Goal: Information Seeking & Learning: Learn about a topic

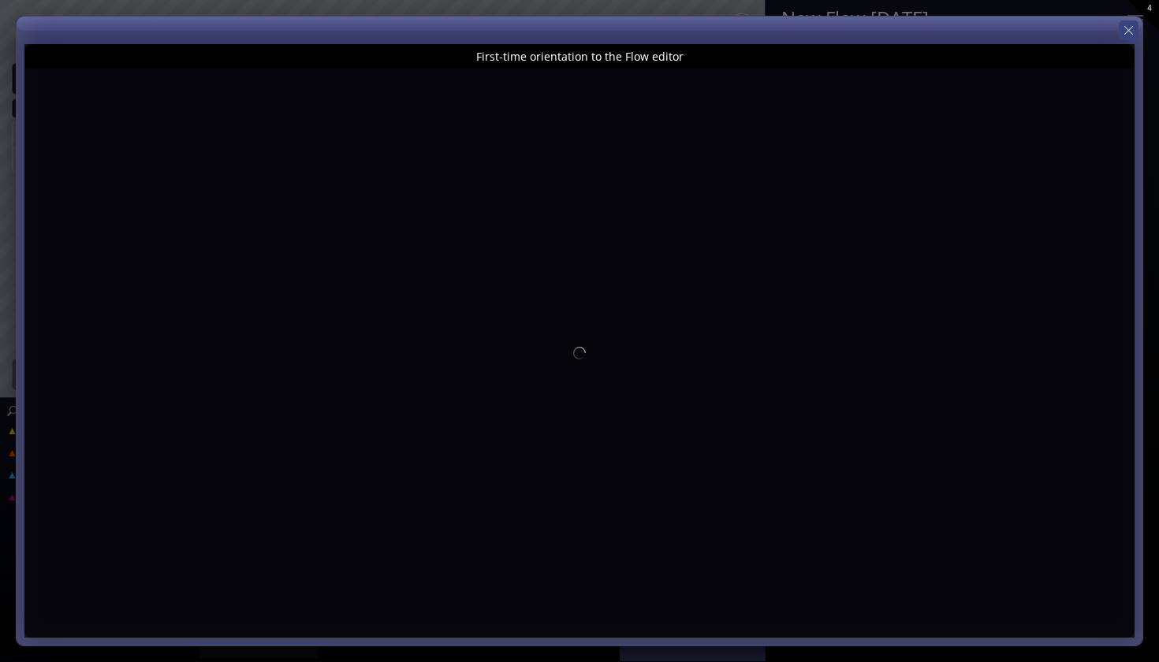
click at [1119, 33] on div "First-time orientation to the Flow editor" at bounding box center [580, 331] width 1128 height 631
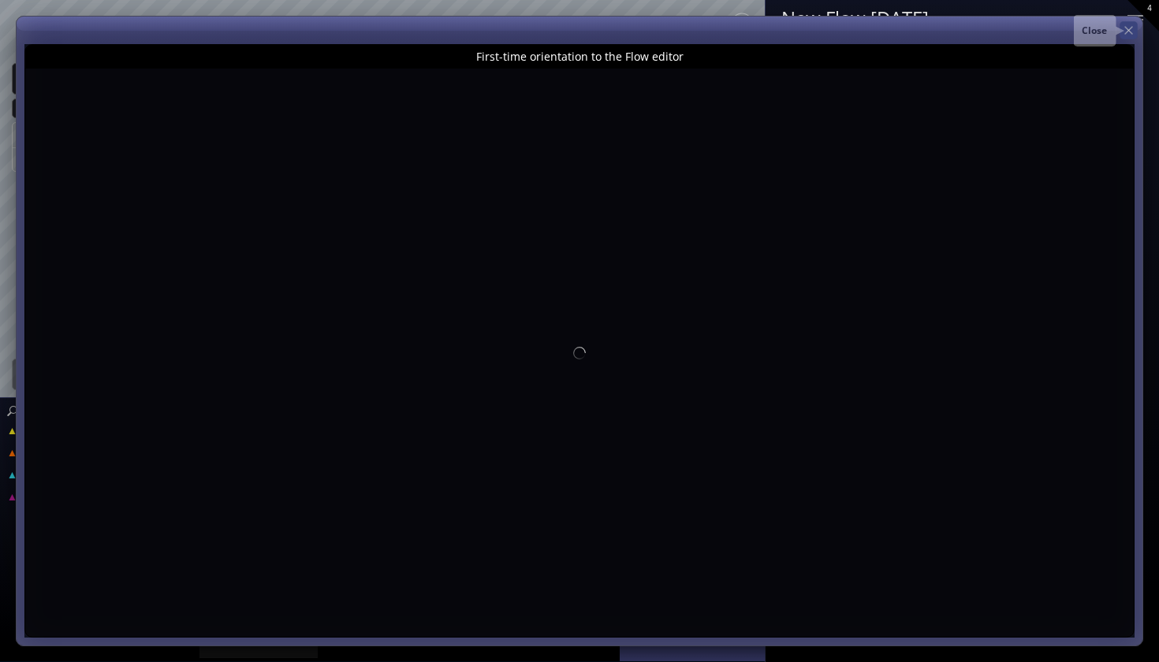
click at [1129, 32] on div at bounding box center [1129, 30] width 18 height 18
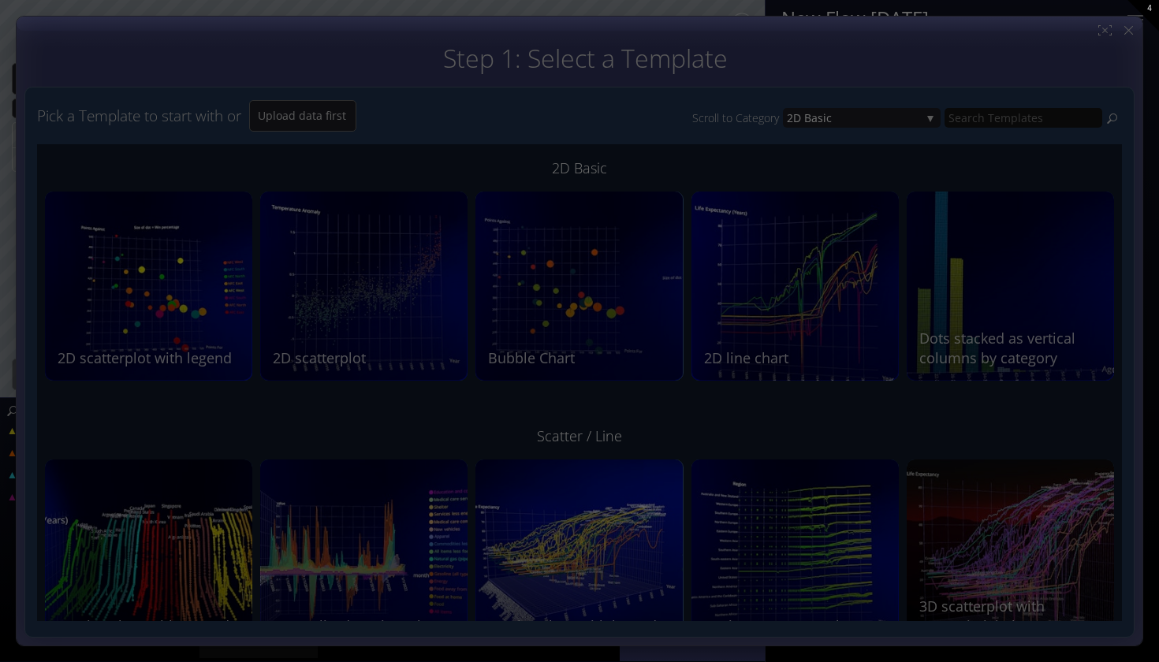
type input "Magic help"
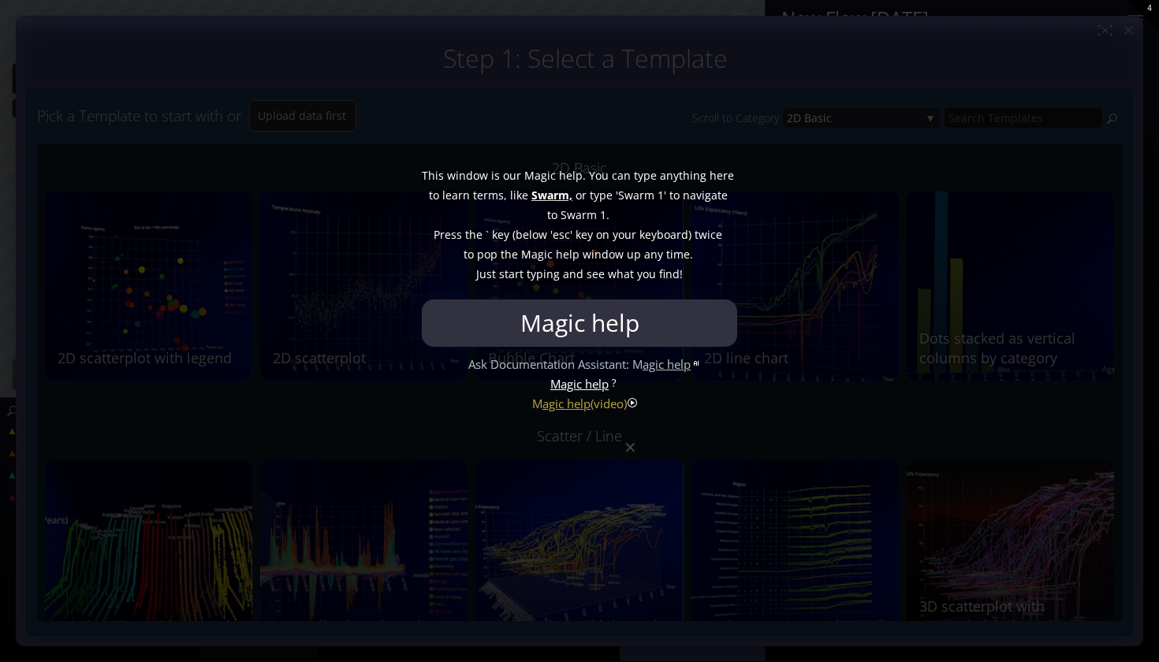
click at [638, 468] on div at bounding box center [579, 331] width 1159 height 662
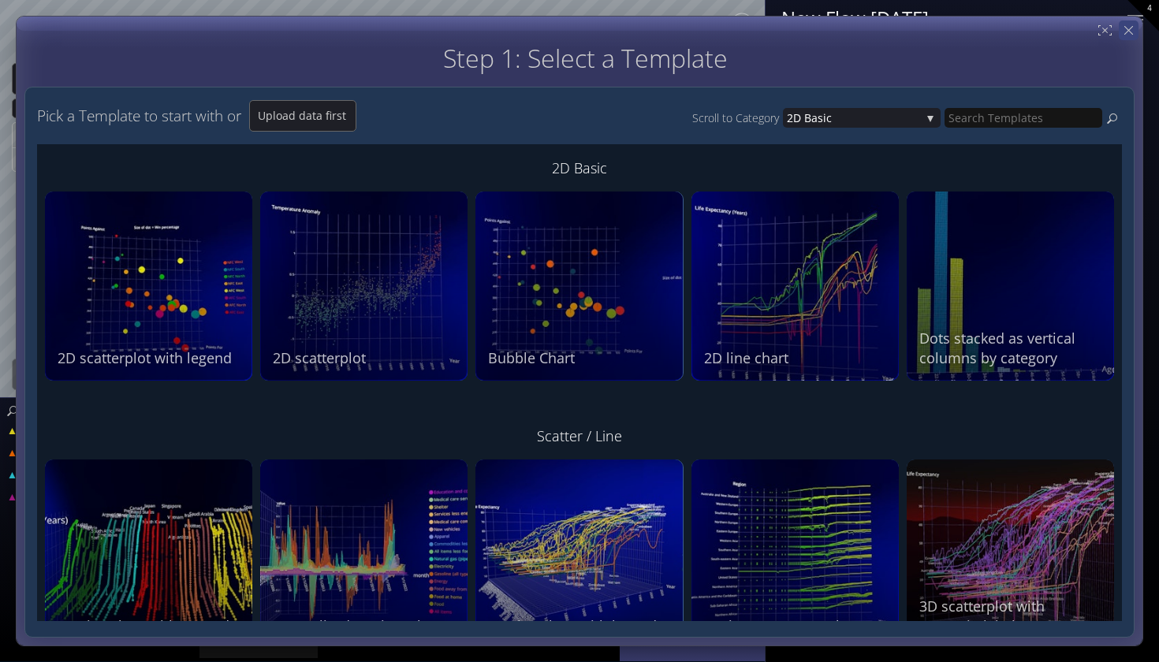
click at [1129, 33] on icon at bounding box center [1129, 30] width 15 height 15
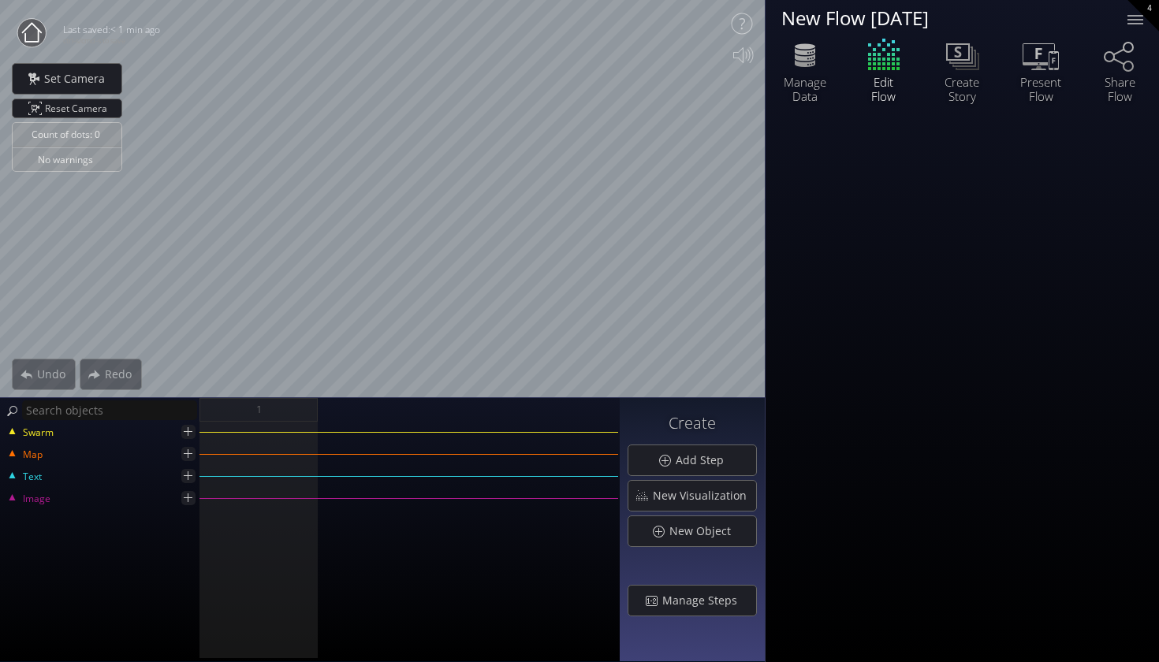
click at [608, 418] on div "1" at bounding box center [410, 410] width 420 height 24
click at [796, 114] on div "New Flow [DATE] [GEOGRAPHIC_DATA] Data Edit Flow Create Story Present Flow Shar…" at bounding box center [963, 59] width 394 height 118
click at [826, 54] on icon at bounding box center [805, 54] width 47 height 39
click at [1010, 63] on div "Present Flow" at bounding box center [1041, 68] width 79 height 67
click at [986, 64] on div "Create Story" at bounding box center [962, 68] width 55 height 67
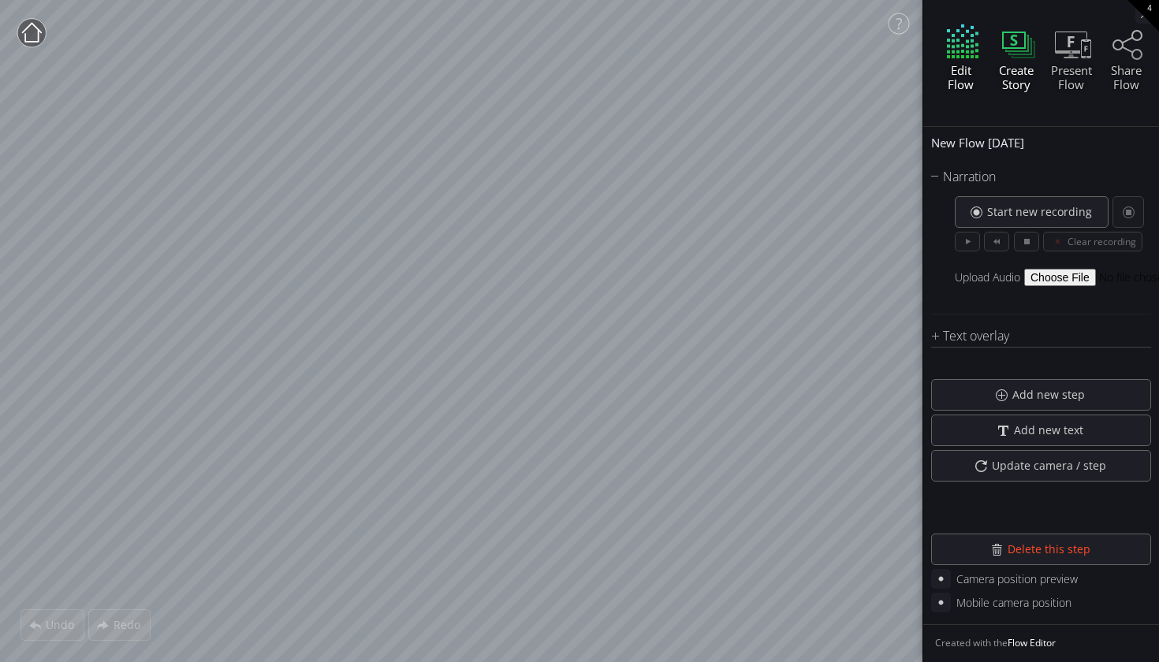
click at [945, 99] on div "Edit Flow" at bounding box center [960, 71] width 51 height 95
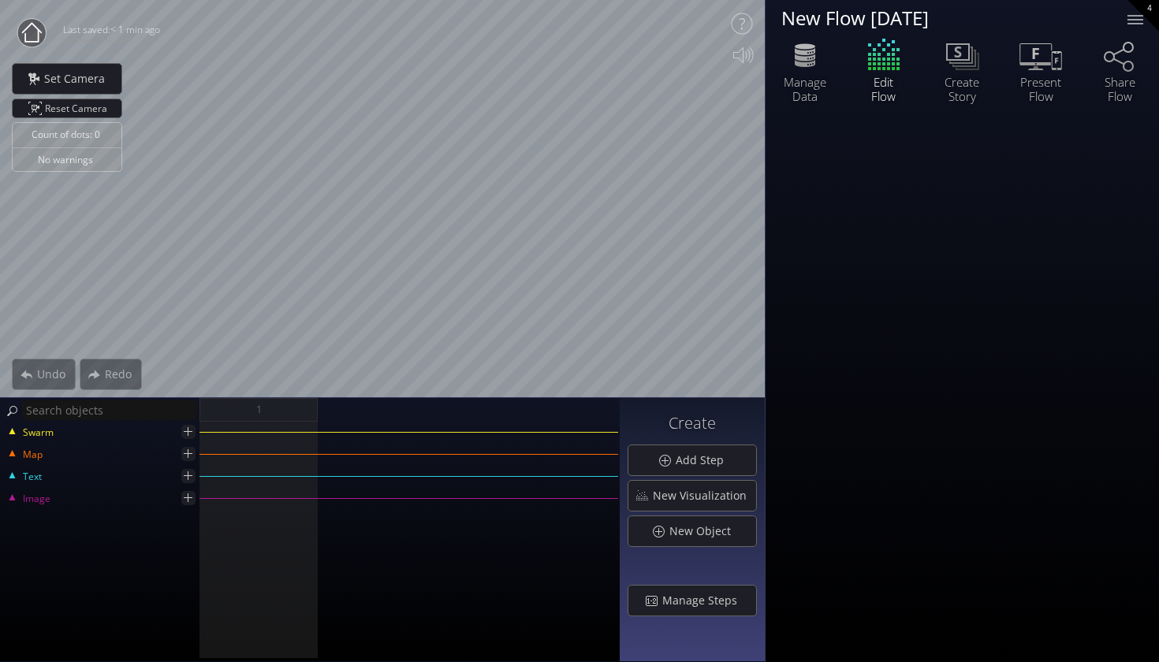
click at [1054, 78] on div "Present Flow" at bounding box center [1040, 89] width 55 height 28
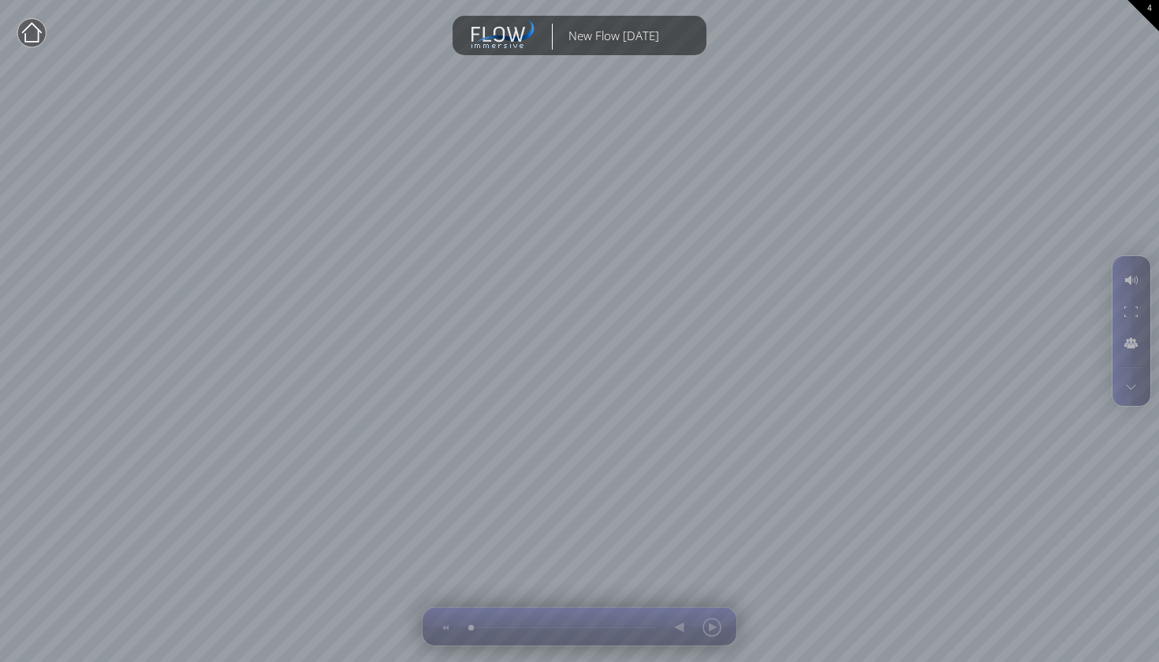
click at [17, 40] on icon at bounding box center [32, 33] width 32 height 32
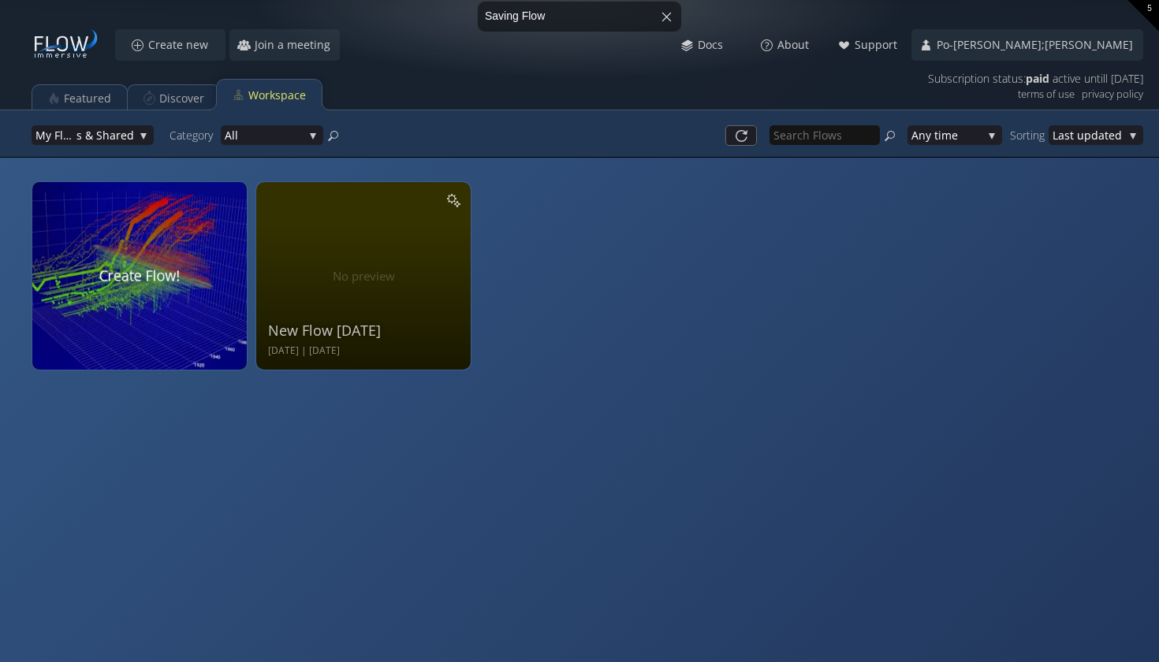
click at [151, 271] on div at bounding box center [140, 275] width 216 height 189
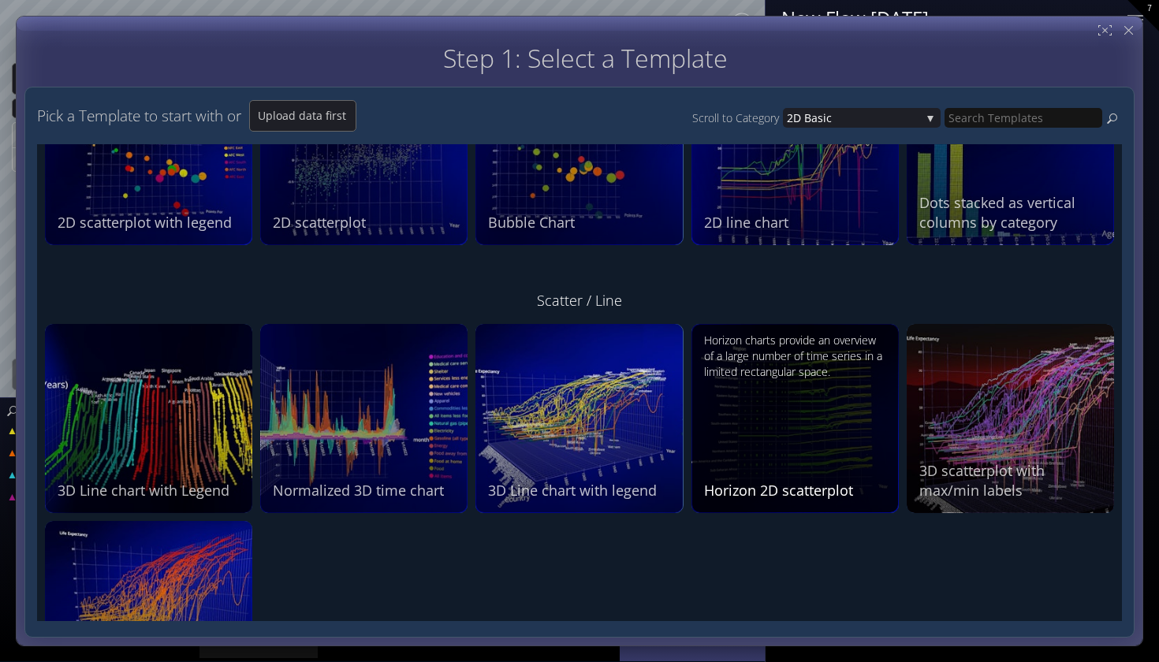
scroll to position [139, 0]
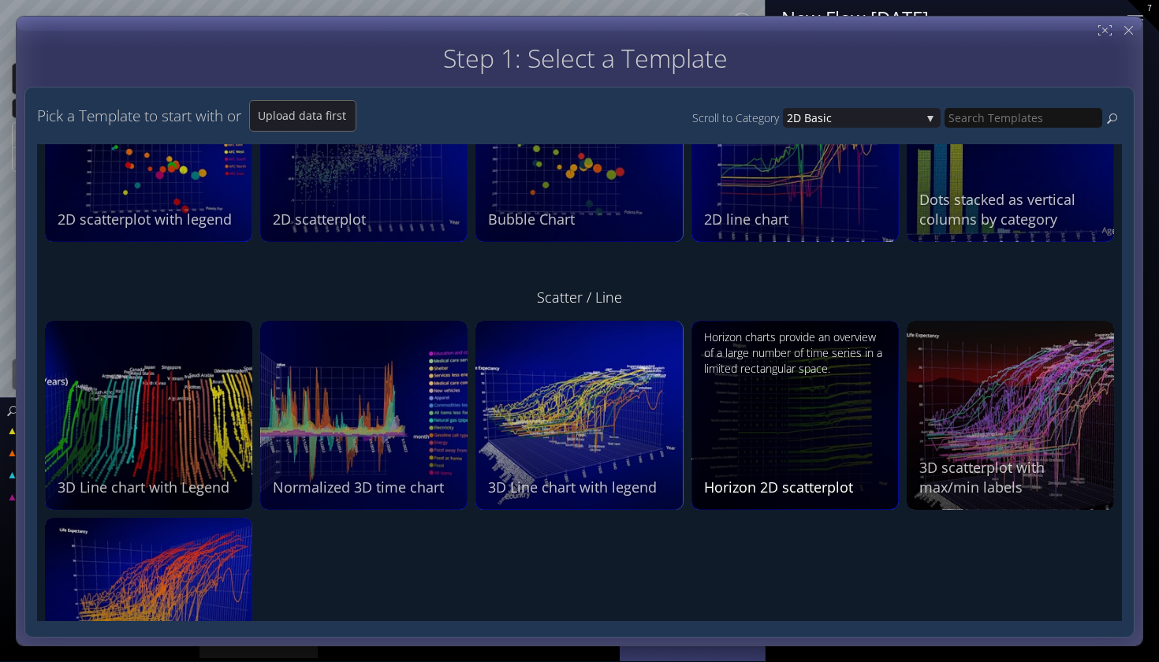
click at [767, 463] on div "Horizon charts provide an overview of a large number of time series in a limite…" at bounding box center [797, 414] width 186 height 168
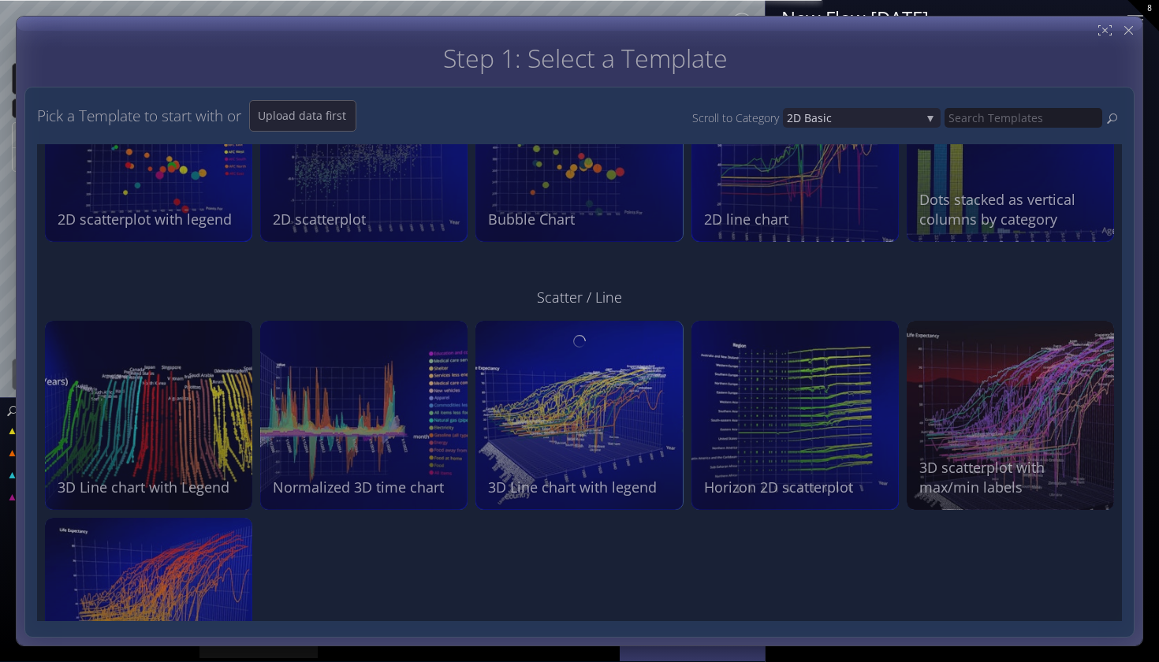
scroll to position [0, 0]
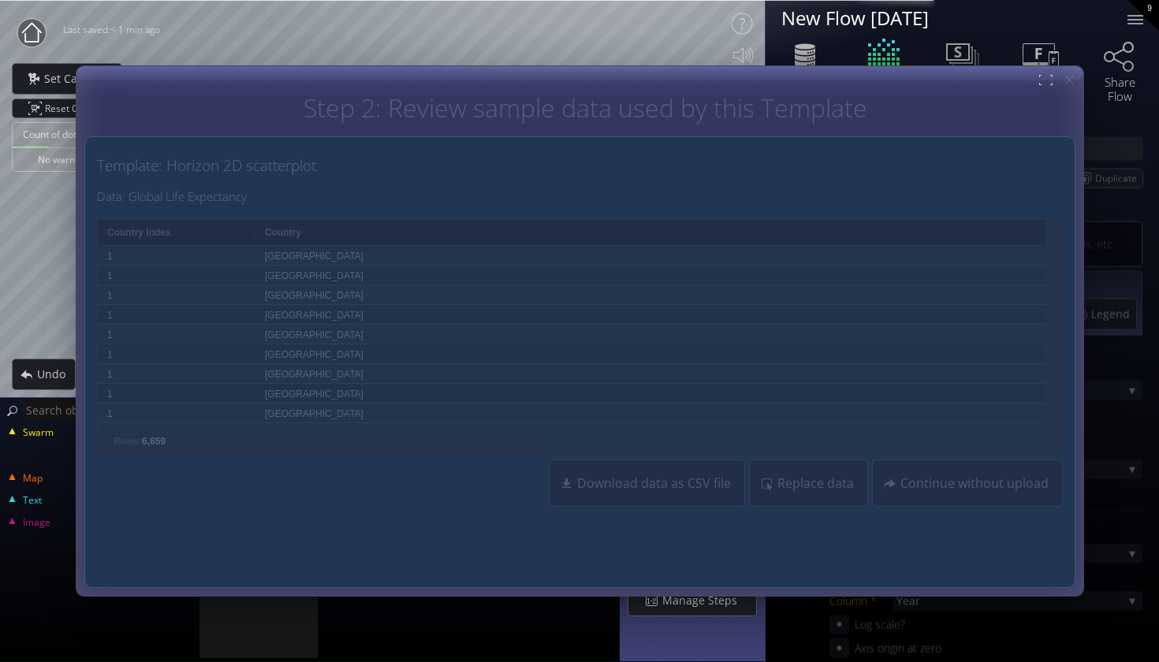
scroll to position [-5, 0]
click at [793, 214] on div "Template: Horizon 2D scatterplot Data: Global Life Expectancy Drag here to set …" at bounding box center [580, 330] width 966 height 362
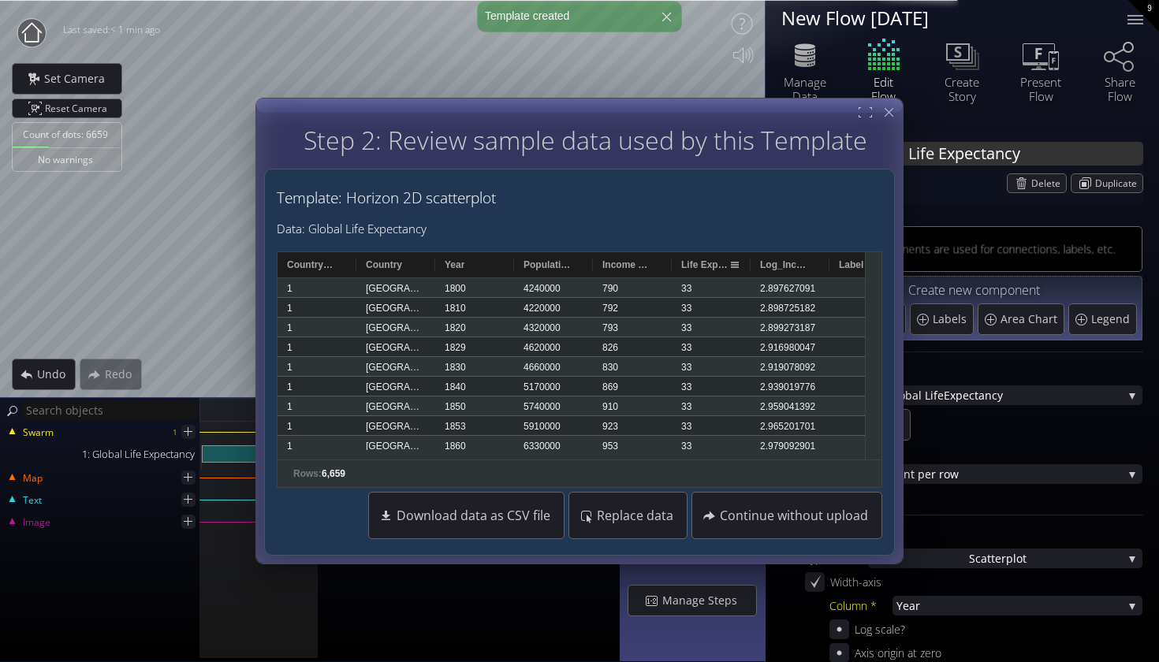
scroll to position [0, 0]
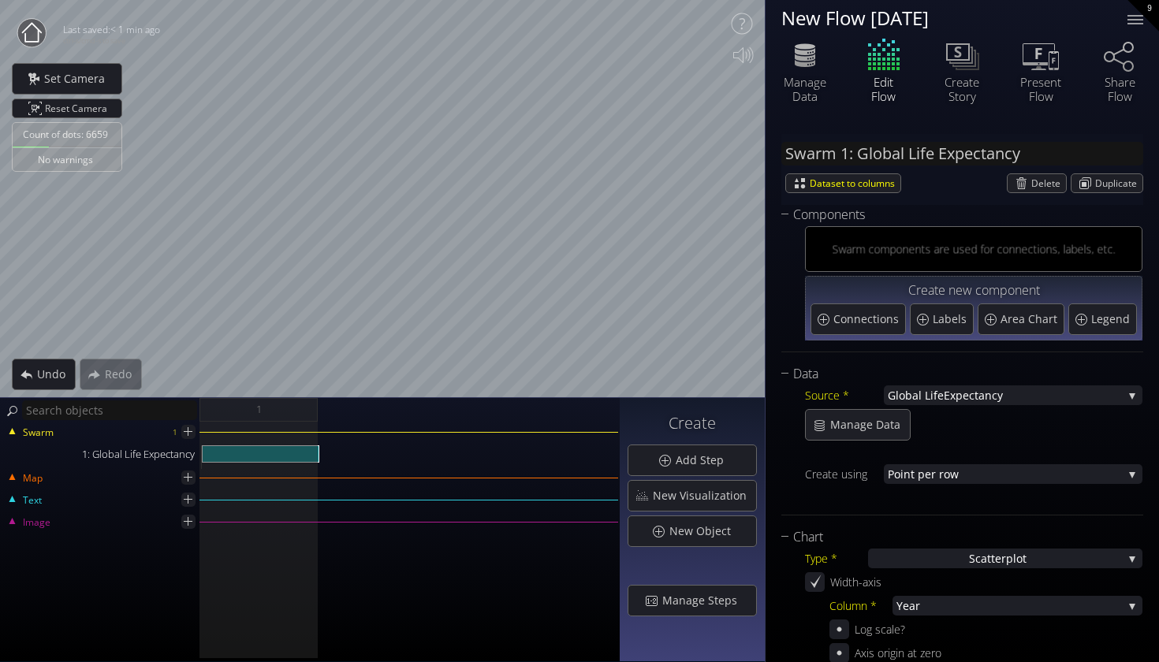
click at [35, 37] on circle at bounding box center [31, 33] width 28 height 28
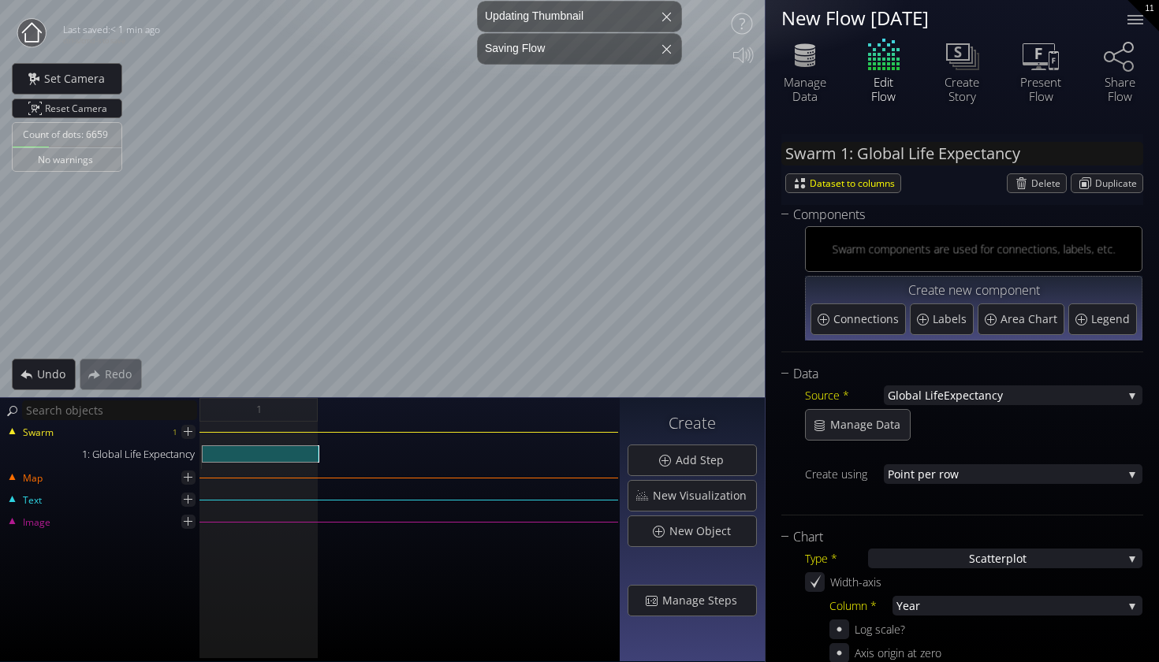
click at [40, 36] on circle at bounding box center [31, 33] width 28 height 28
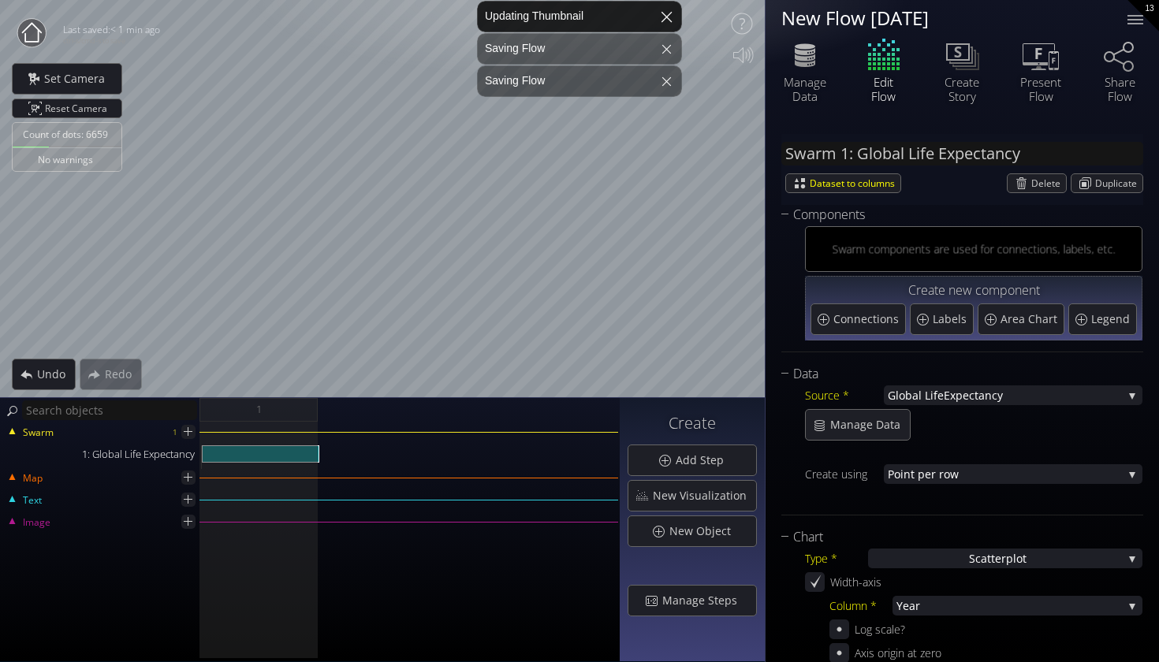
click at [666, 14] on div at bounding box center [667, 17] width 38 height 38
click at [664, 14] on div at bounding box center [667, 17] width 38 height 38
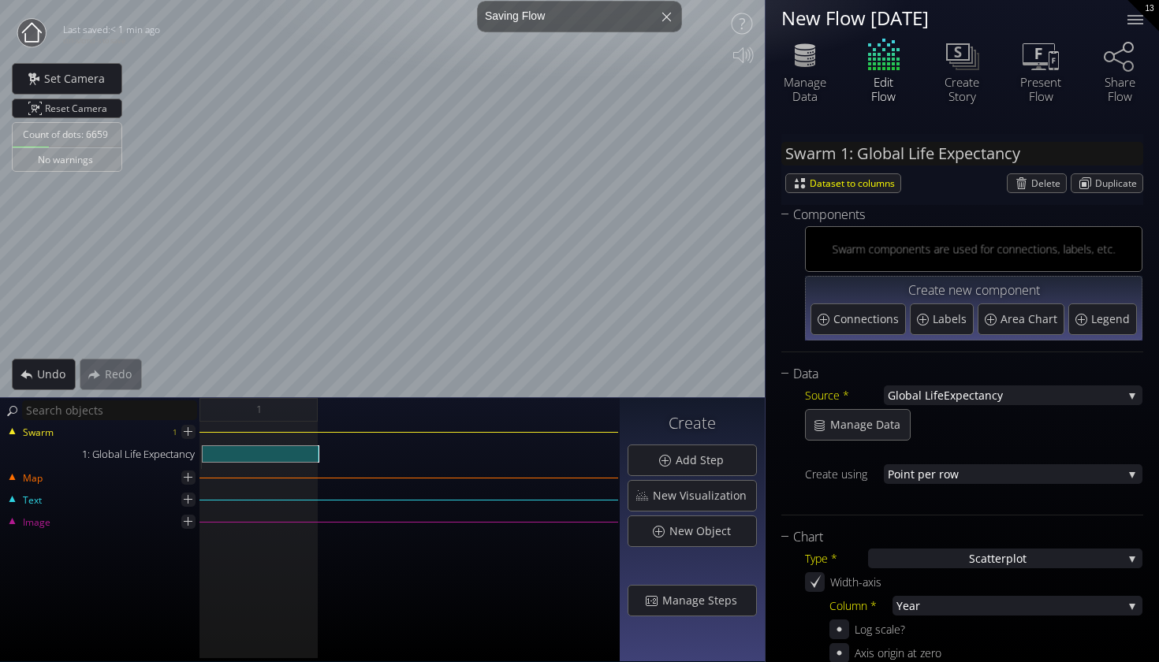
click at [664, 14] on div at bounding box center [667, 17] width 32 height 32
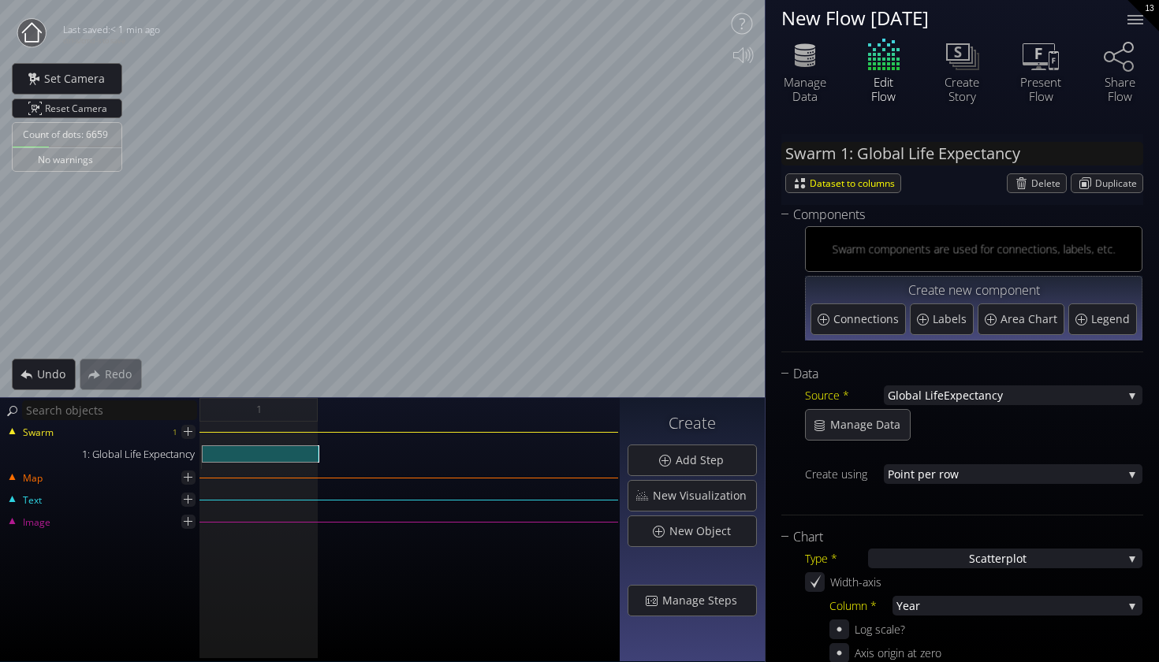
click at [36, 45] on circle at bounding box center [31, 33] width 28 height 28
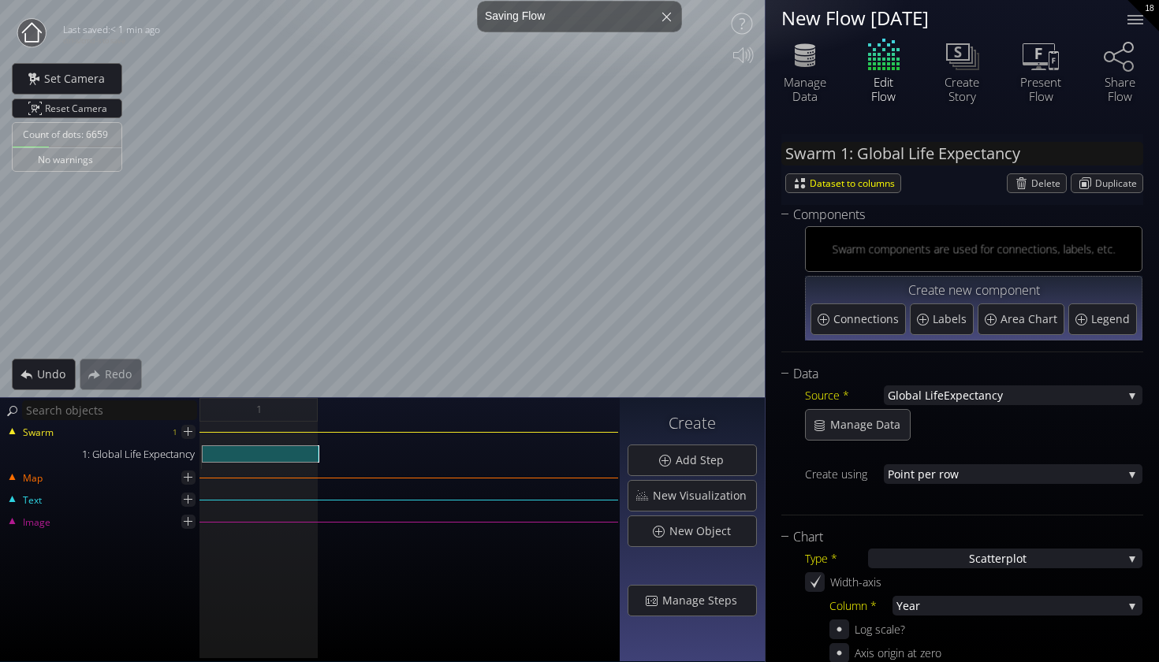
click at [43, 37] on circle at bounding box center [31, 33] width 28 height 28
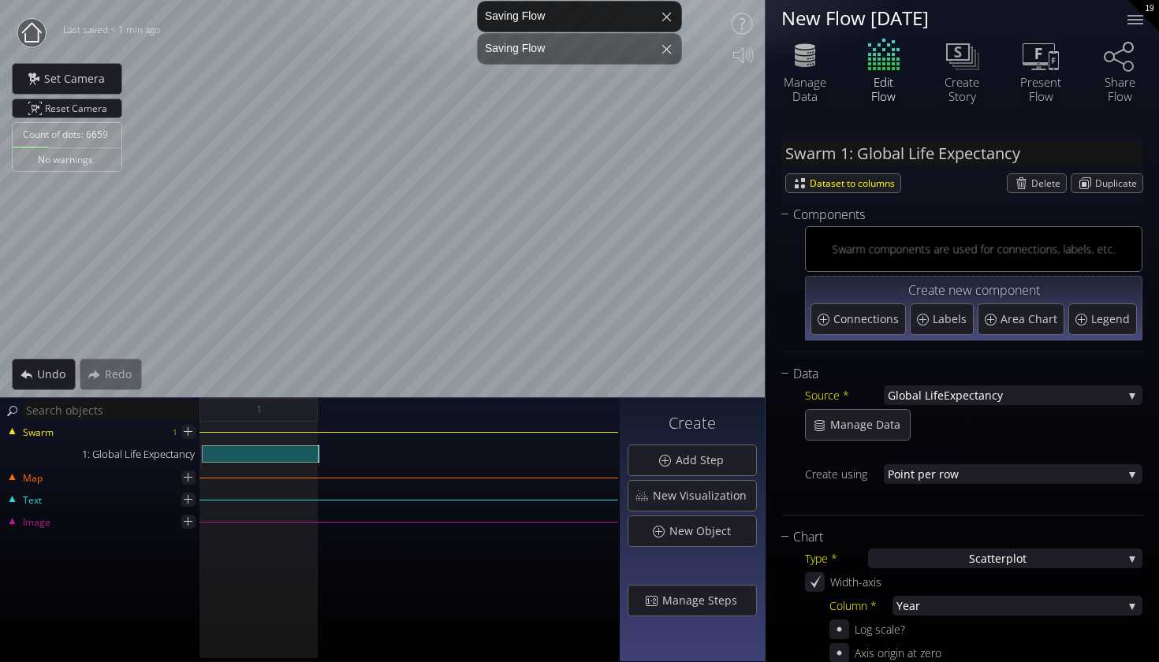
click at [615, 27] on div "Saving Flow" at bounding box center [579, 17] width 205 height 32
click at [580, 0] on div "Saving Flow Saving Flow" at bounding box center [580, 0] width 0 height 0
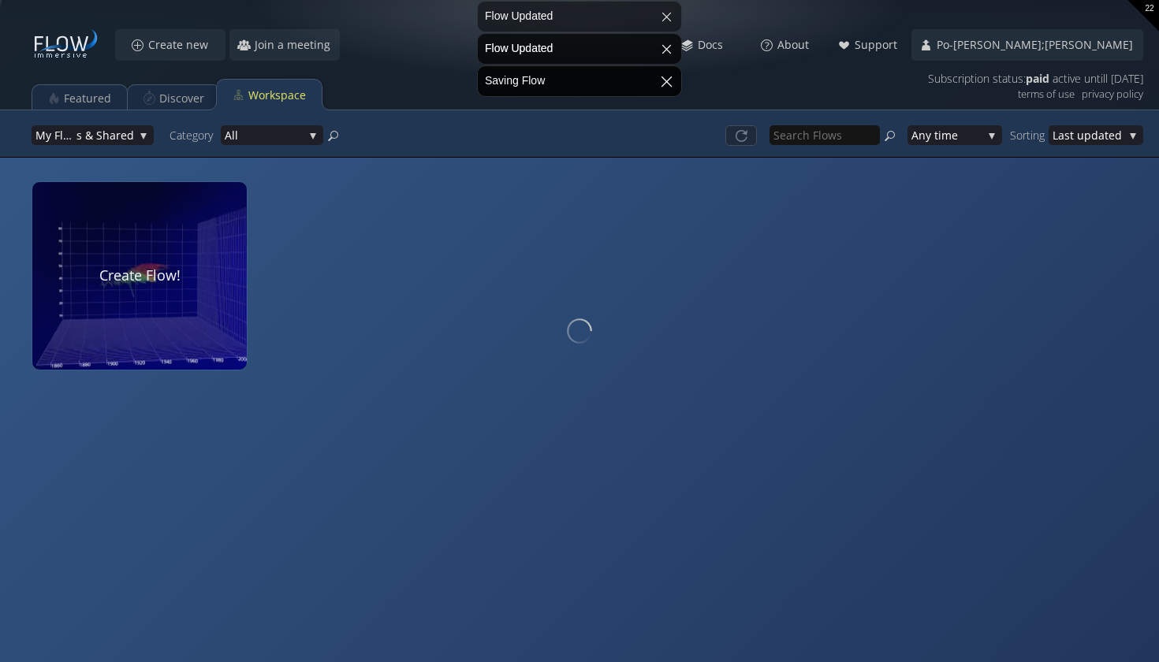
drag, startPoint x: 663, startPoint y: 16, endPoint x: 663, endPoint y: 43, distance: 26.8
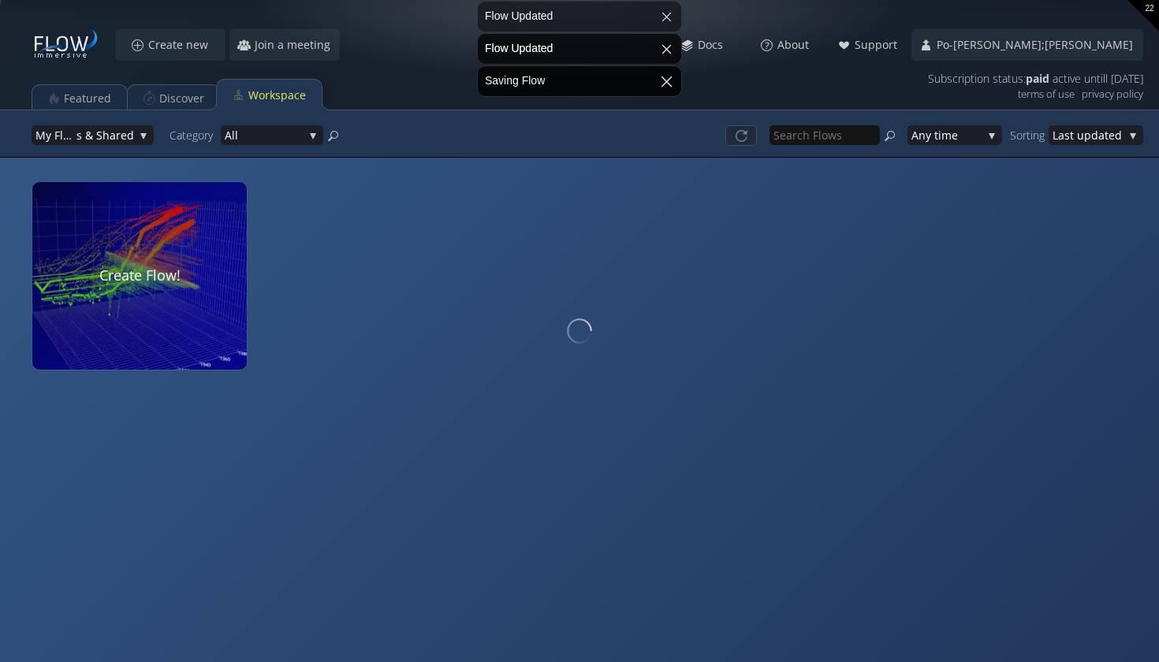
click at [663, 44] on div at bounding box center [667, 49] width 32 height 32
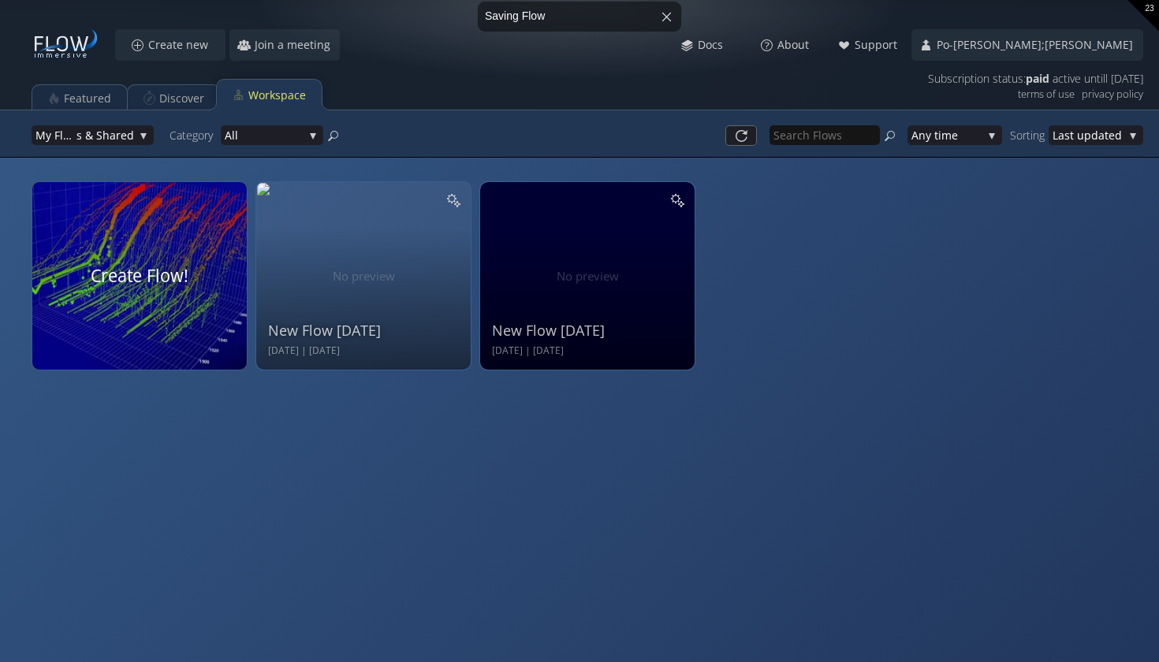
click at [185, 238] on video at bounding box center [139, 276] width 227 height 199
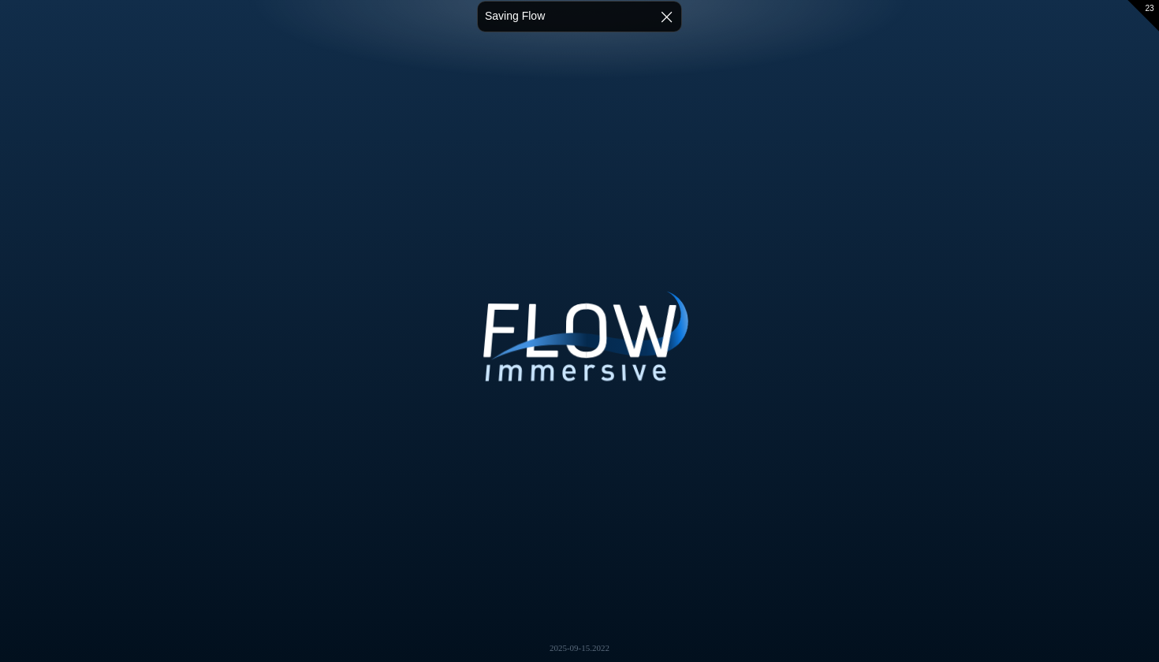
click at [666, 12] on div at bounding box center [667, 17] width 38 height 38
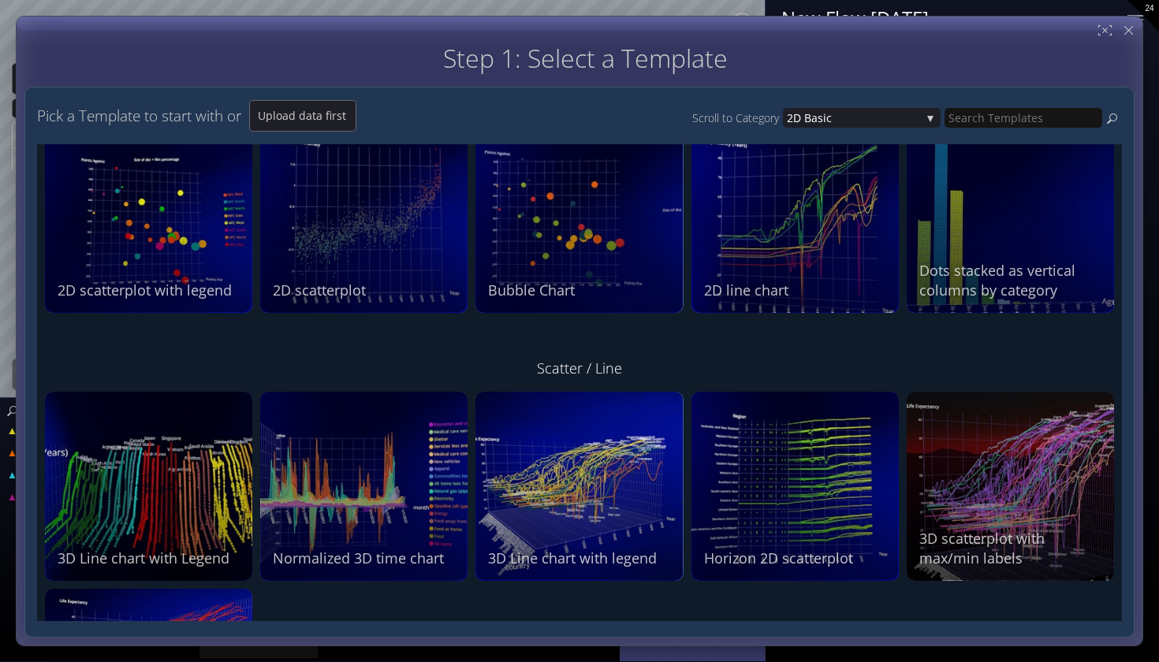
scroll to position [66, 0]
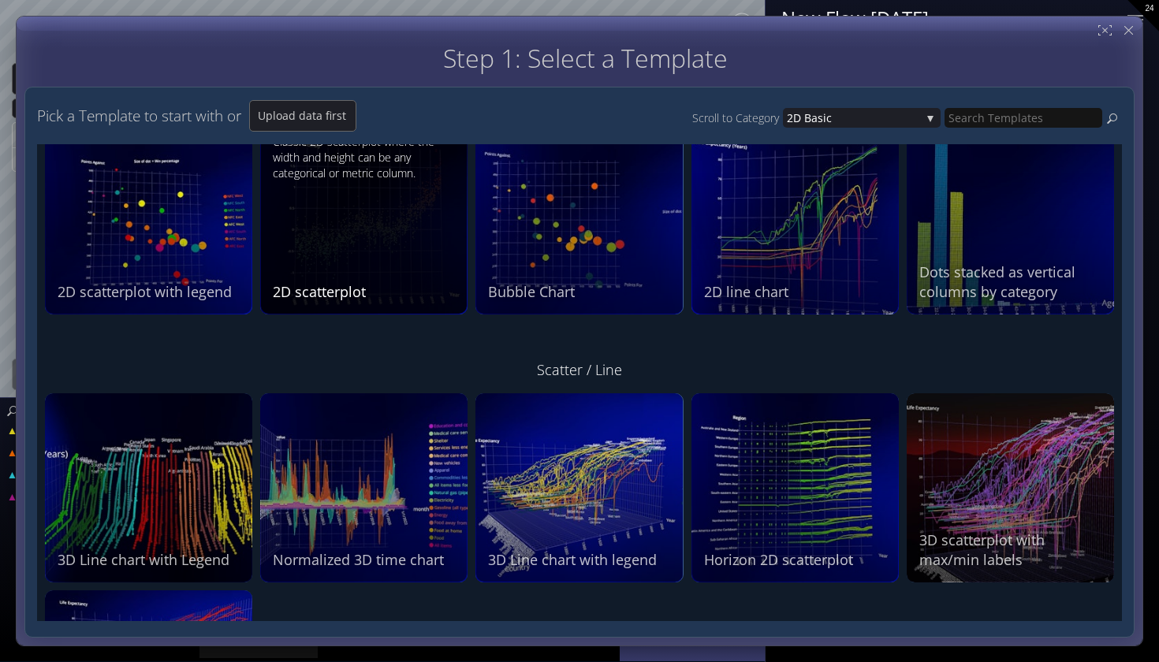
click at [410, 271] on div "Classic 2D scatterplot where the width and height can be any categorical or met…" at bounding box center [366, 218] width 186 height 168
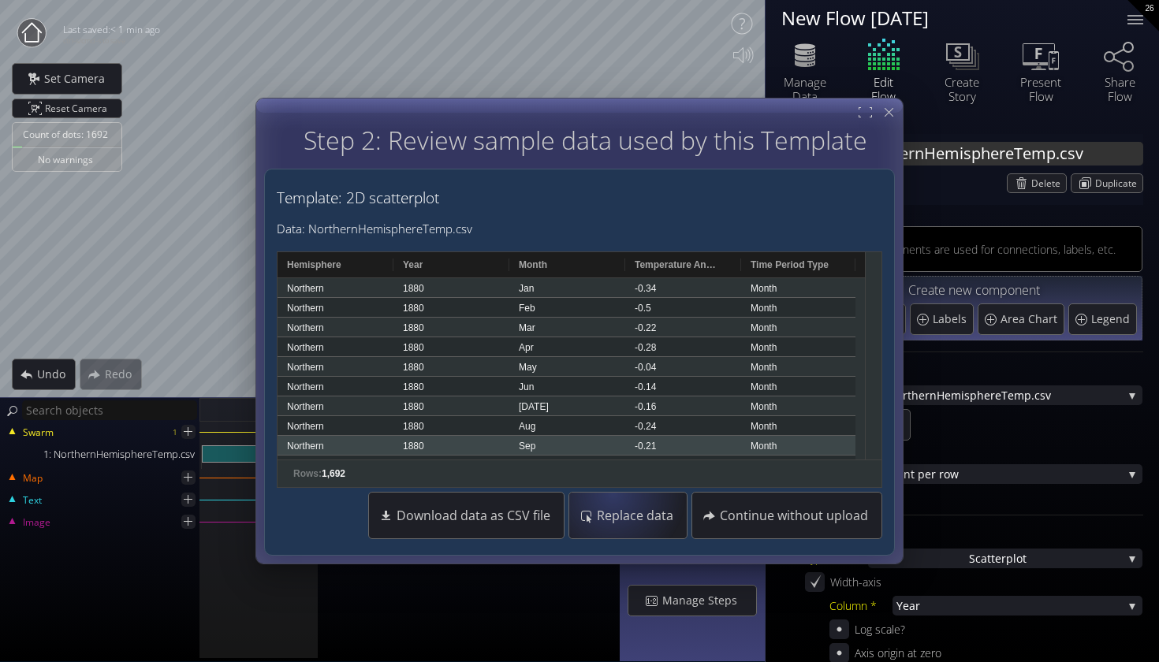
scroll to position [0, 0]
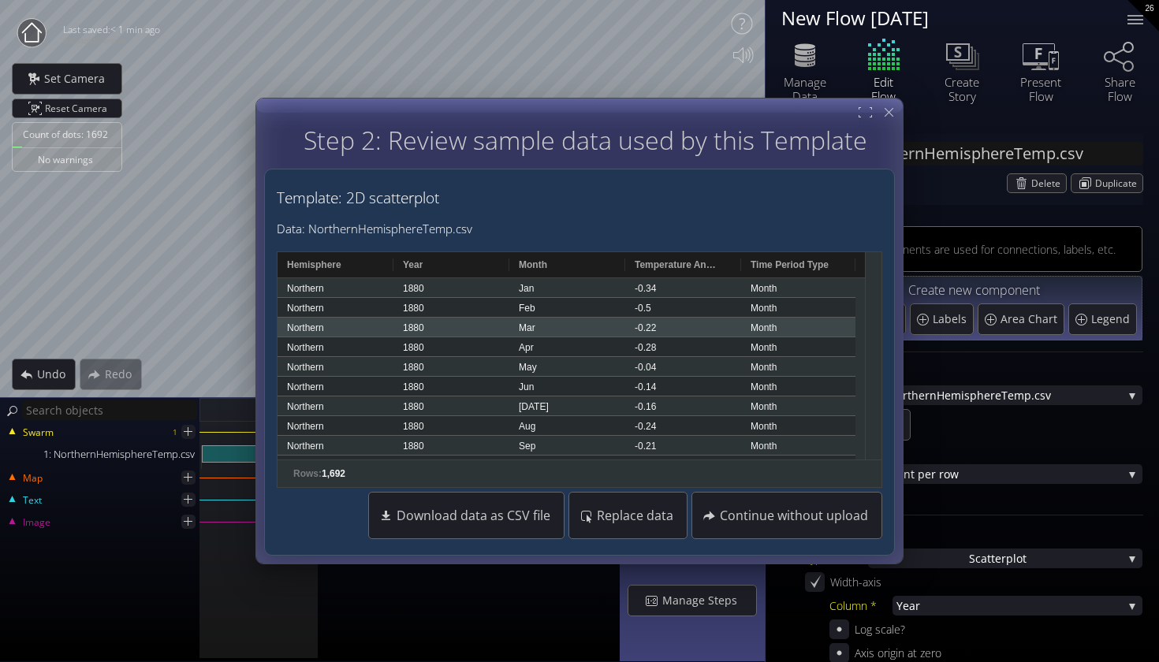
click at [532, 333] on div "Mar" at bounding box center [567, 327] width 116 height 19
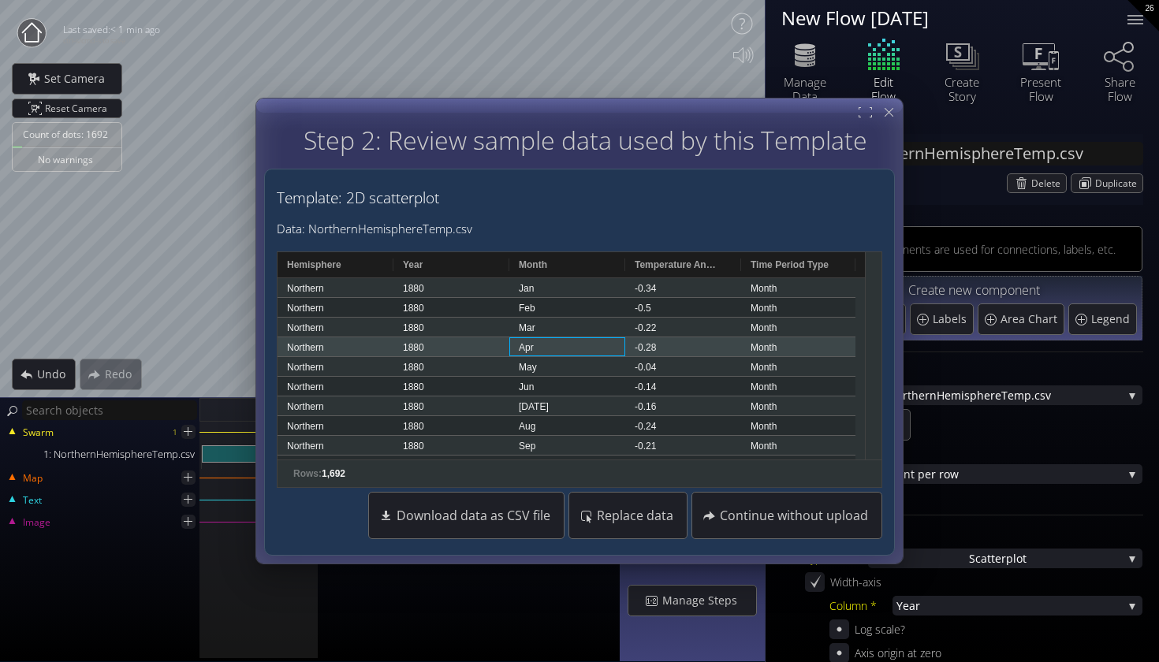
click at [558, 343] on div "Apr" at bounding box center [567, 347] width 116 height 19
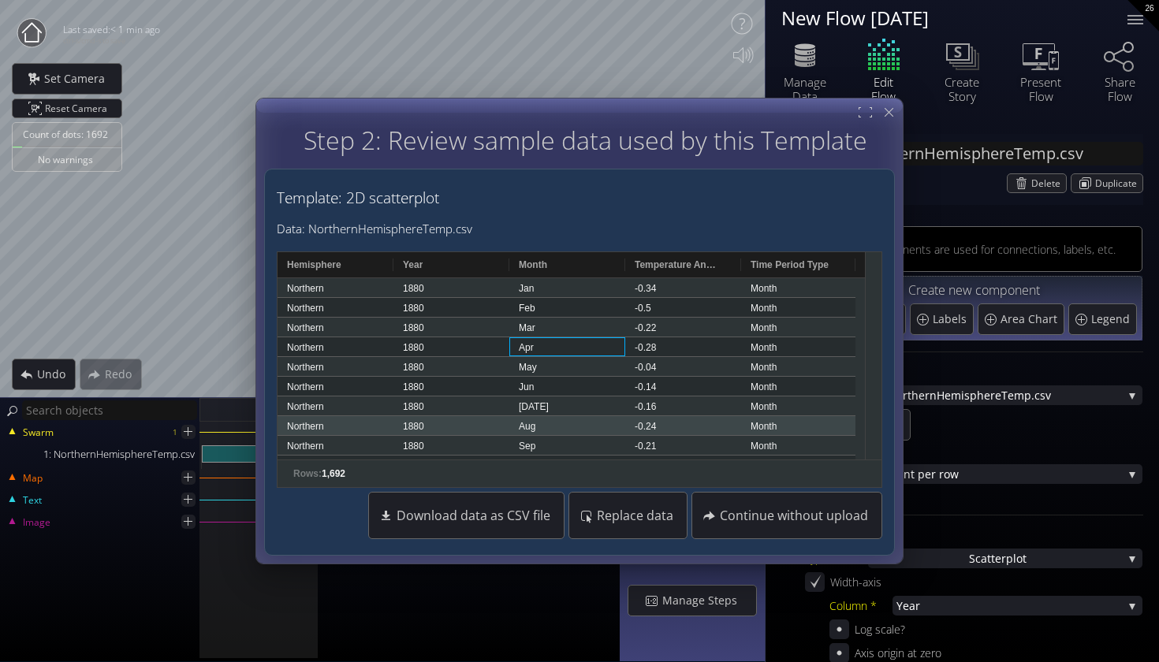
click at [628, 425] on div "-0.24" at bounding box center [683, 425] width 116 height 19
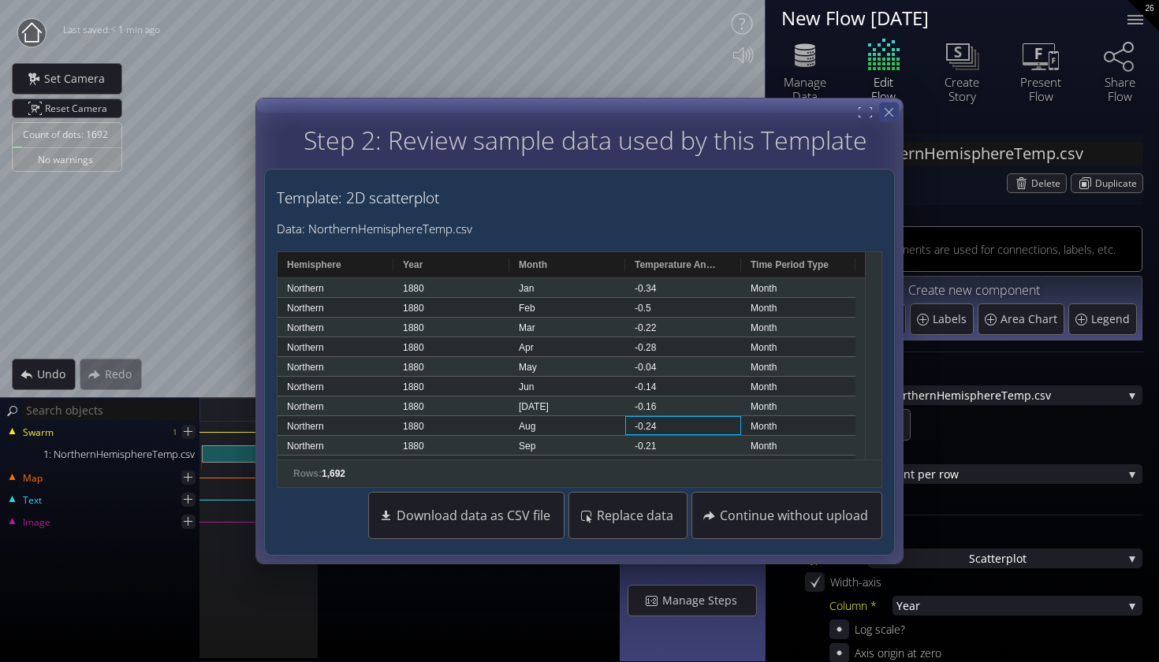
click at [890, 121] on div at bounding box center [889, 113] width 20 height 20
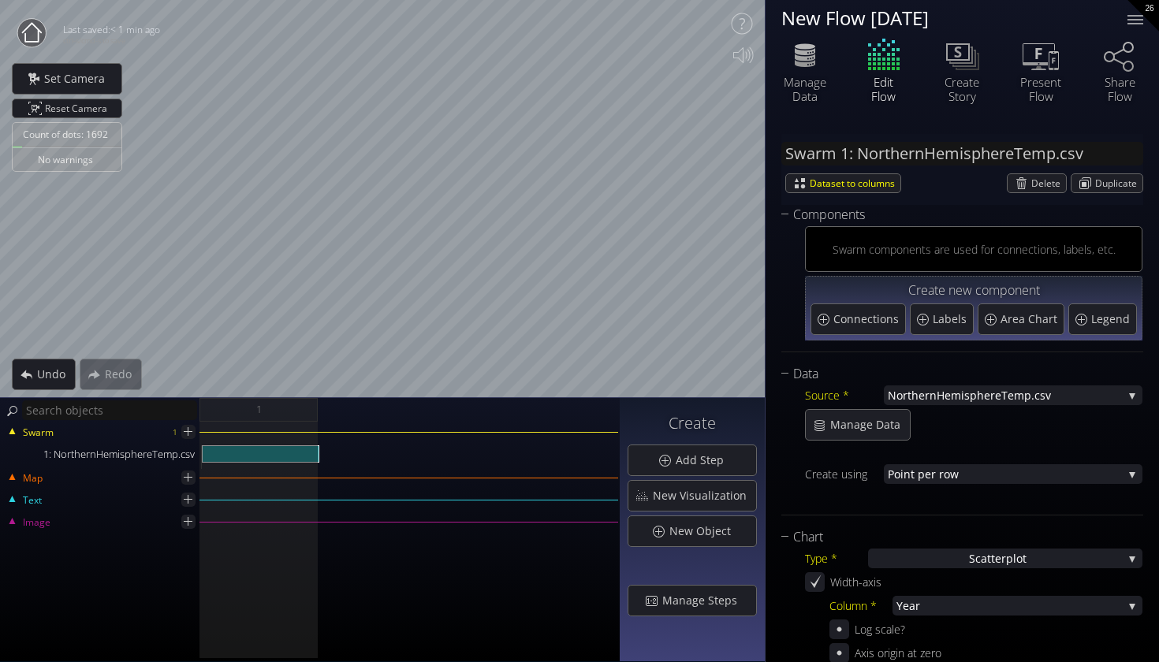
click at [874, 408] on div "Source * NorthernHemisphe reTemp.csv None NorthernHemisphe reTemp.csv Manage Da…" at bounding box center [963, 446] width 362 height 124
click at [874, 414] on div "Manage Data" at bounding box center [858, 425] width 104 height 30
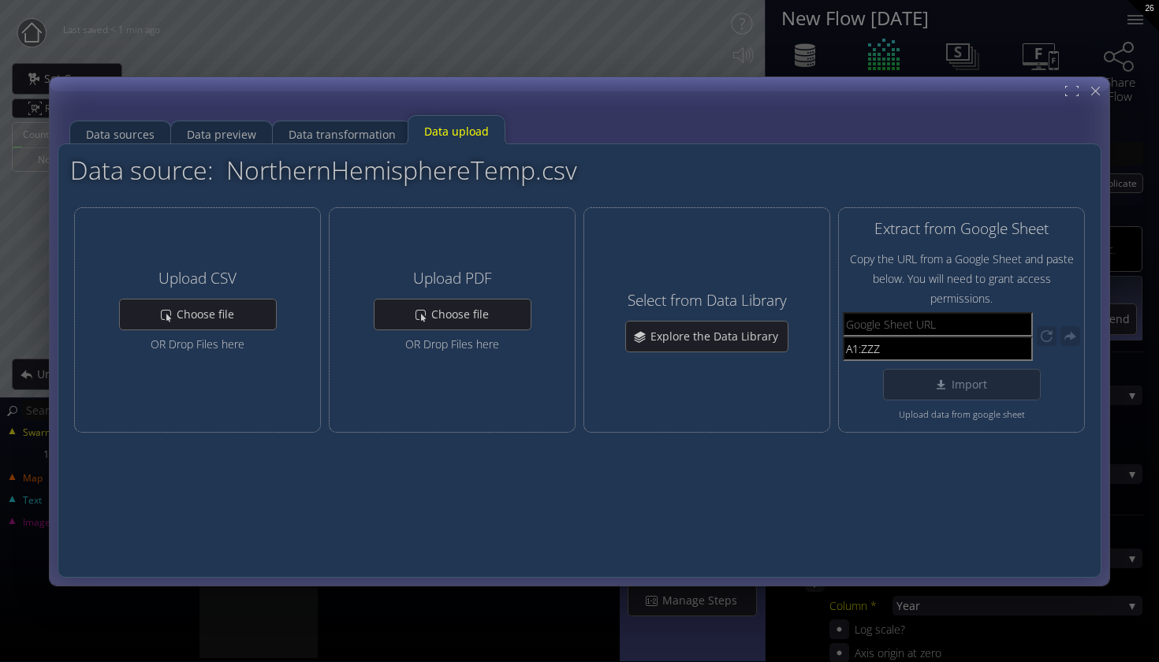
click at [1108, 74] on div "Data sources Data preview Data transformation Data upload Datasets used in this…" at bounding box center [579, 331] width 1159 height 662
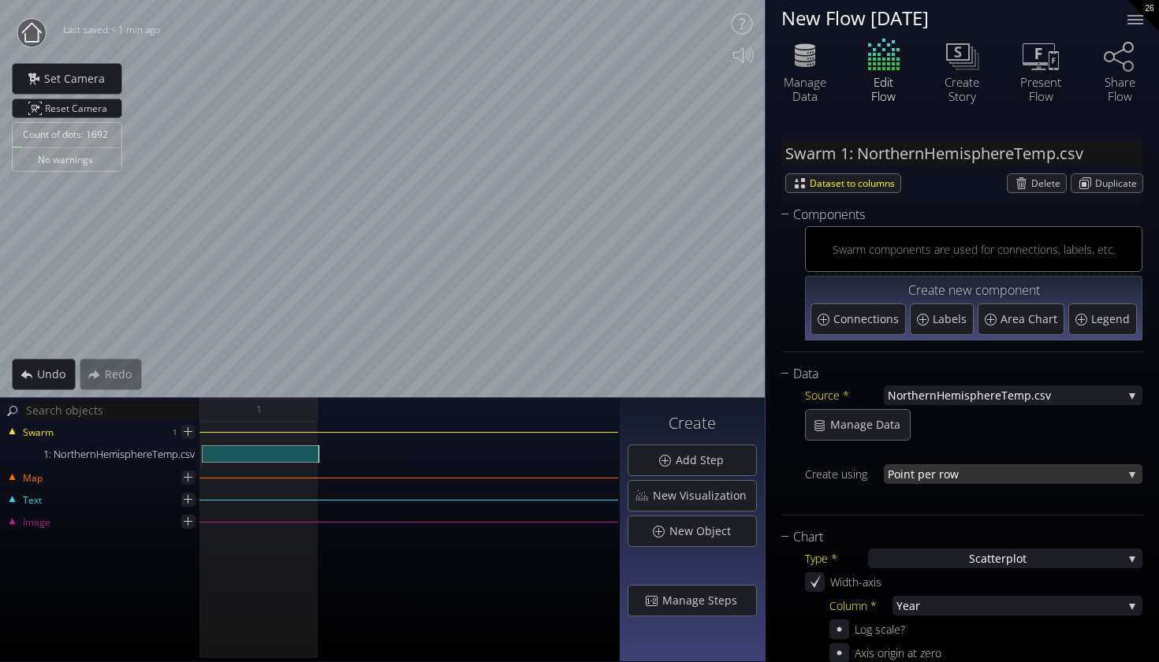
click at [1081, 465] on span "nt per row" at bounding box center [1013, 475] width 219 height 20
click at [1062, 514] on div "Data Source * NorthernHemisphe reTemp.csv None NorthernHemisphe reTemp.csv Mana…" at bounding box center [963, 439] width 362 height 151
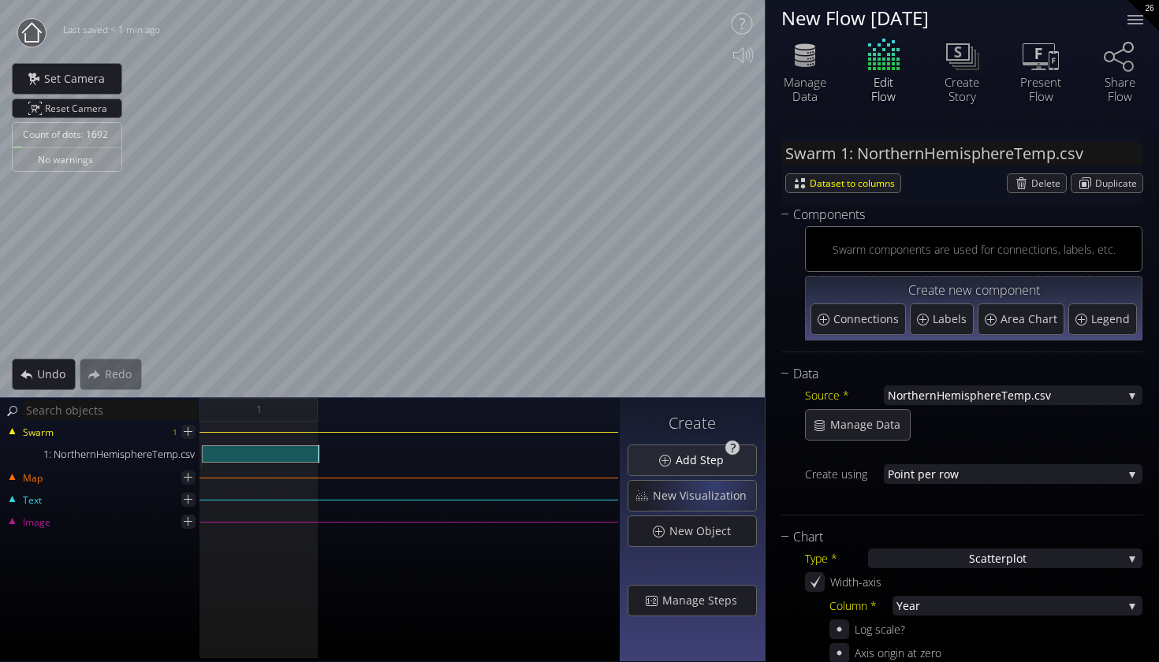
click at [709, 468] on div "Add Step" at bounding box center [693, 461] width 128 height 30
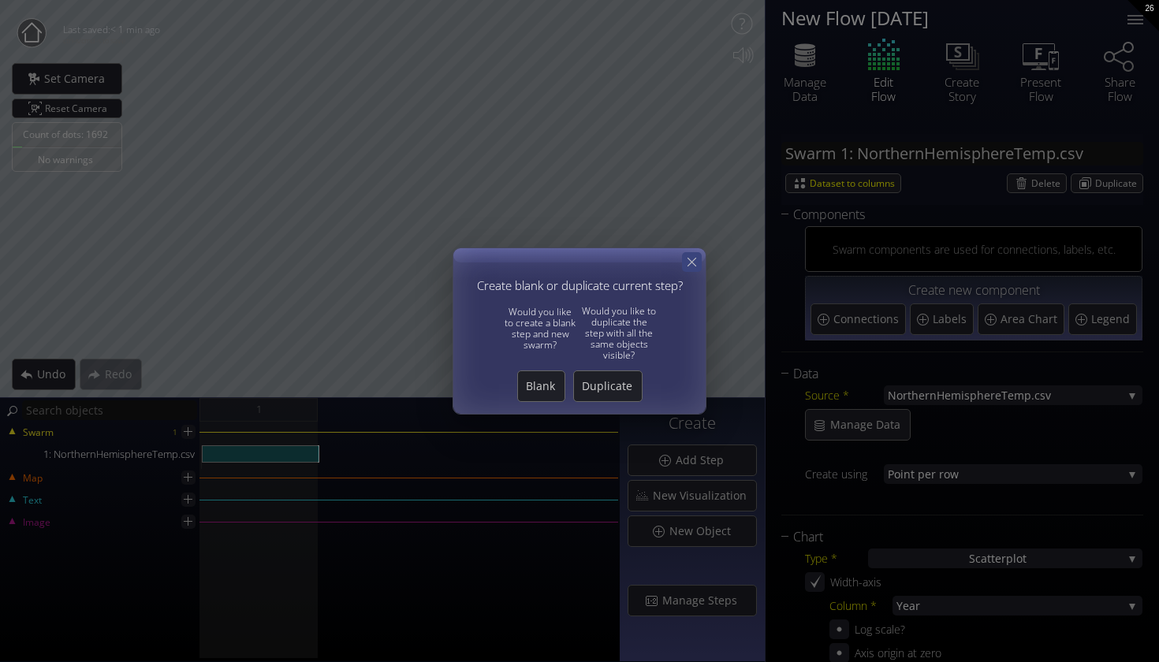
click at [689, 269] on icon at bounding box center [692, 262] width 15 height 15
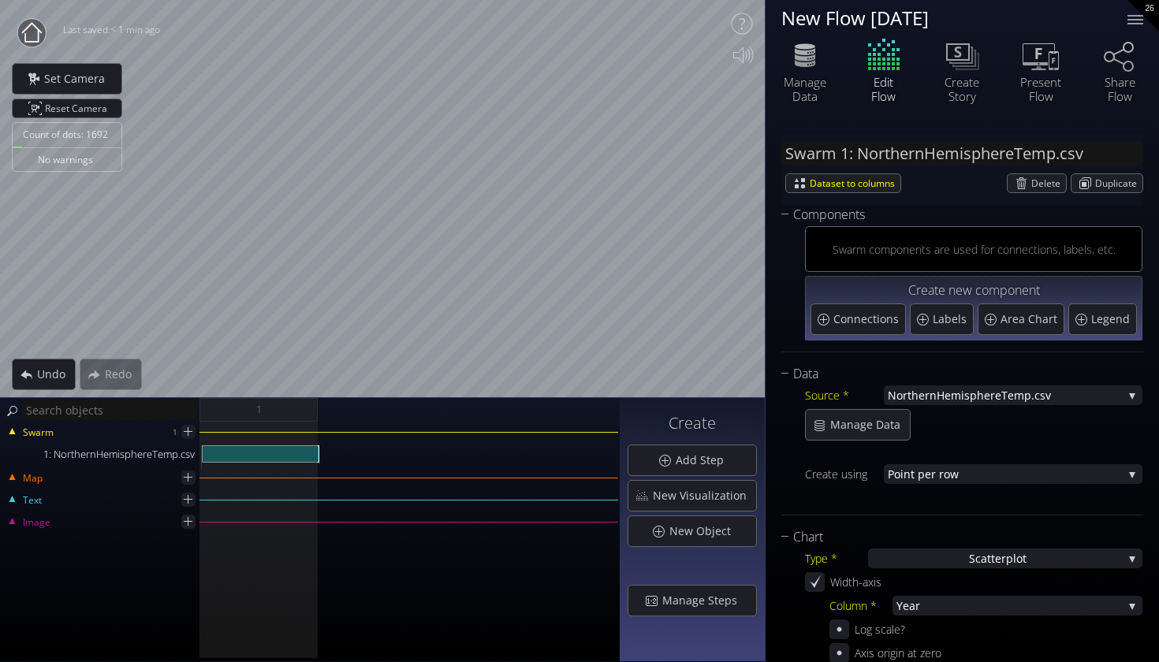
click at [769, 74] on div "Count of dots: 1692 No warnings Close Calibrate to floor or table Close Tap any…" at bounding box center [579, 331] width 1159 height 662
click at [30, 23] on circle at bounding box center [31, 33] width 28 height 28
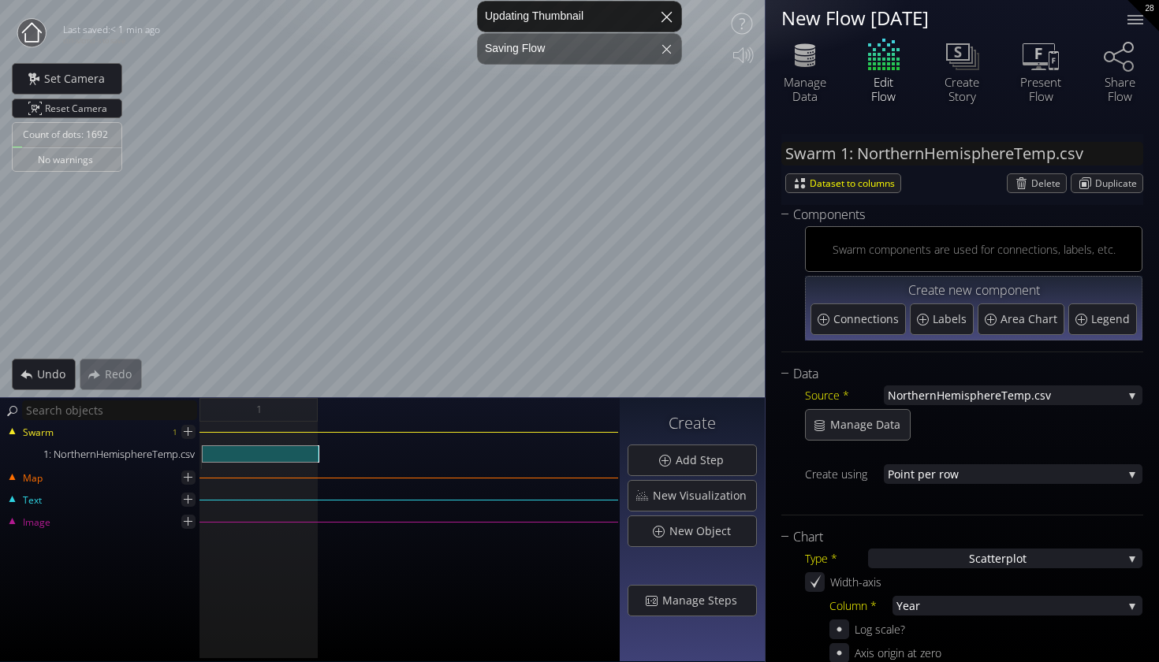
click at [662, 12] on div at bounding box center [667, 17] width 38 height 38
click at [666, 16] on div at bounding box center [667, 17] width 38 height 38
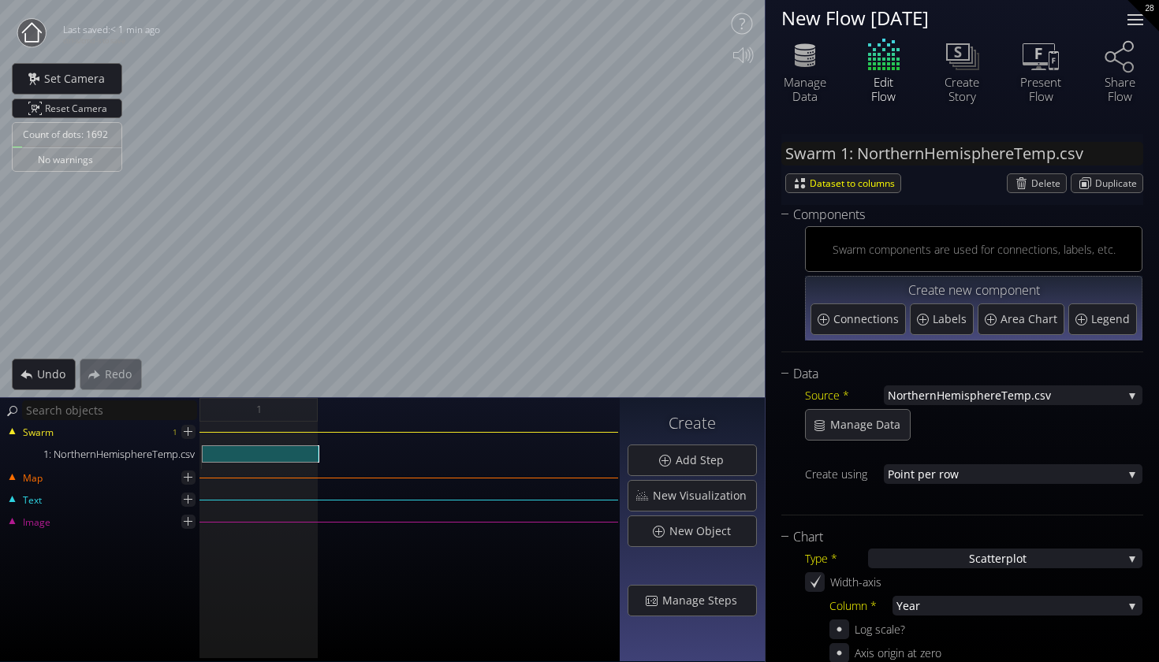
click at [1125, 25] on div at bounding box center [1136, 20] width 32 height 32
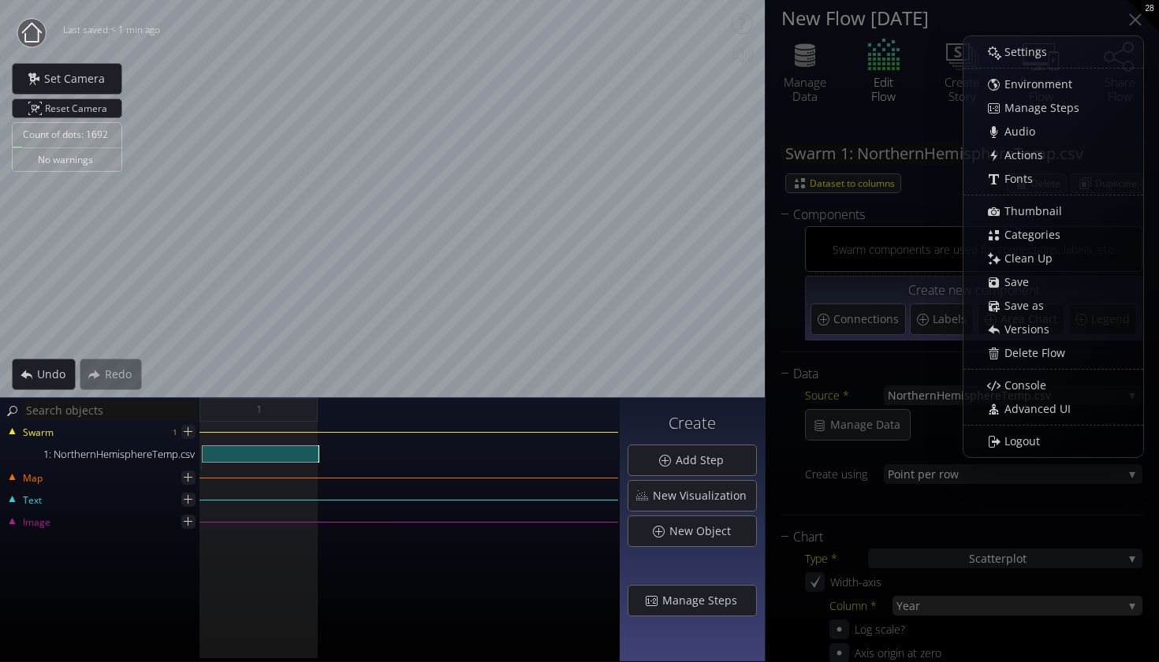
click at [1118, 608] on div "Year" at bounding box center [1018, 606] width 250 height 20
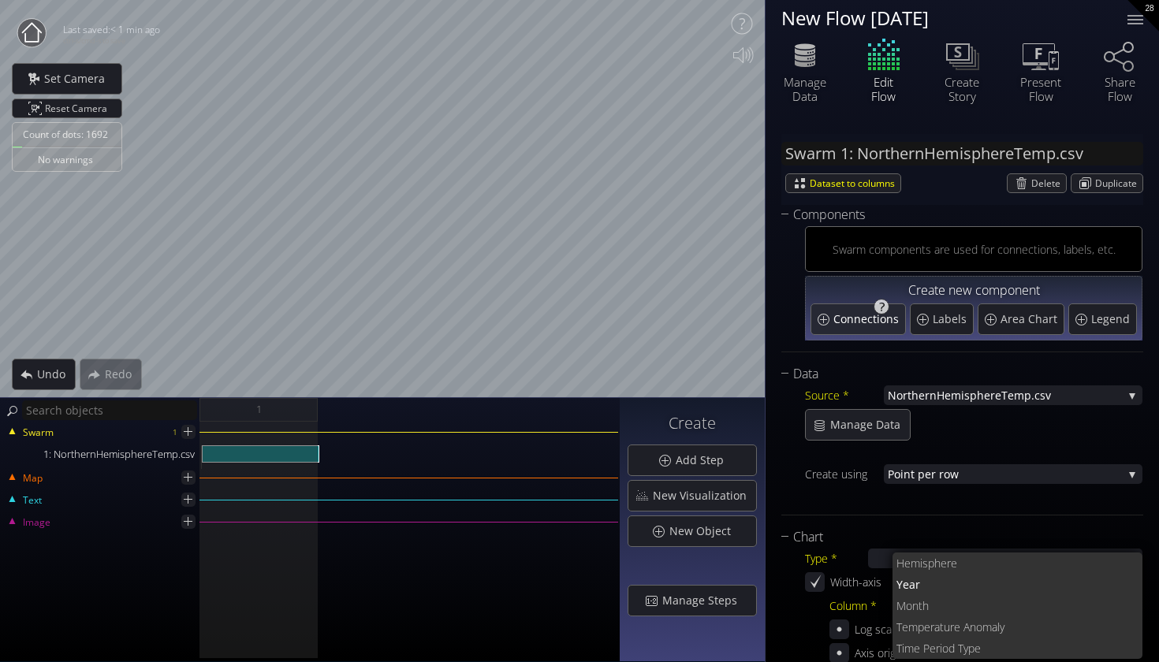
click at [815, 319] on div "Connections" at bounding box center [859, 319] width 94 height 30
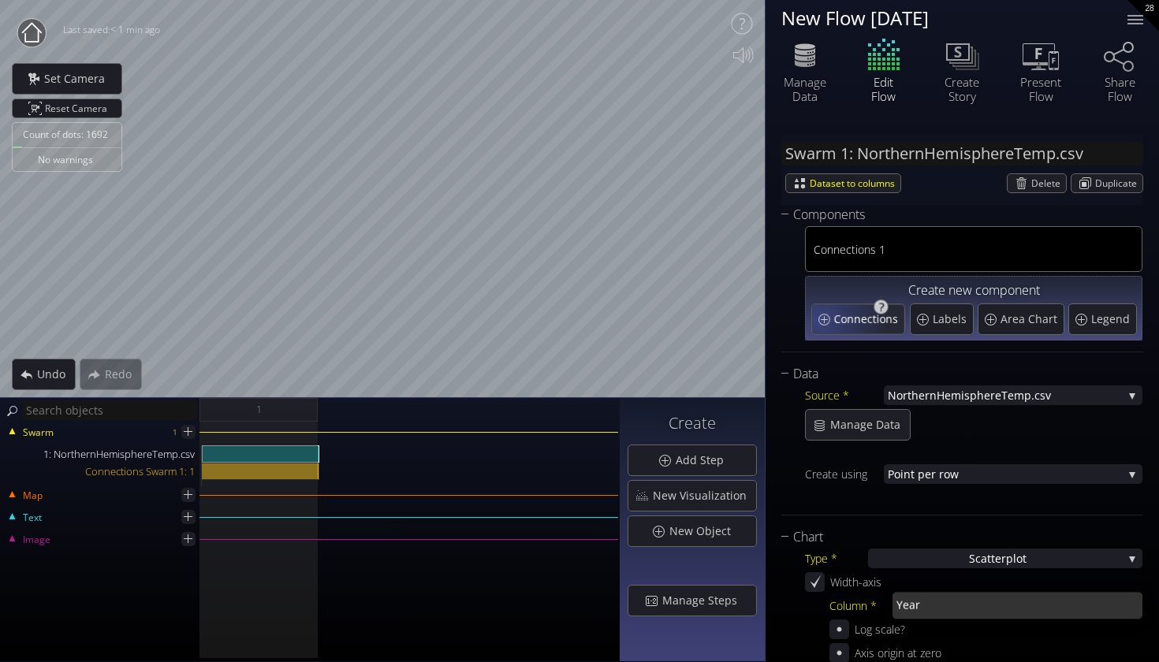
type input "Swarm 1: Connections 1"
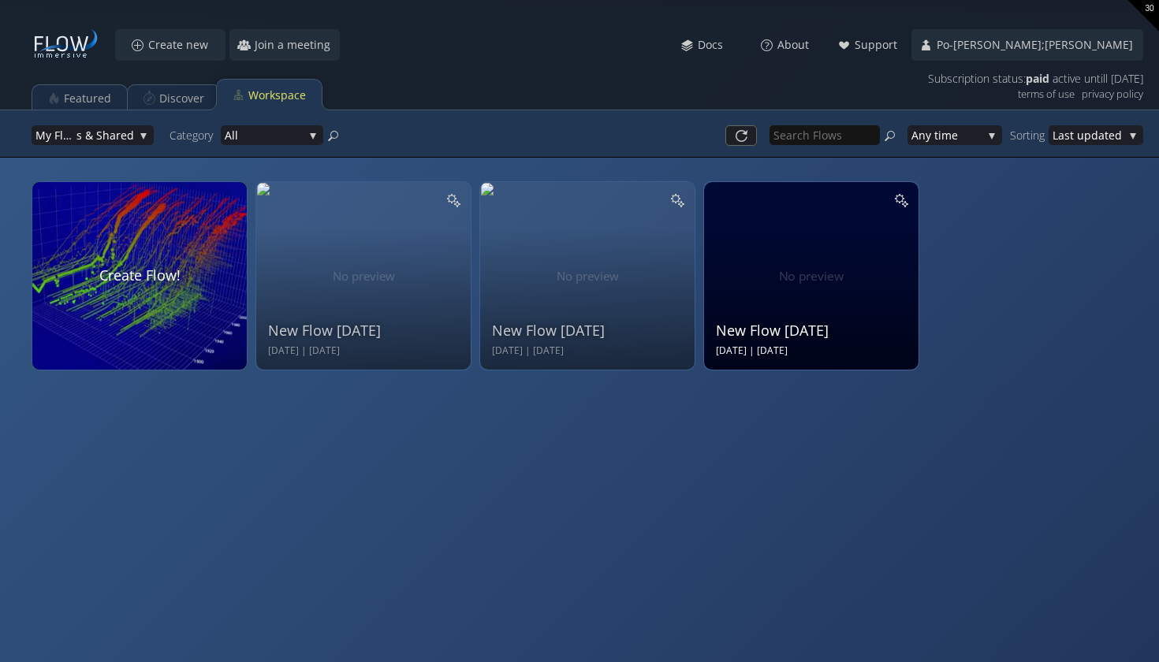
click at [783, 324] on div "New Flow [DATE]" at bounding box center [813, 331] width 195 height 20
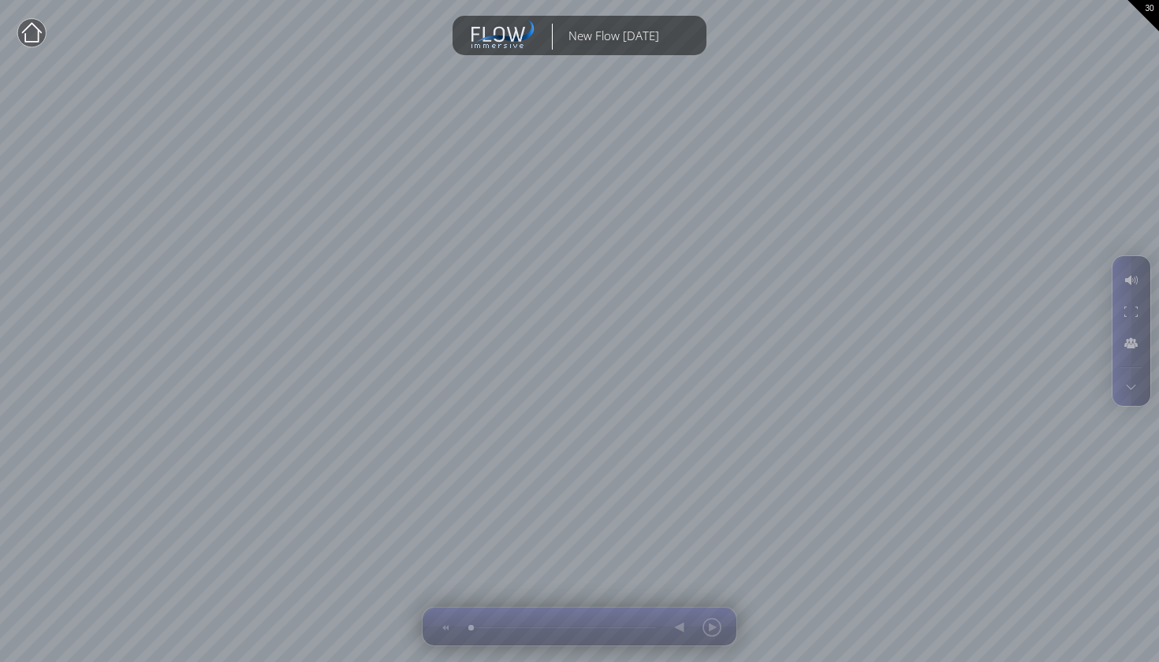
click at [43, 49] on div at bounding box center [32, 33] width 32 height 32
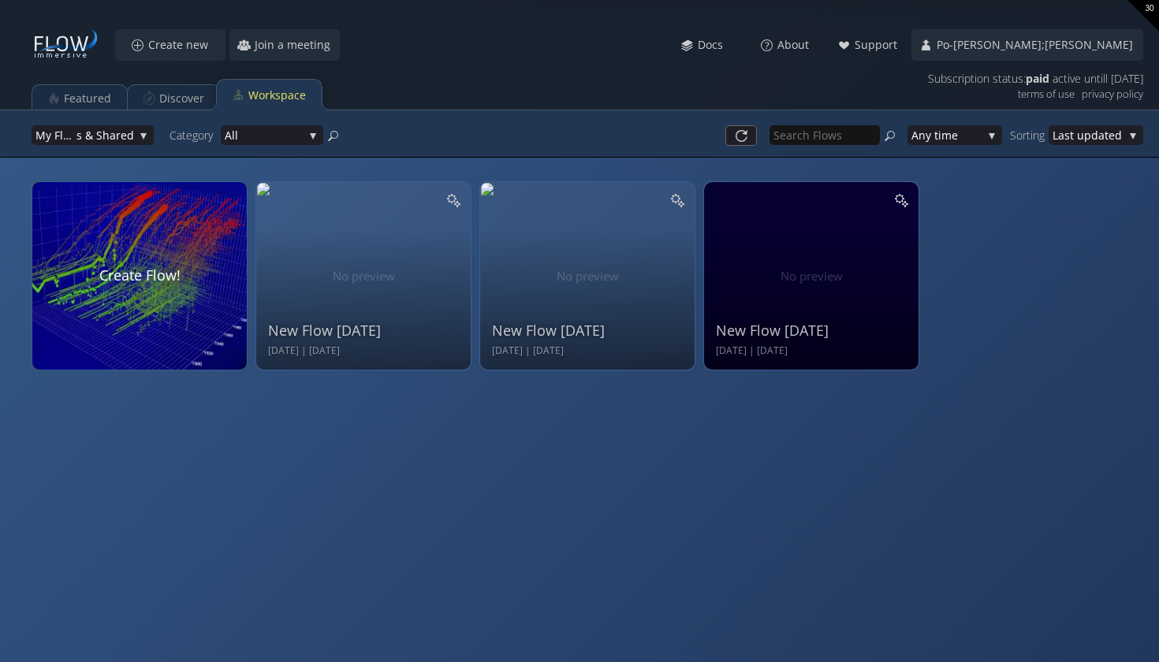
click at [195, 61] on div "Create new Join a meeting Meet Docs About Support Po-[PERSON_NAME];[PERSON_NAME…" at bounding box center [579, 79] width 1159 height 158
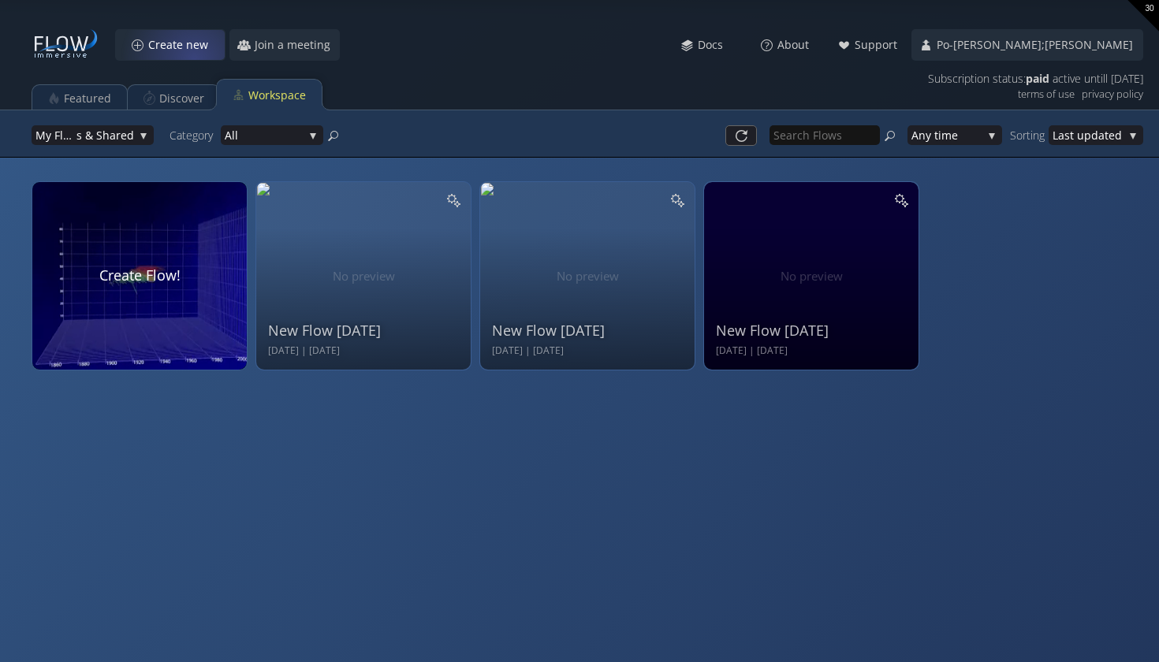
click at [192, 58] on div "Create new" at bounding box center [170, 45] width 109 height 30
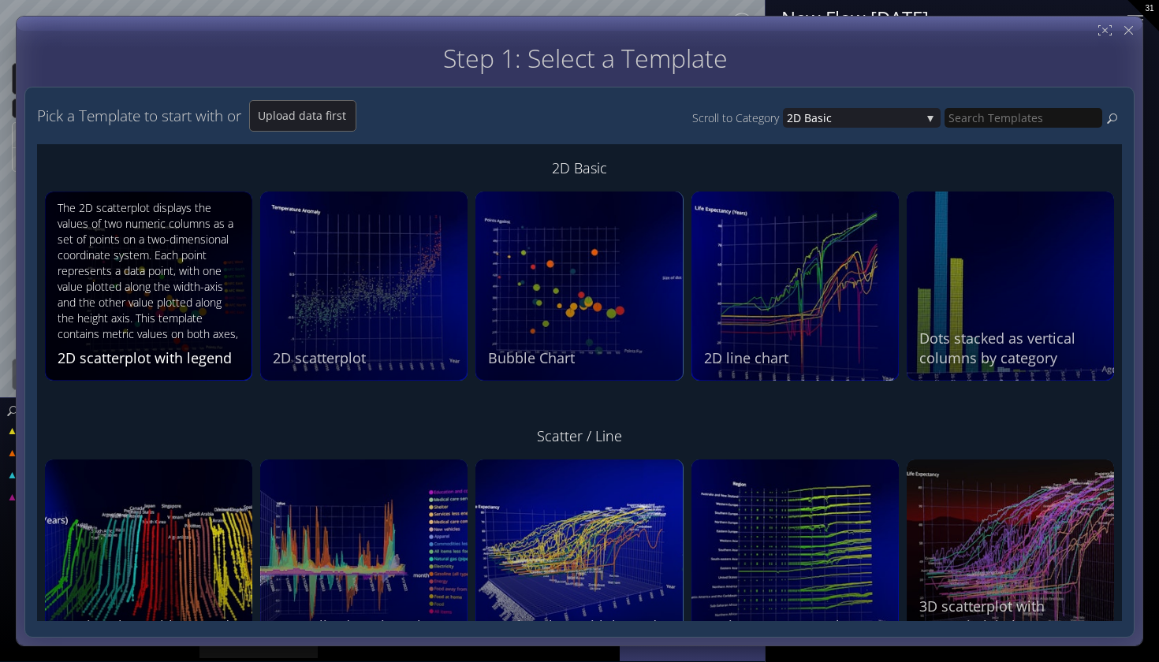
scroll to position [-1, 0]
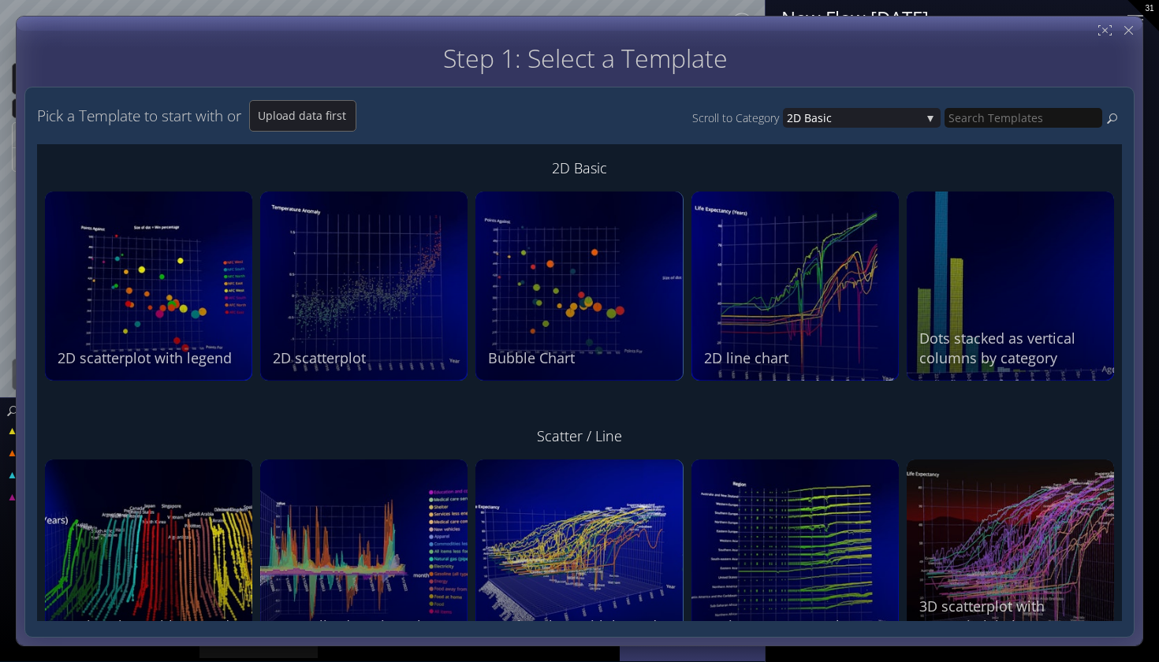
click at [113, 212] on div "The 2D scatterplot displays the values of two numeric columns as a set of point…" at bounding box center [151, 272] width 186 height 144
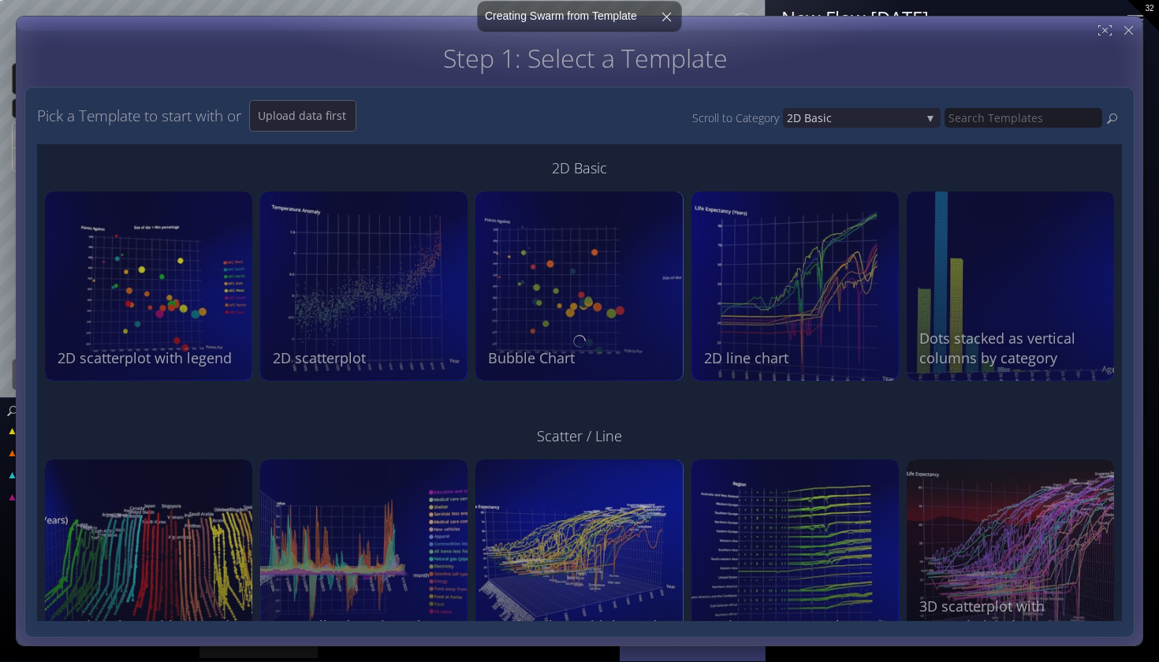
scroll to position [0, 0]
click at [146, 211] on div at bounding box center [579, 341] width 1110 height 594
click at [155, 211] on div at bounding box center [579, 341] width 1110 height 594
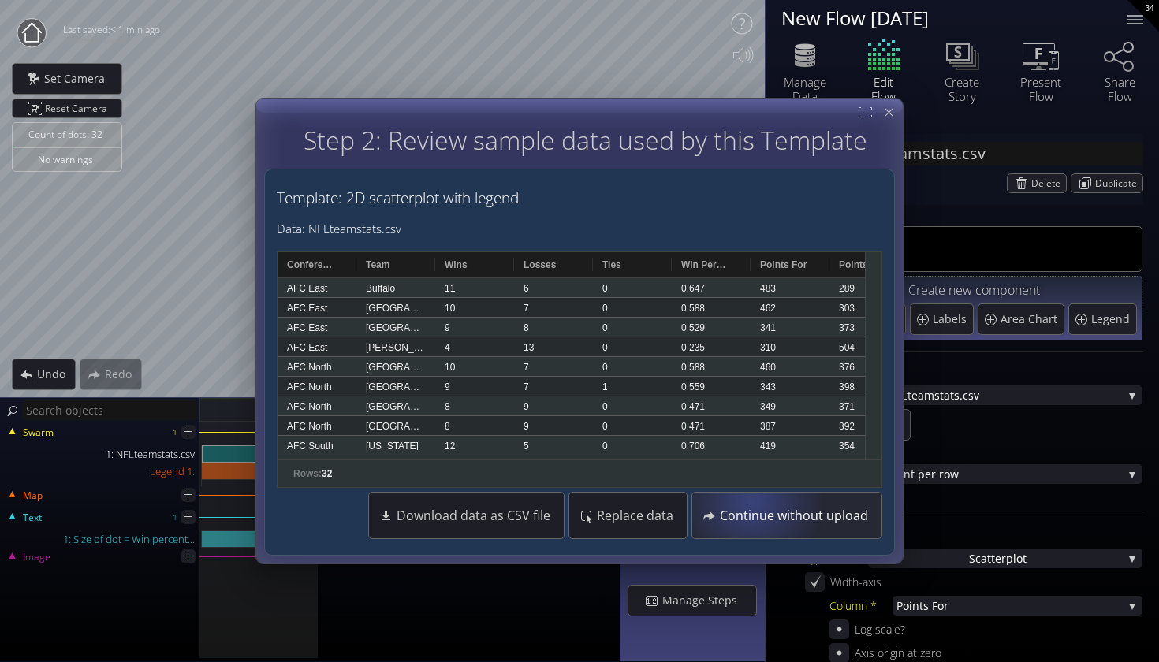
click at [751, 504] on div "Continue without upload" at bounding box center [787, 516] width 182 height 46
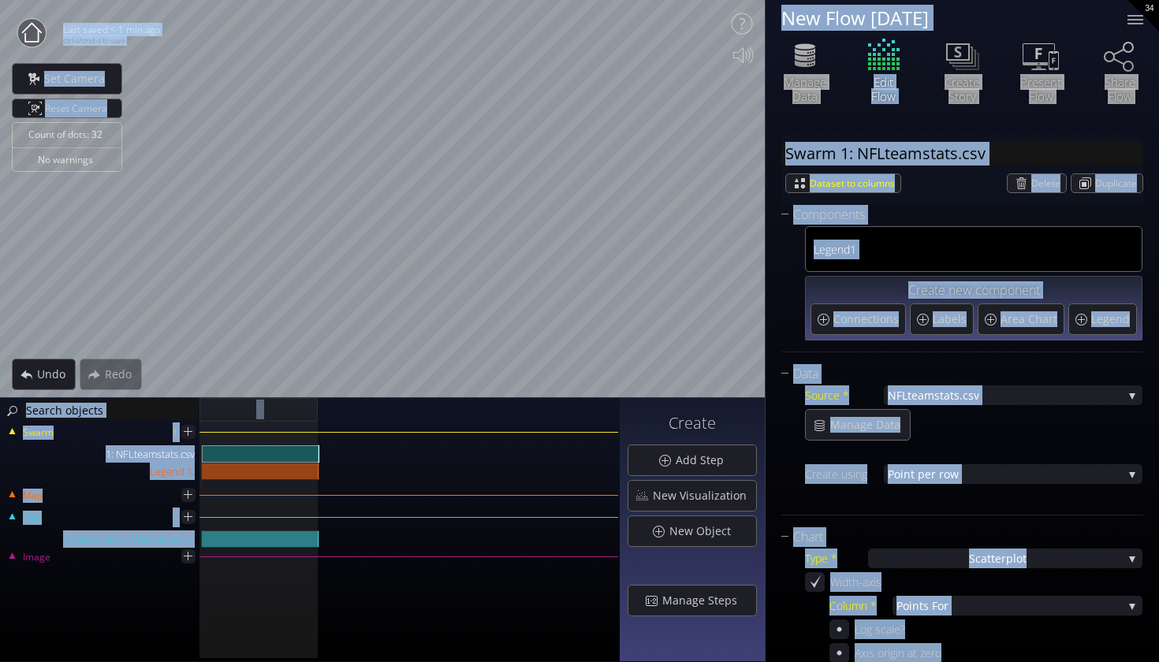
click at [391, 330] on div "Count of dots: 32 No warnings Close Calibrate to floor or table Close Tap anywh…" at bounding box center [579, 331] width 1159 height 662
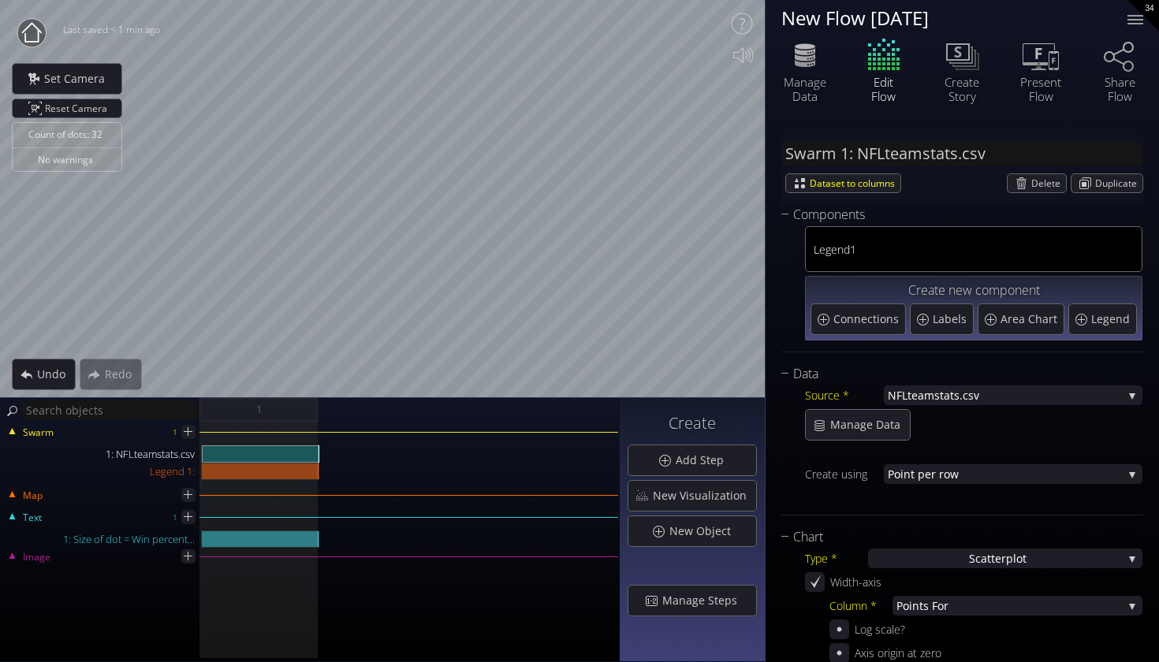
click at [746, 442] on div "Create Add Step New Visualization New Object Manage Steps" at bounding box center [692, 529] width 145 height 263
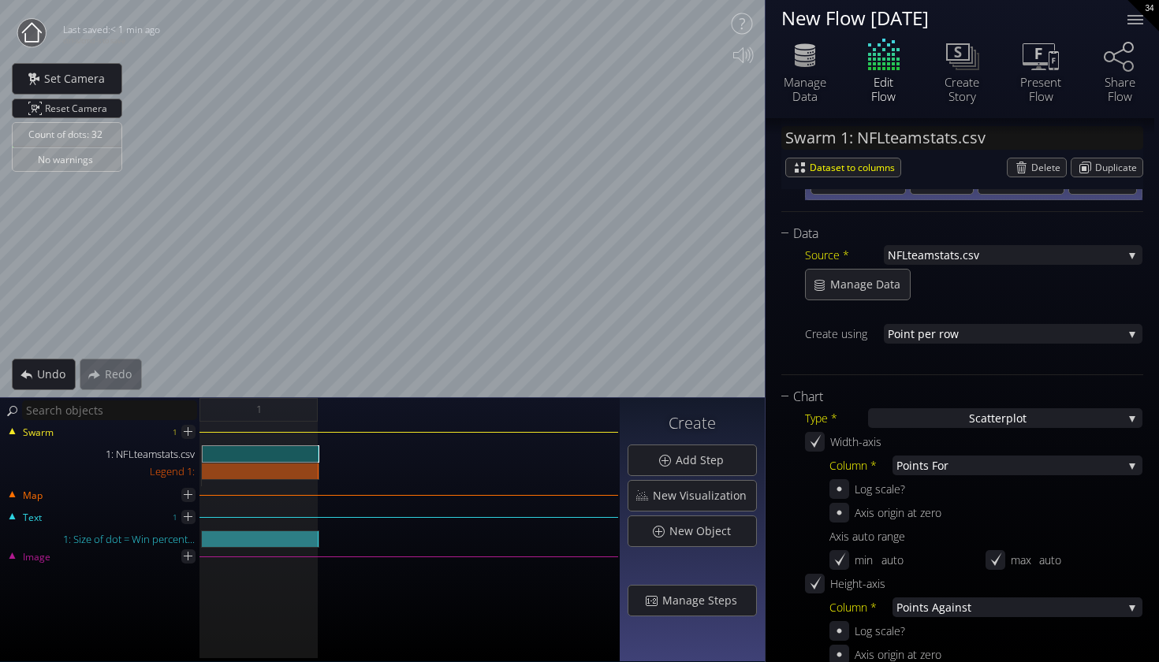
scroll to position [143, 0]
click at [831, 288] on span "Manage Data" at bounding box center [870, 282] width 80 height 16
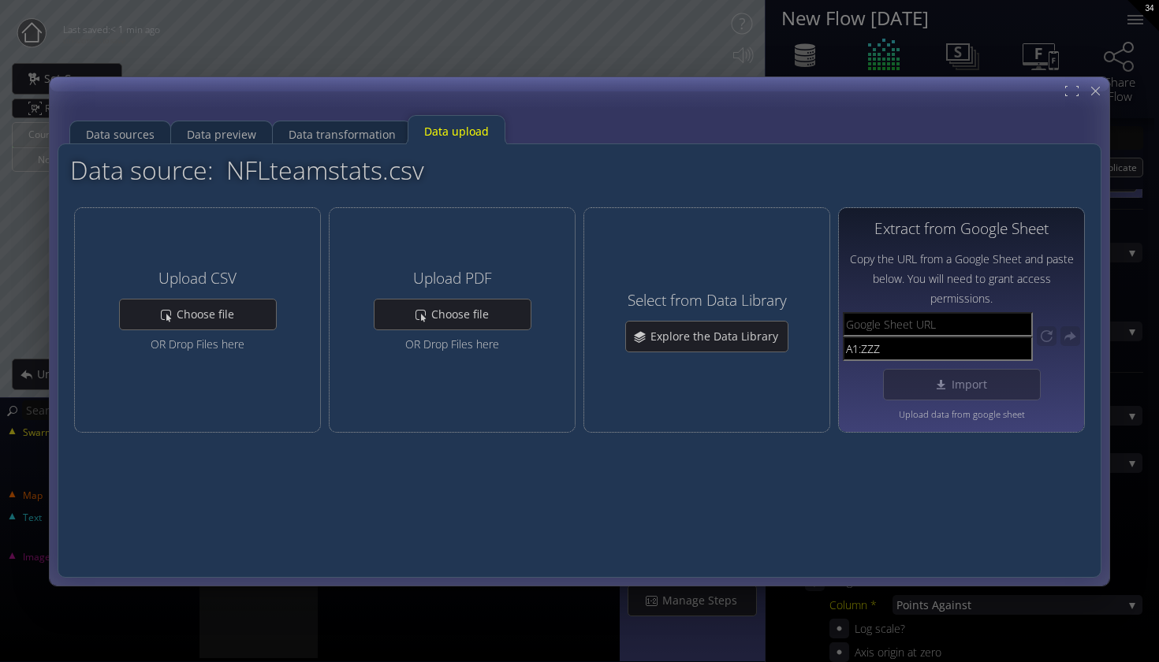
click at [833, 289] on div "Upload CSV Choose file OR Drop Files here Upload PDF Choose file OR Drop Files …" at bounding box center [579, 320] width 1019 height 226
click at [856, 276] on span "Copy the URL from a Google Sheet and paste below. You will need to grant access…" at bounding box center [961, 277] width 237 height 59
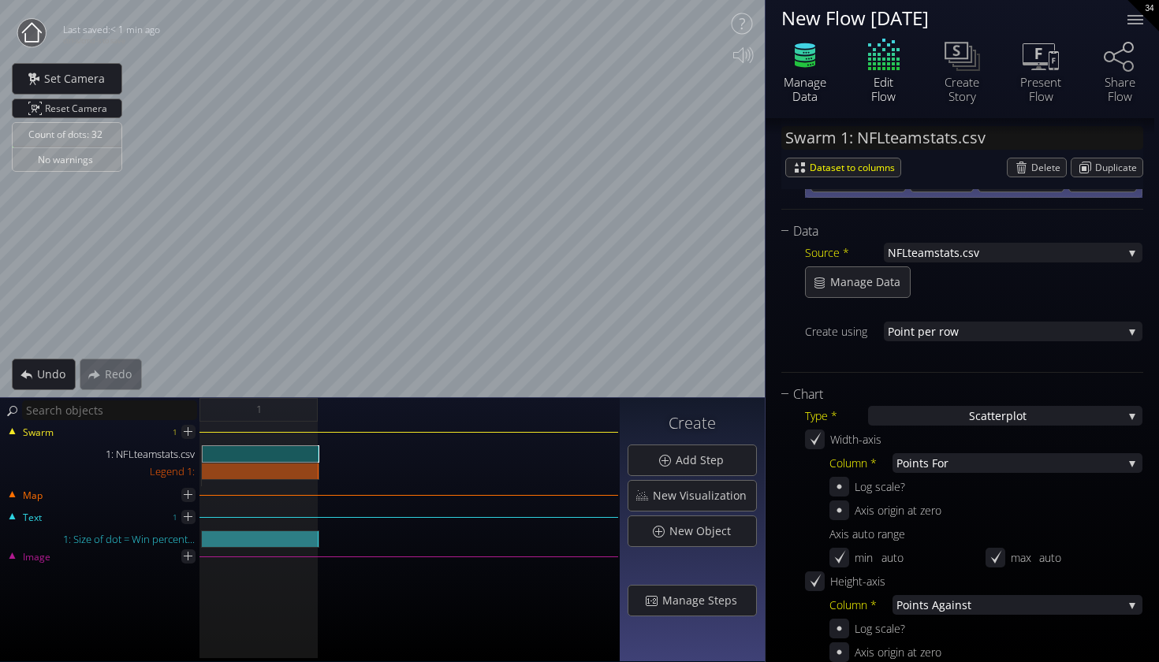
click at [786, 65] on icon at bounding box center [805, 54] width 47 height 39
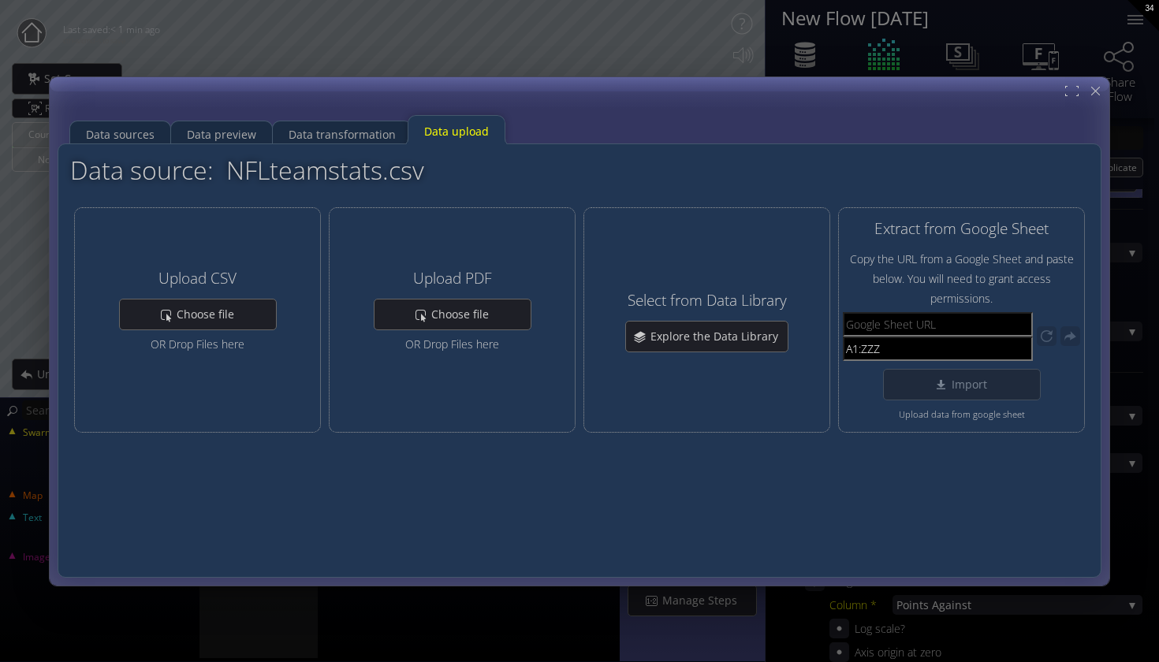
click at [798, 68] on div "Data sources Data preview Data transformation Data upload Datasets used in this…" at bounding box center [579, 331] width 1159 height 662
click at [816, 66] on div "Data sources Data preview Data transformation Data upload Datasets used in this…" at bounding box center [579, 331] width 1159 height 662
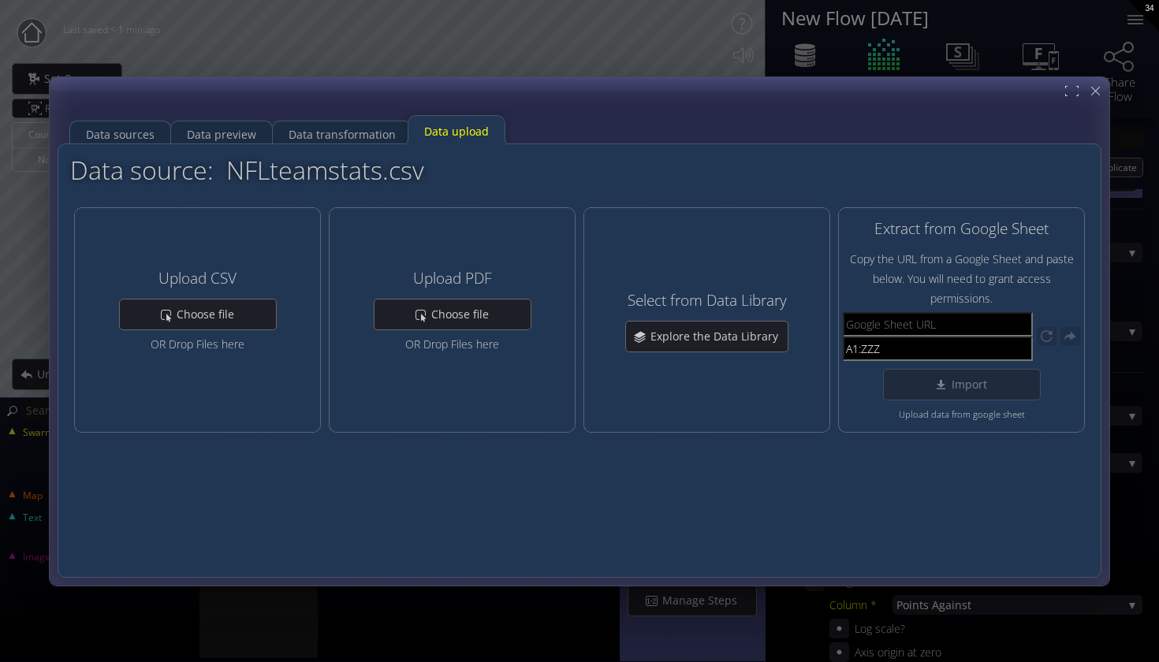
click at [1083, 83] on div at bounding box center [580, 331] width 1060 height 509
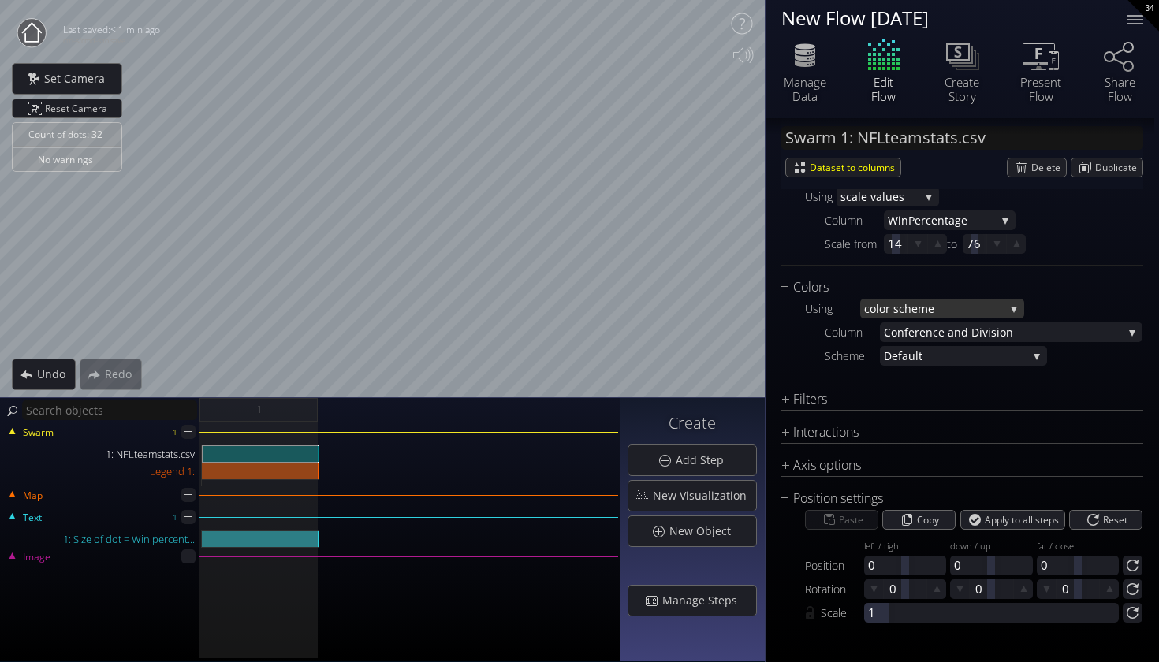
scroll to position [0, 0]
click at [950, 314] on span "lor scheme" at bounding box center [940, 309] width 129 height 20
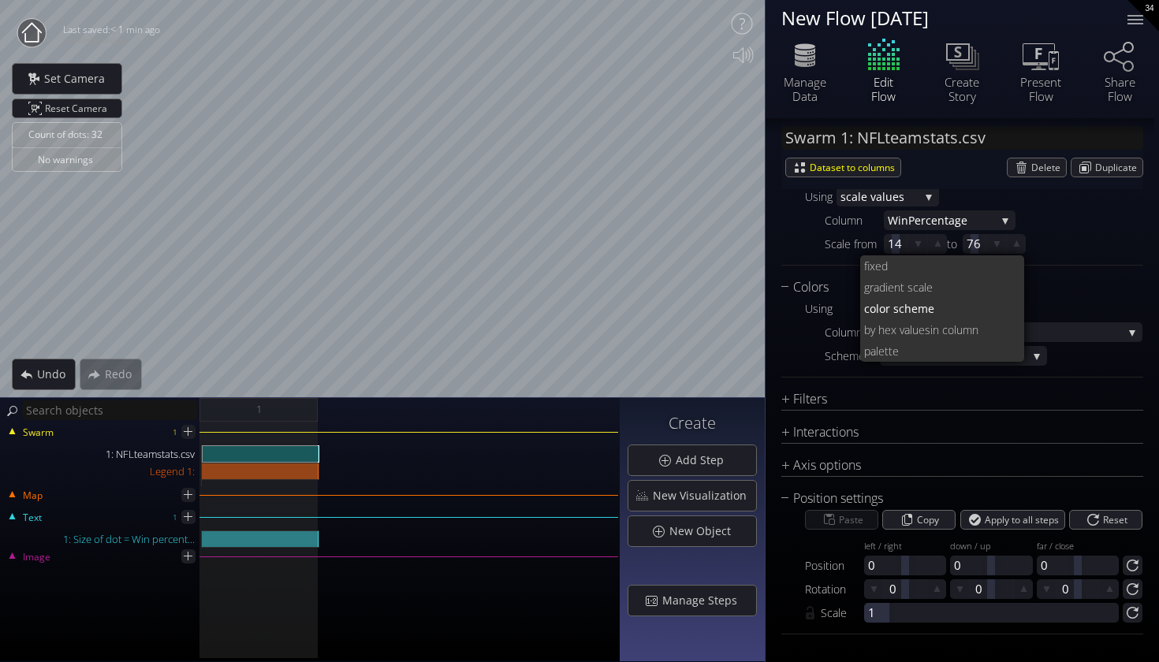
click at [811, 323] on div "Using co lor scheme fixed grad ient scale co lor scheme by hex values in column…" at bounding box center [974, 332] width 338 height 67
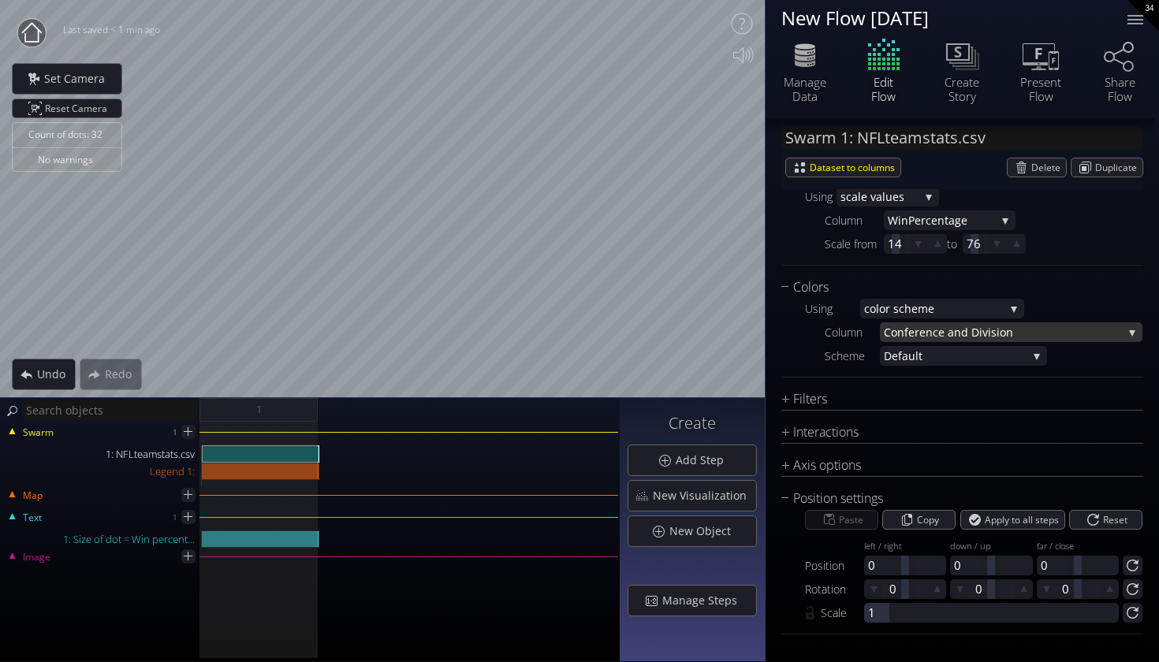
click at [891, 328] on span "Conference an" at bounding box center [922, 333] width 77 height 20
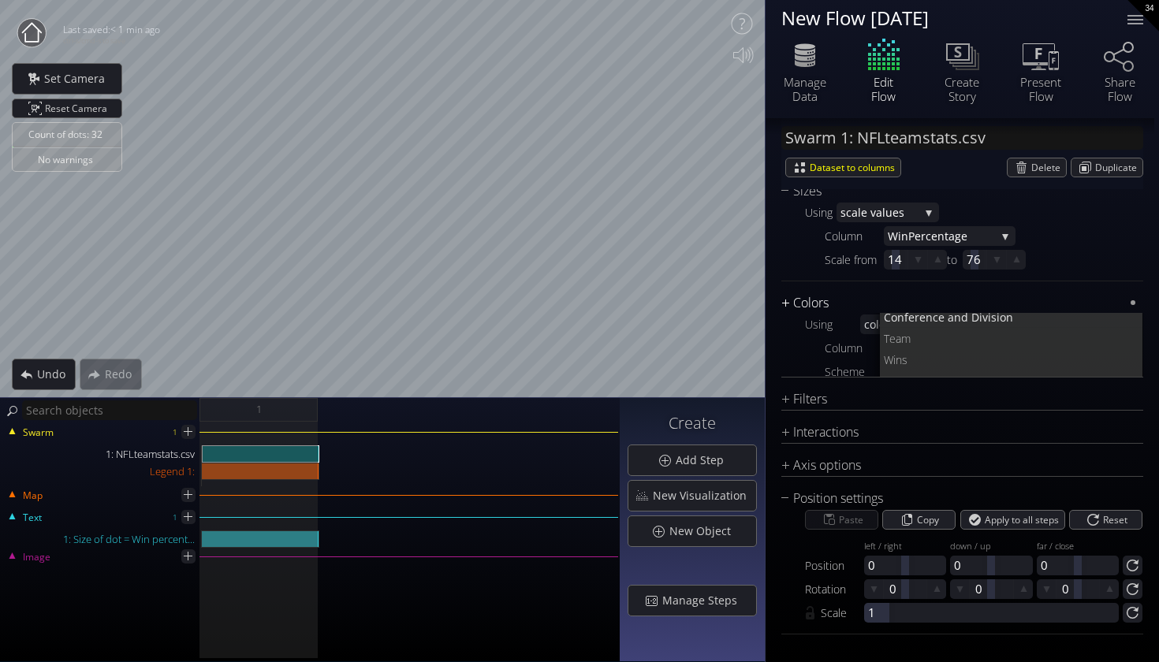
click at [855, 293] on div "Colors" at bounding box center [953, 303] width 342 height 20
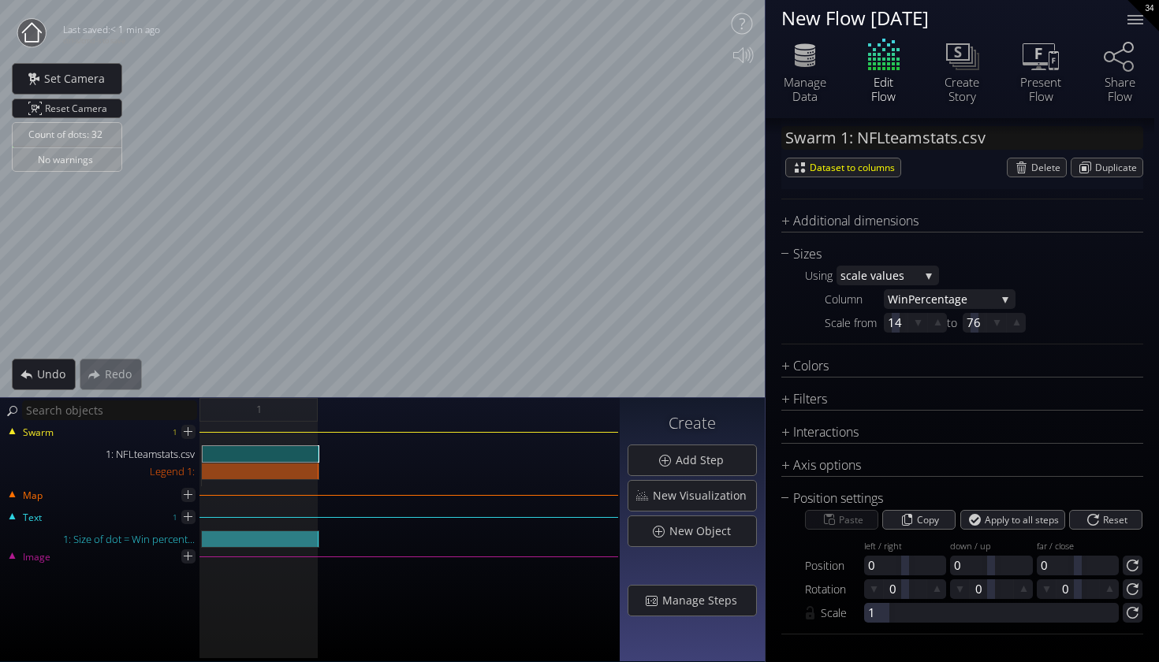
click at [905, 348] on div "Chart Type * S catterplot S catterplot Categoriz ed columns Map from c oordinat…" at bounding box center [963, 118] width 362 height 741
click at [905, 356] on div "Colors" at bounding box center [953, 366] width 342 height 20
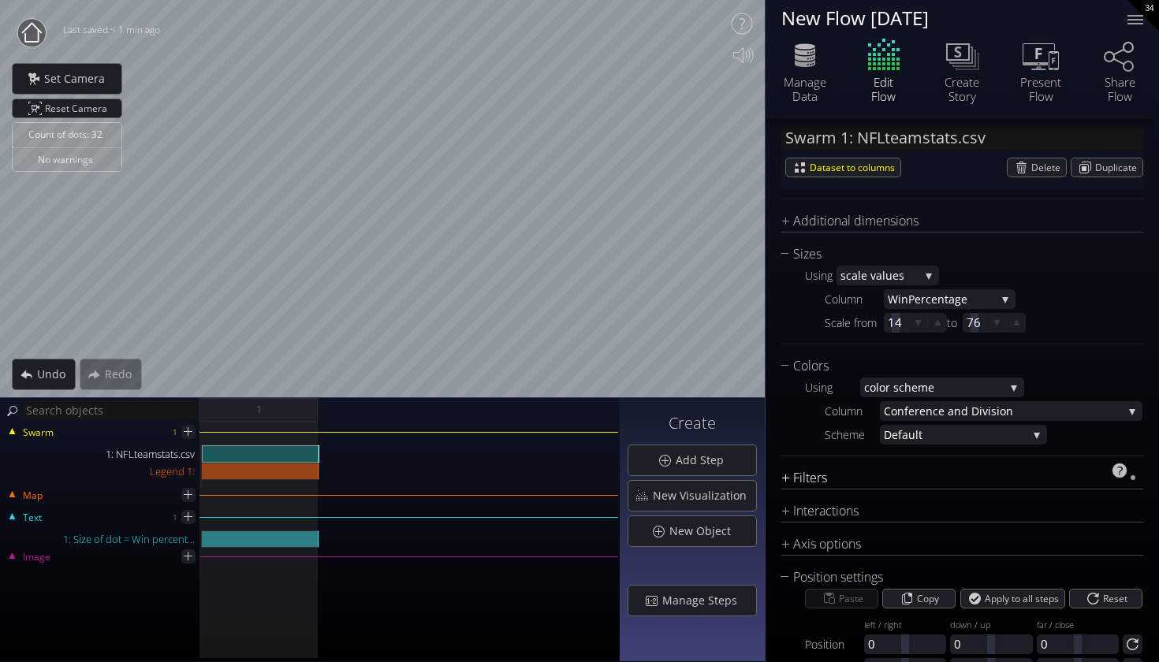
click at [916, 480] on div "Filters" at bounding box center [953, 478] width 342 height 20
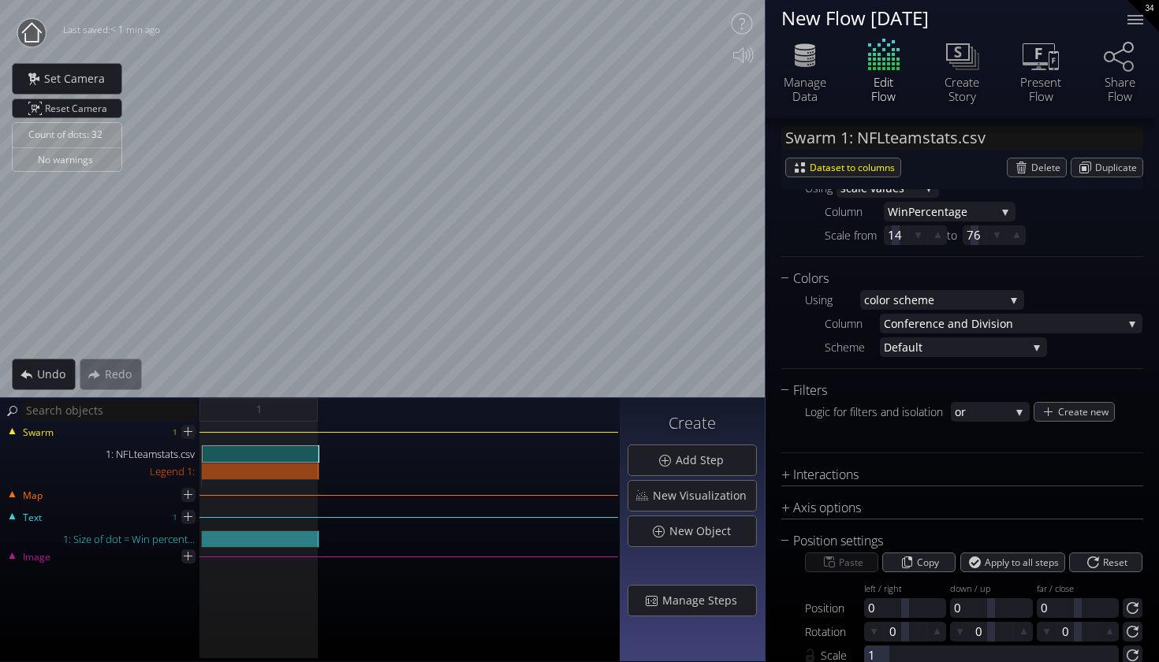
scroll to position [871, 0]
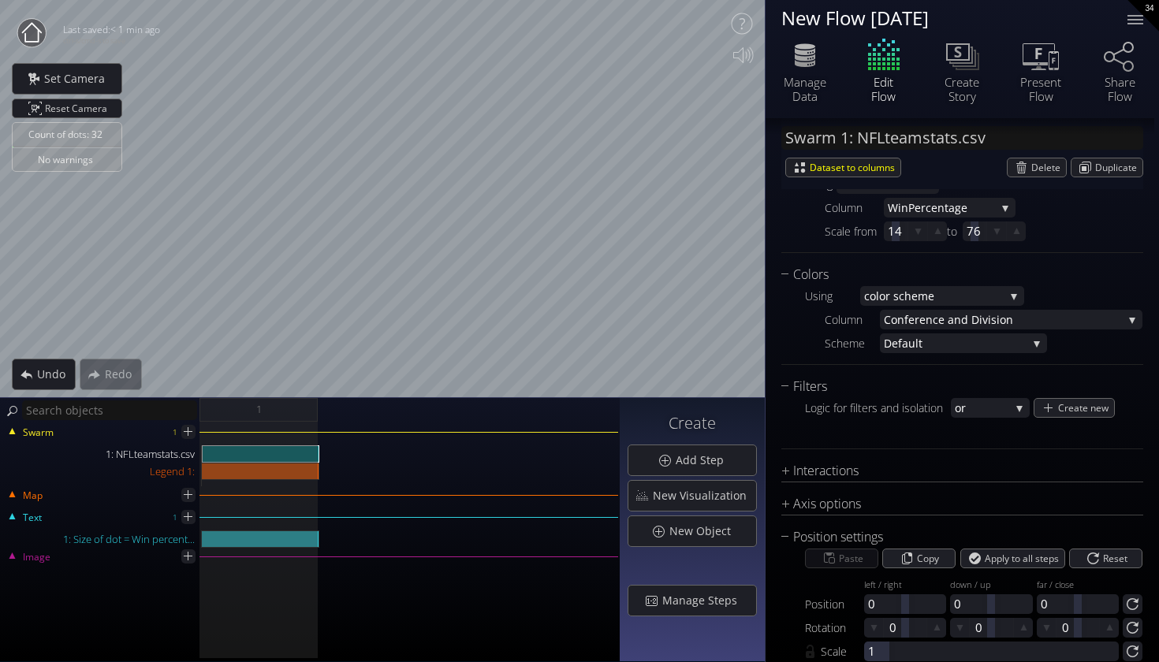
click at [921, 488] on div "Chart Type * S catterplot S catterplot Categoriz ed columns Map from c oordinat…" at bounding box center [963, 92] width 362 height 871
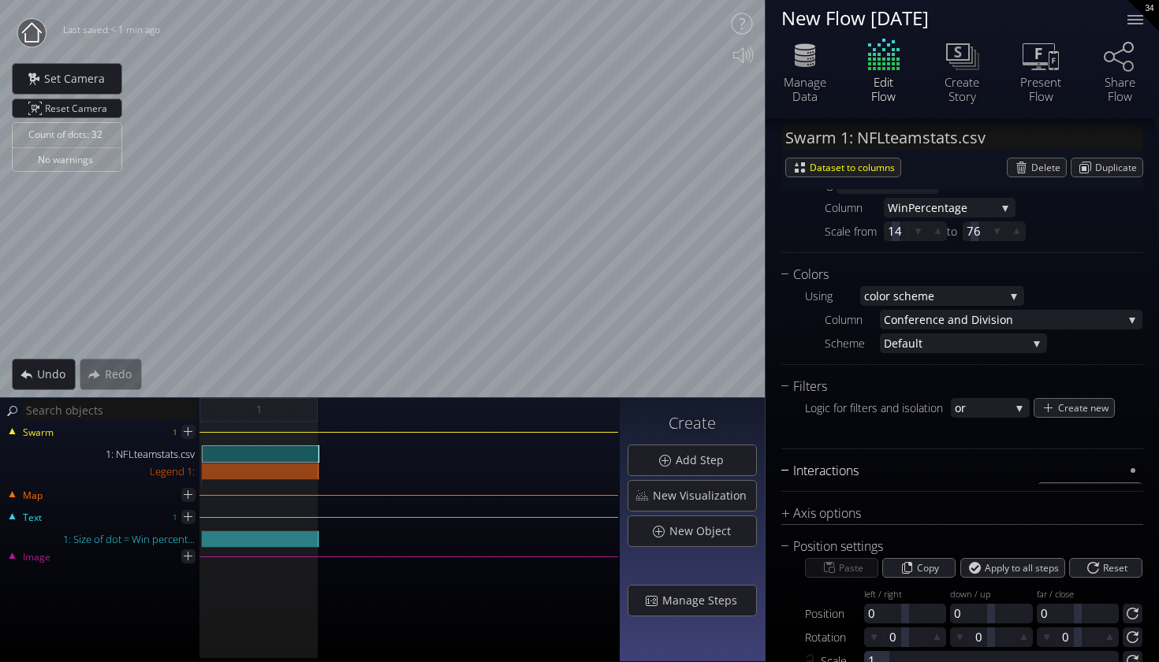
click at [925, 476] on div "Interactions" at bounding box center [953, 471] width 342 height 20
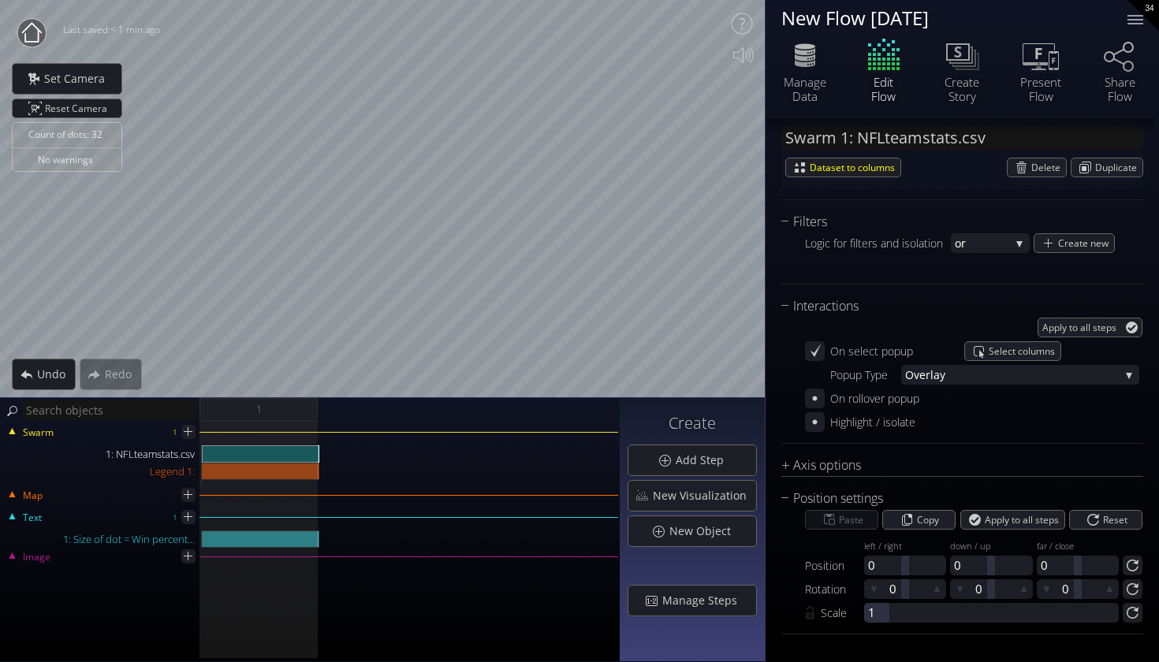
scroll to position [1036, 0]
click at [905, 461] on div "Axis options" at bounding box center [953, 466] width 342 height 20
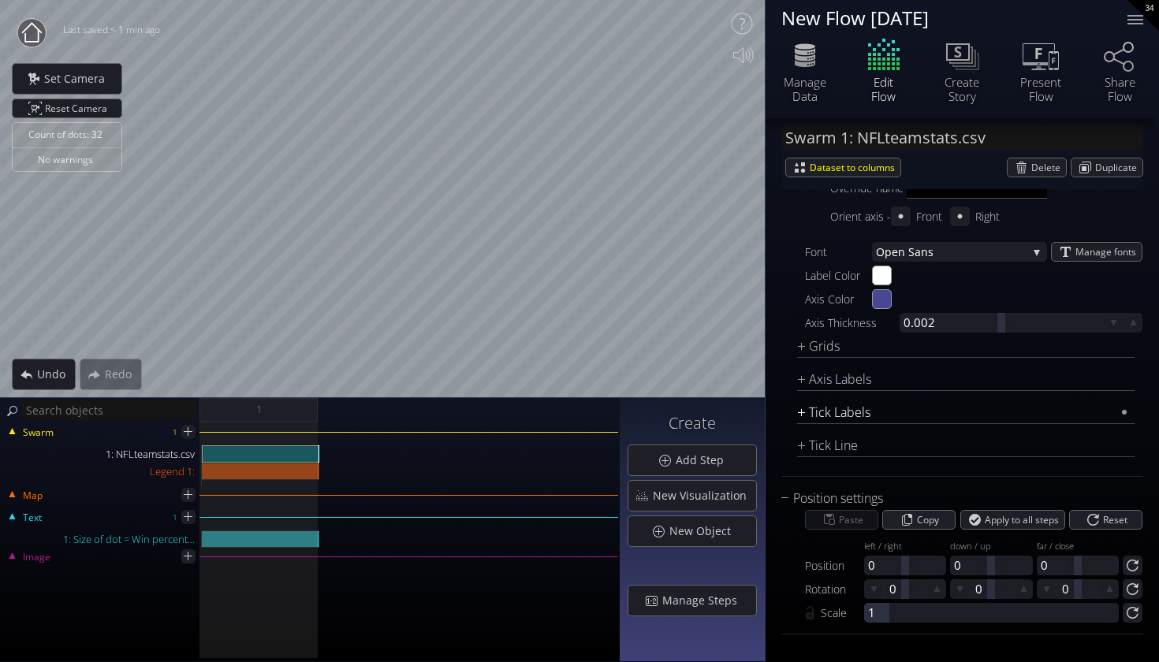
scroll to position [1465, 0]
click at [857, 345] on div "Grids" at bounding box center [956, 347] width 318 height 20
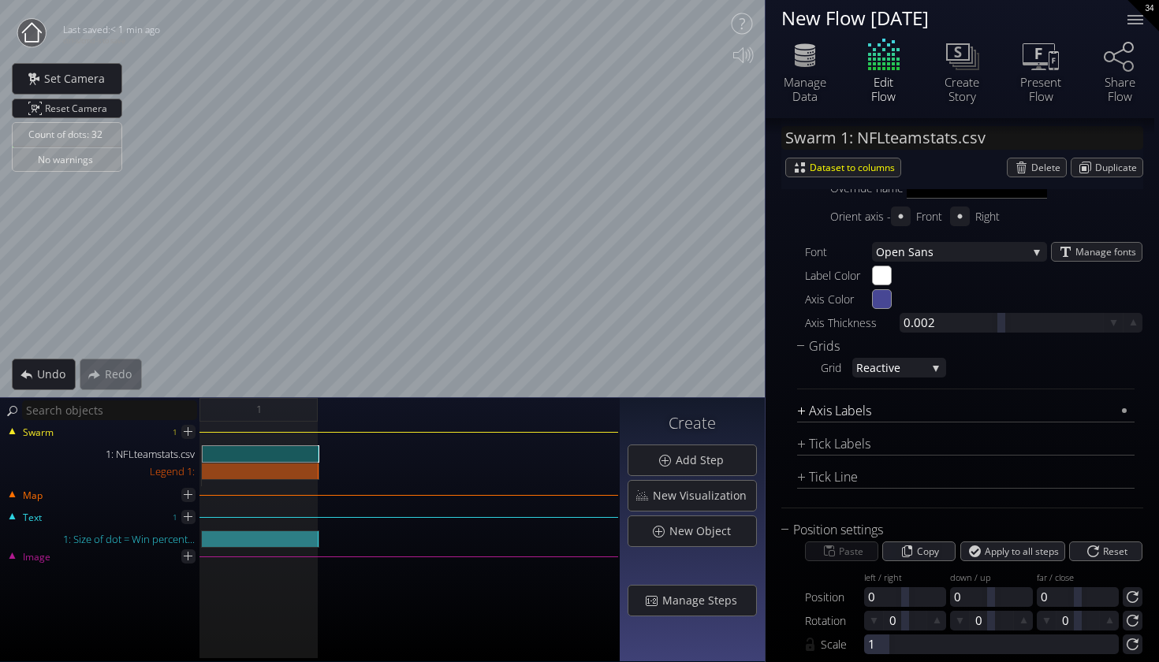
click at [867, 413] on div "Axis Labels" at bounding box center [956, 411] width 318 height 20
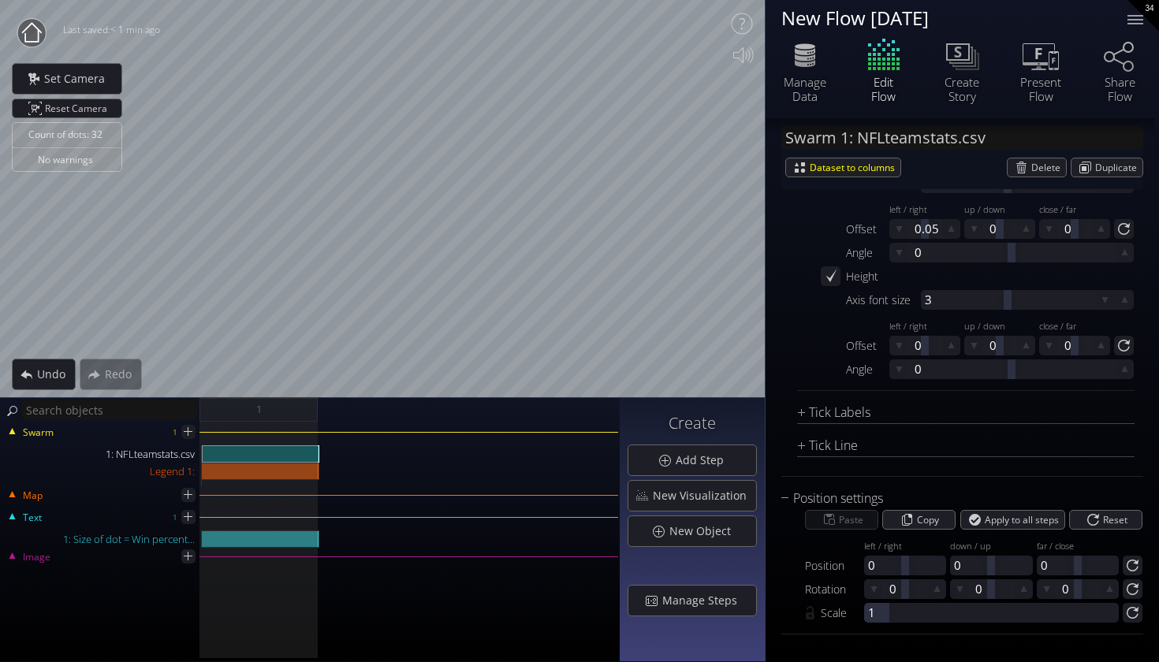
scroll to position [1762, 0]
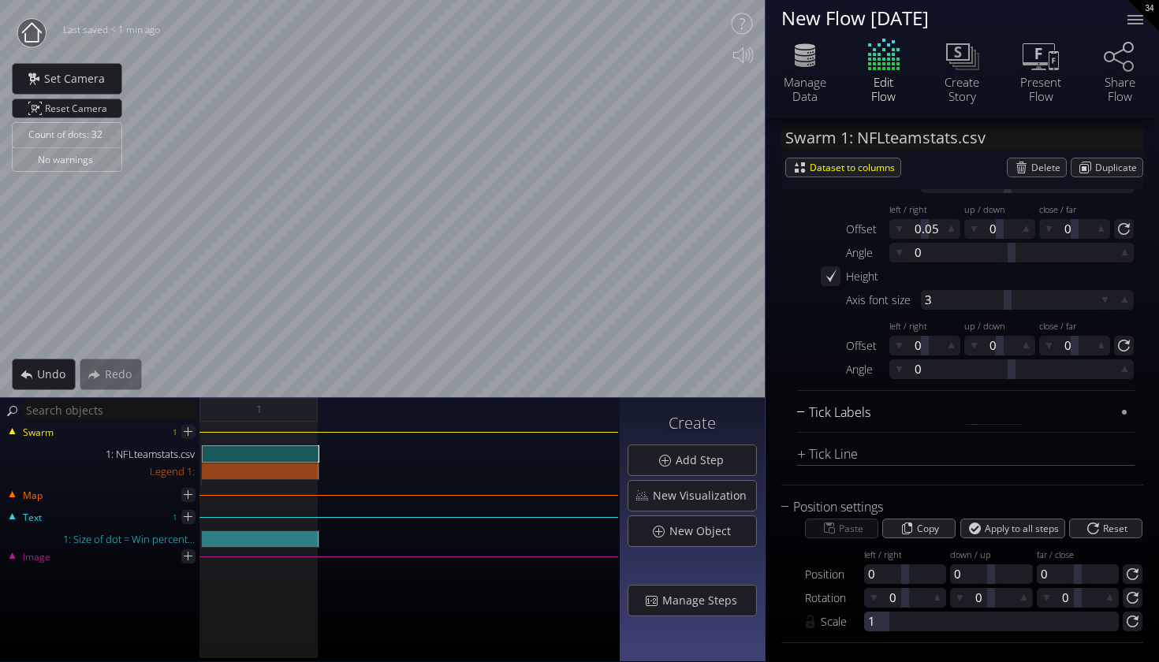
click at [847, 409] on div "Tick Labels" at bounding box center [956, 413] width 318 height 20
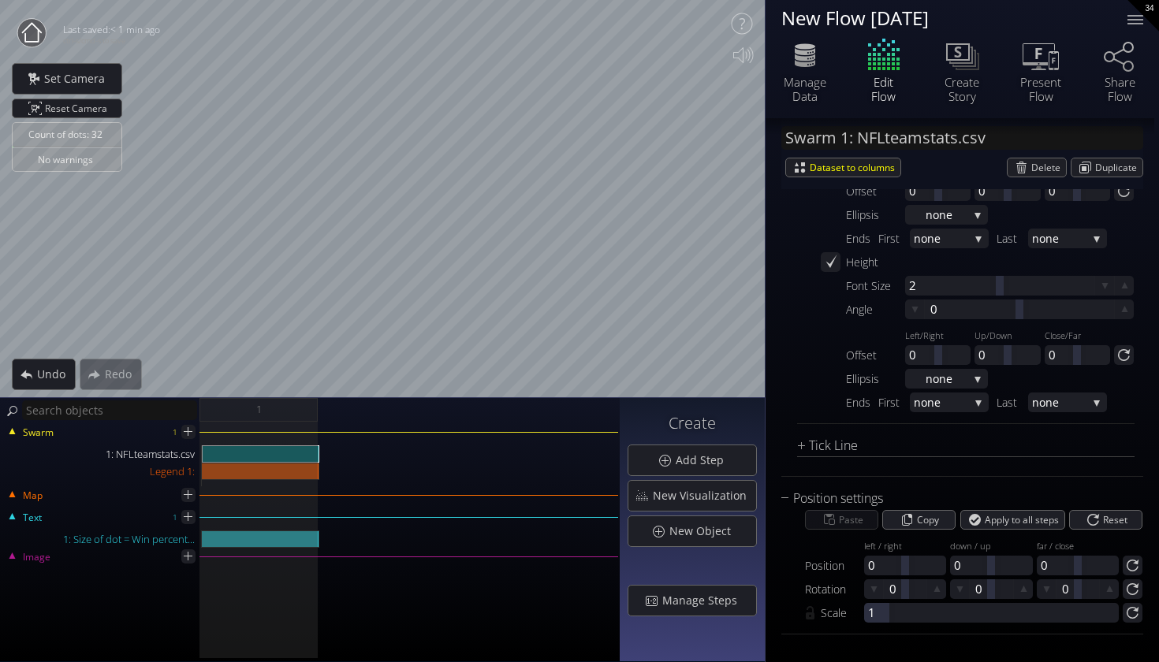
scroll to position [2122, 0]
click at [823, 413] on div "Tick Labels Wrap tick names by width 50 Width Font Size 2 Angle 0 Offset Left/R…" at bounding box center [966, 233] width 338 height 381
click at [824, 452] on div "Tick Line" at bounding box center [956, 446] width 318 height 20
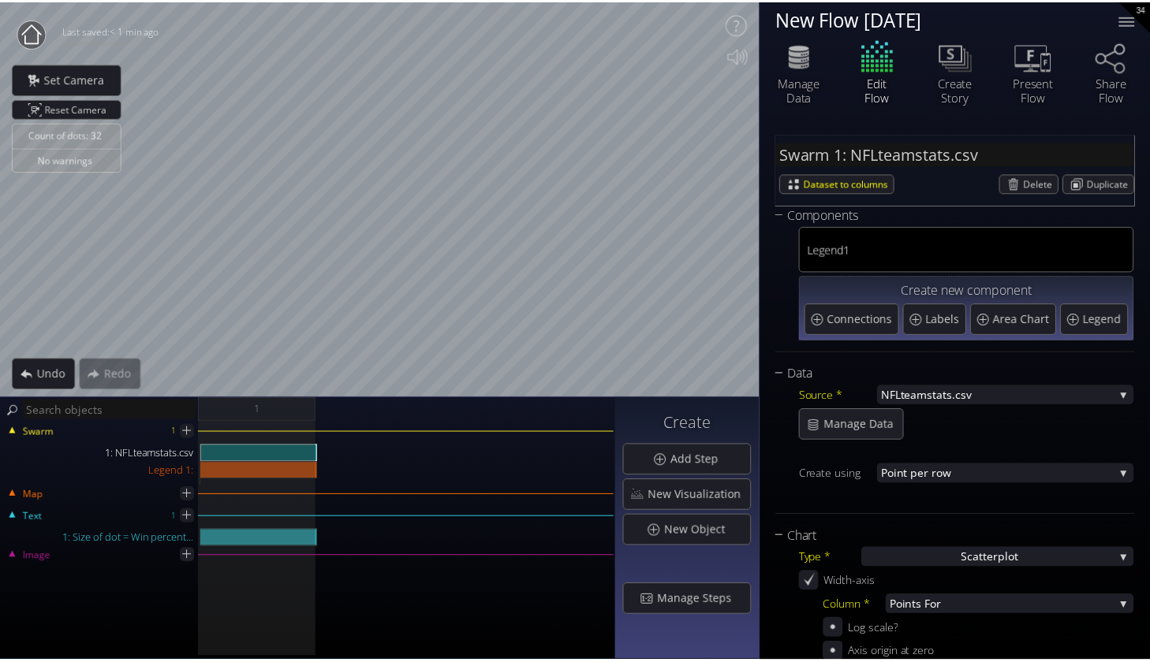
scroll to position [0, 0]
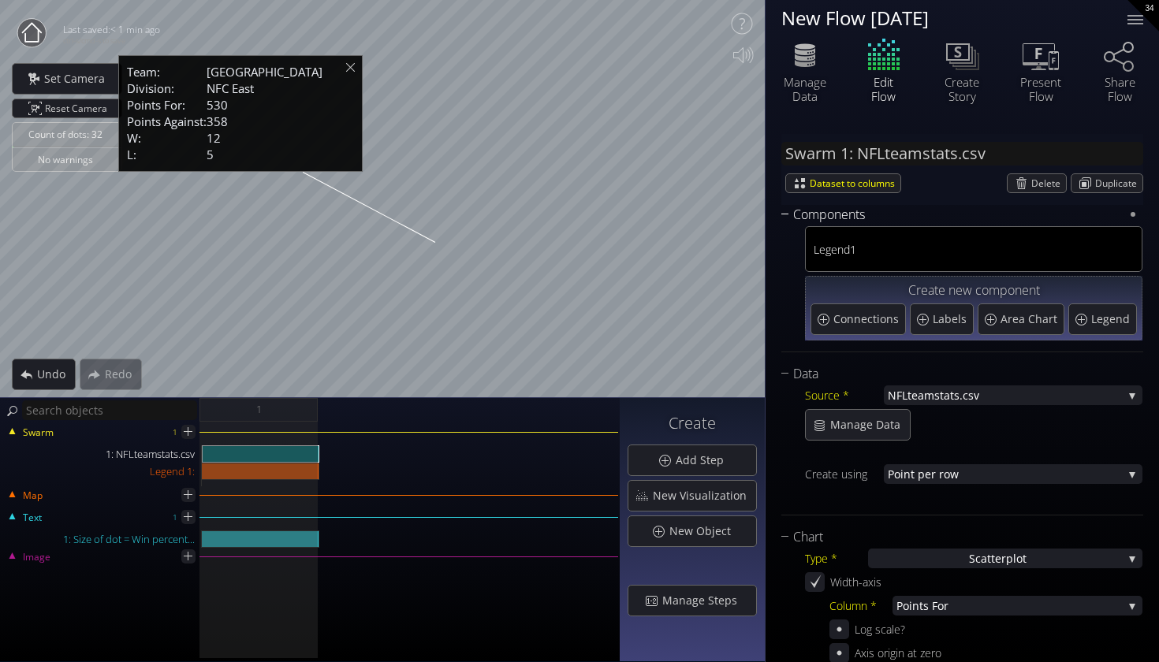
click at [782, 293] on div "Count of dots: 32 No warnings Close Calibrate to floor or table Close Tap anywh…" at bounding box center [579, 331] width 1159 height 662
click at [782, 293] on div "Legend 1 Create new component Connections Labels Area Chart Legend" at bounding box center [963, 285] width 362 height 120
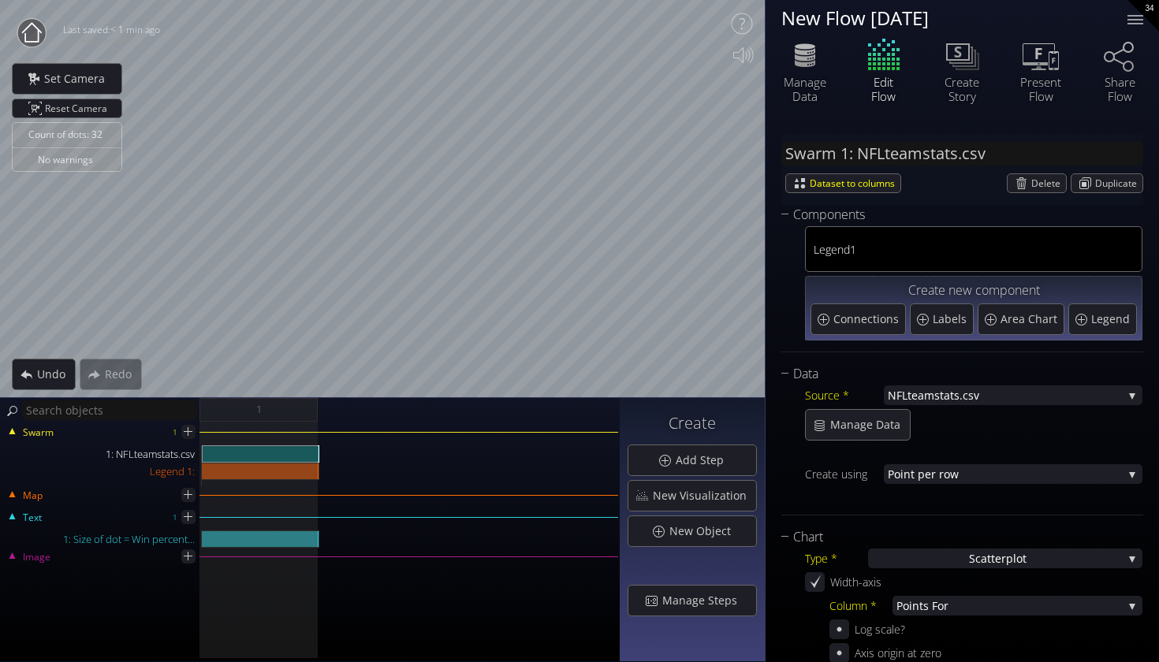
click at [30, 35] on circle at bounding box center [31, 33] width 28 height 28
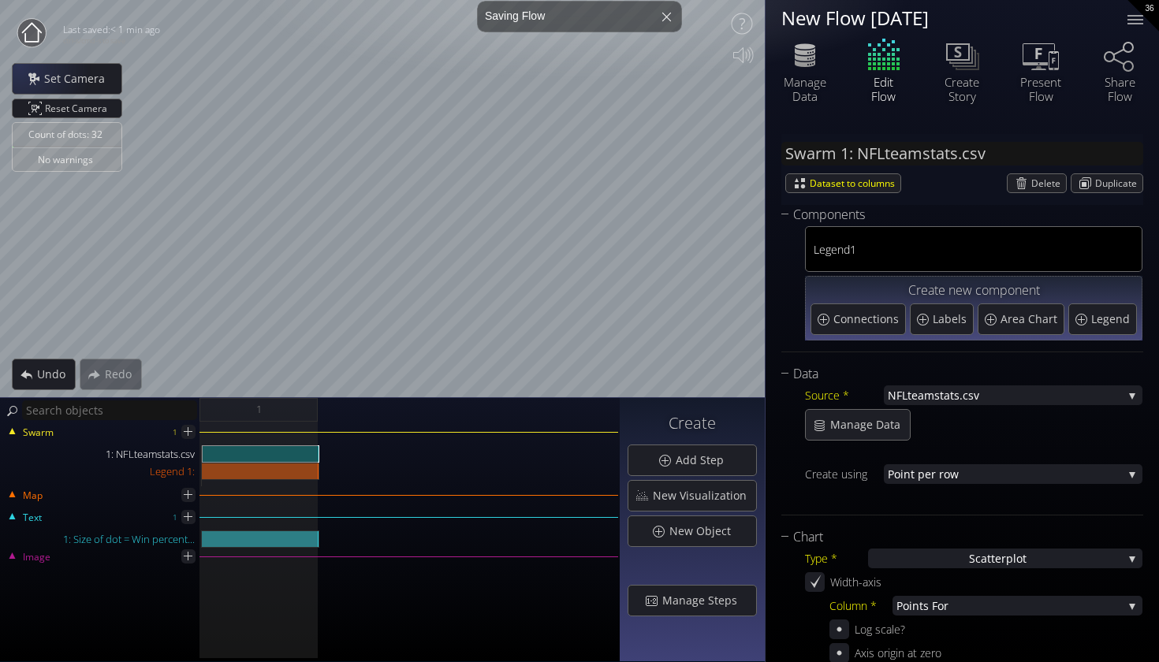
click at [24, 28] on circle at bounding box center [31, 33] width 28 height 28
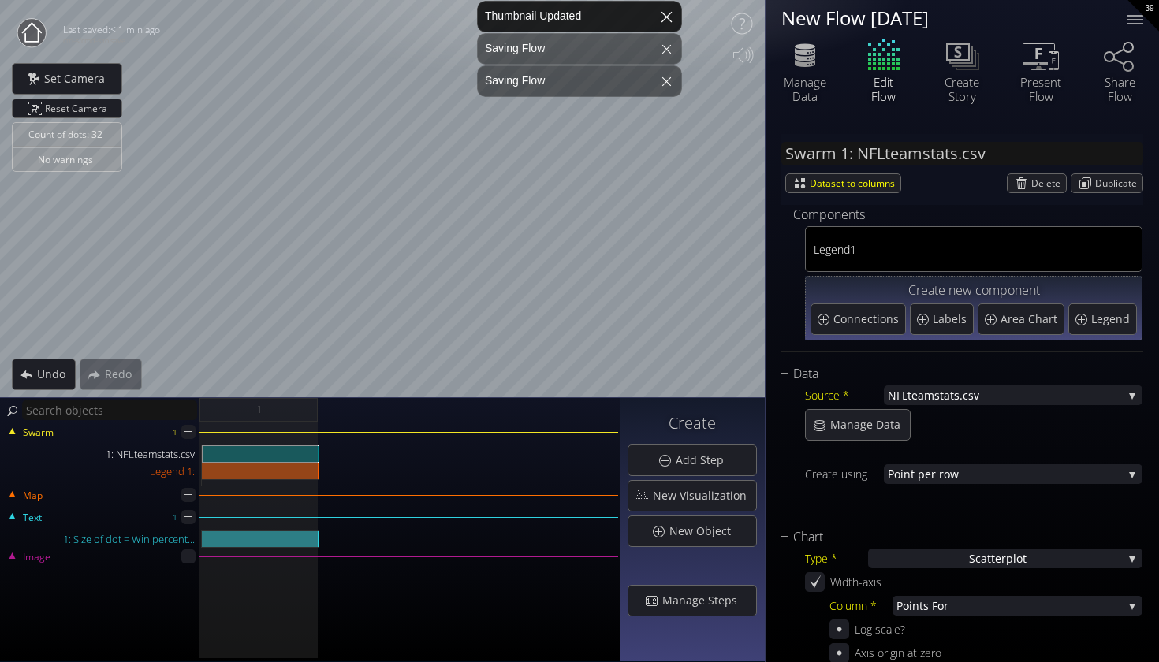
click at [666, 17] on div at bounding box center [667, 17] width 38 height 38
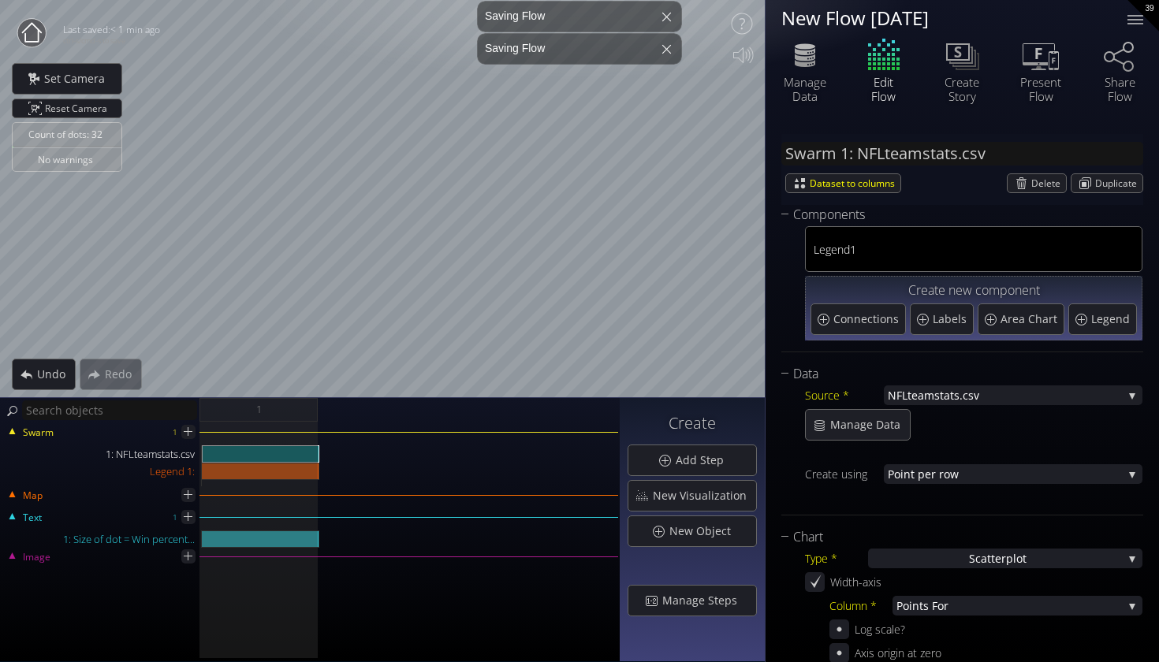
click at [666, 17] on body "Loading may take a while. Please wait Give us a bit more time. Maybe this Flow …" at bounding box center [579, 331] width 1159 height 662
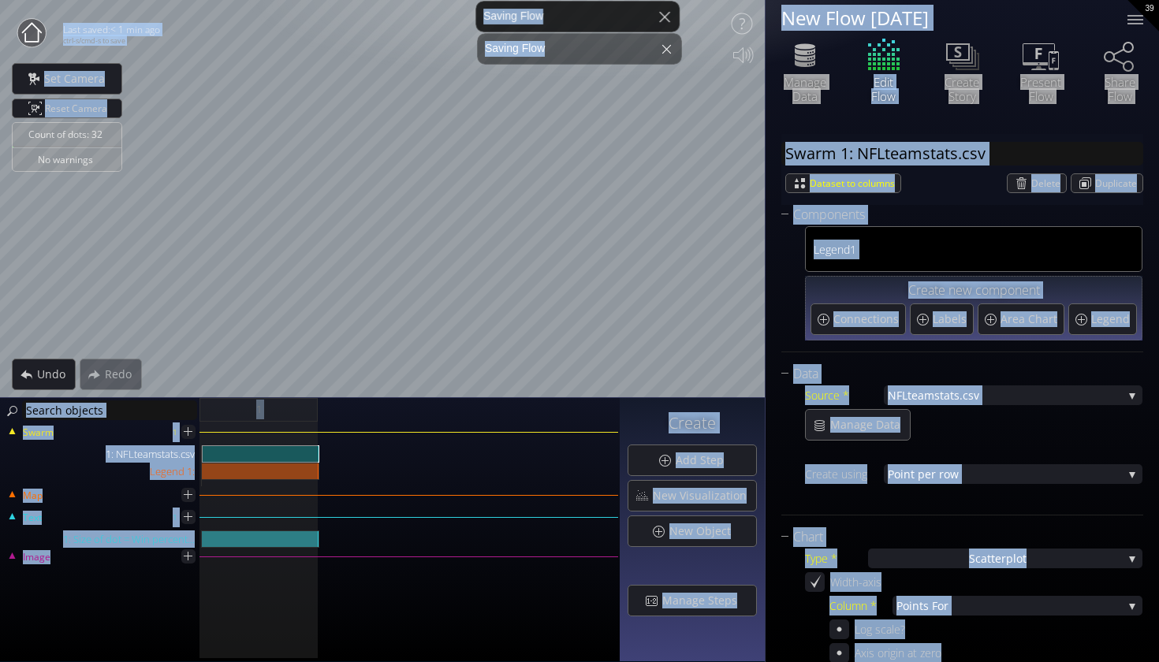
click at [664, 19] on body "Loading may take a while. Please wait Give us a bit more time. Maybe this Flow …" at bounding box center [579, 331] width 1159 height 662
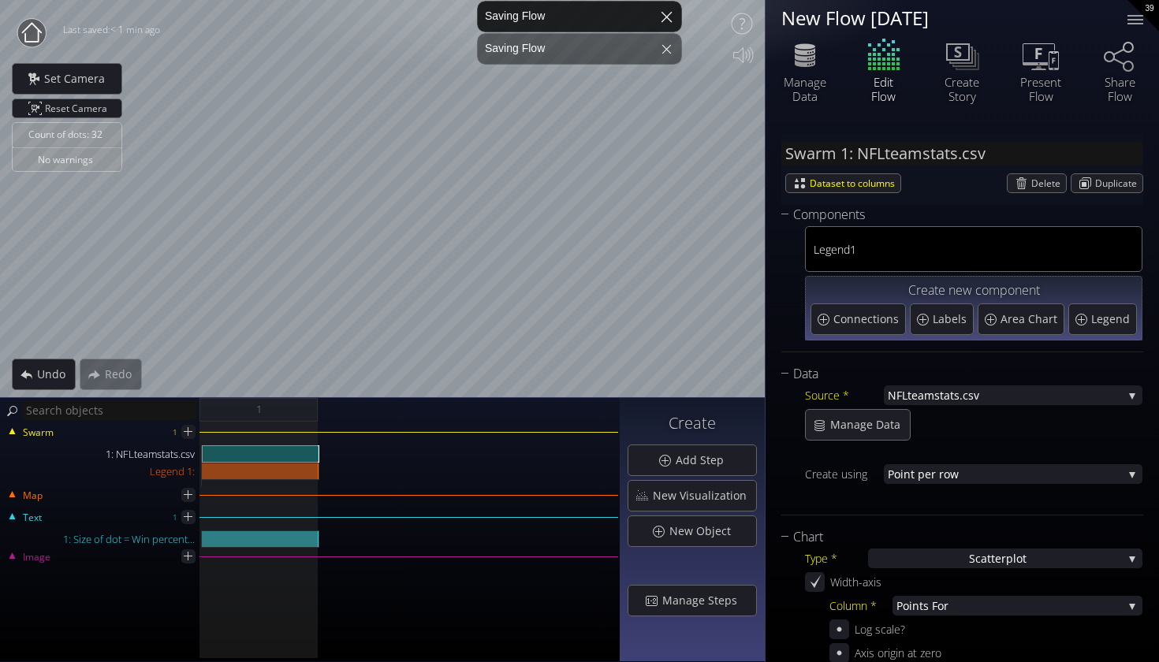
click at [664, 19] on div at bounding box center [667, 17] width 38 height 38
click at [659, 21] on div at bounding box center [667, 17] width 38 height 38
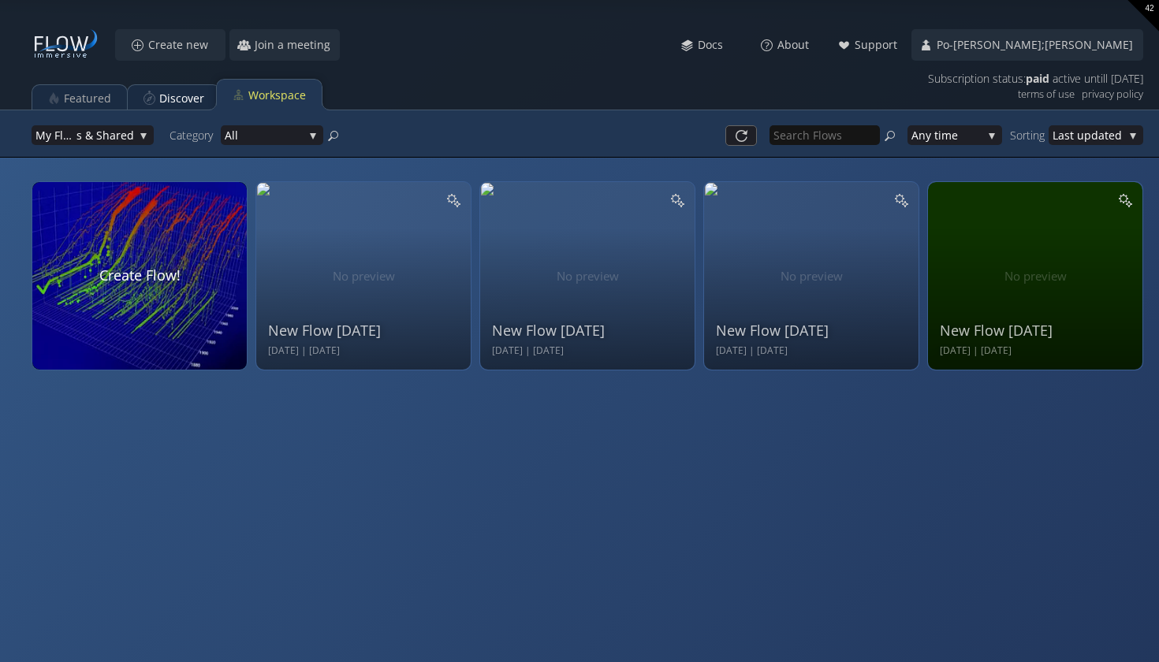
click at [170, 113] on div "Tell engaging data stories with immersive visualizations on laptops, phones, an…" at bounding box center [579, 133] width 1159 height 47
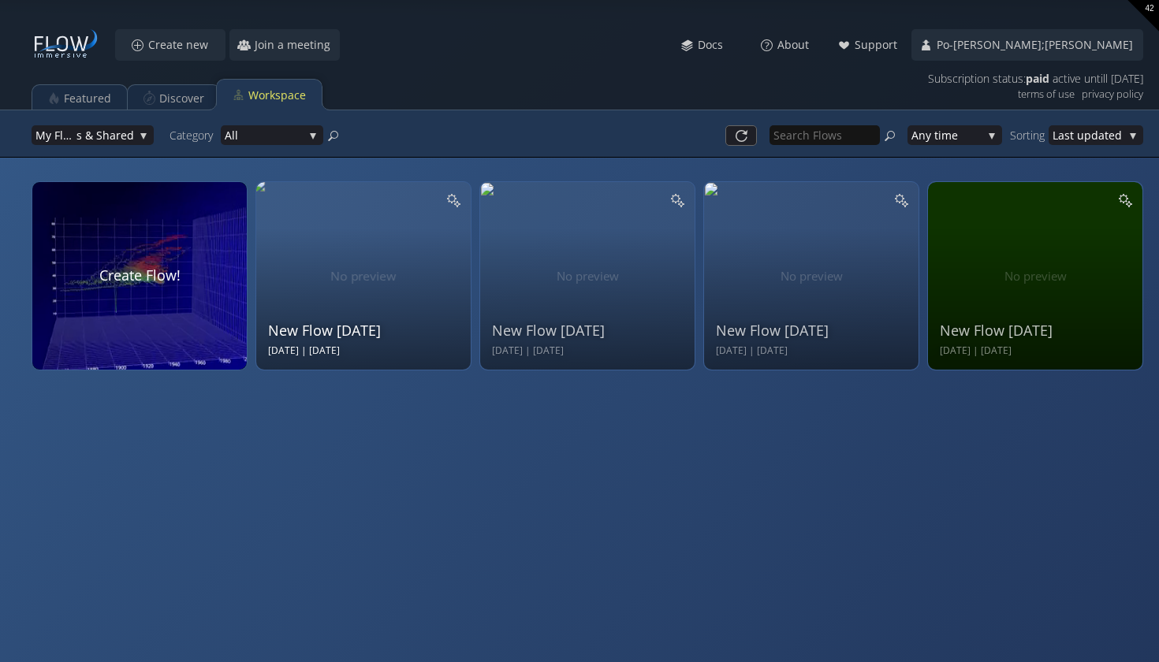
click at [405, 276] on div "New Flow [DATE] Sep 17 2025 | [DATE]" at bounding box center [365, 274] width 195 height 168
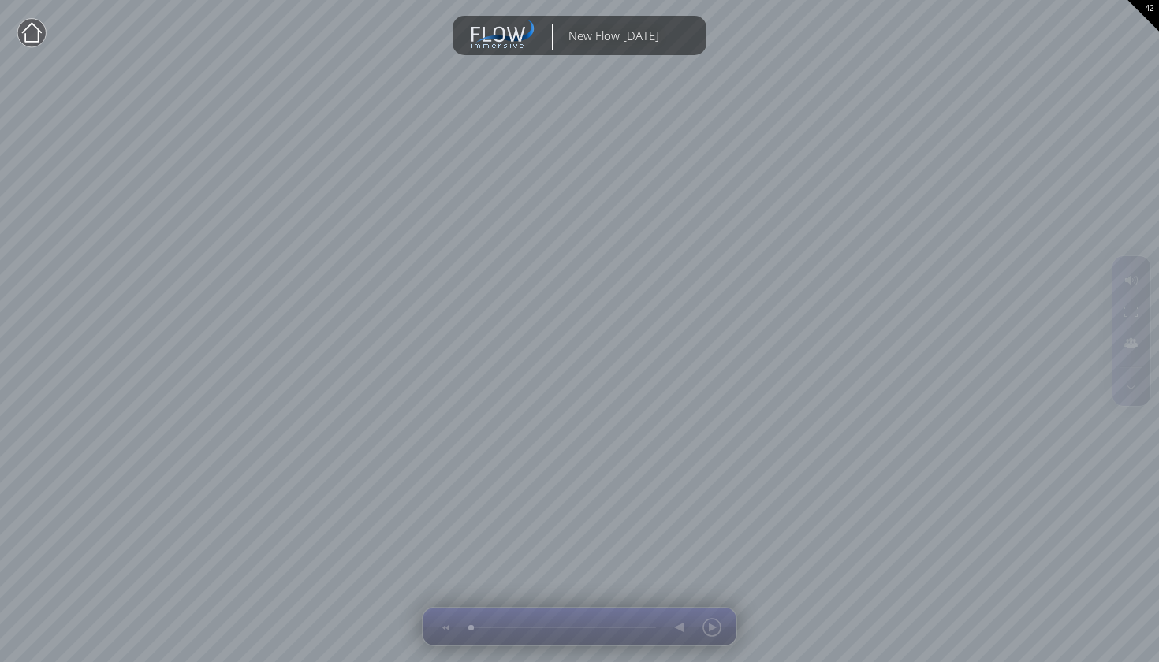
click at [498, 193] on div "Loading may take a while. Please wait Give us a bit more time. Maybe this Flow …" at bounding box center [579, 331] width 1159 height 662
click at [40, 49] on div at bounding box center [32, 33] width 32 height 32
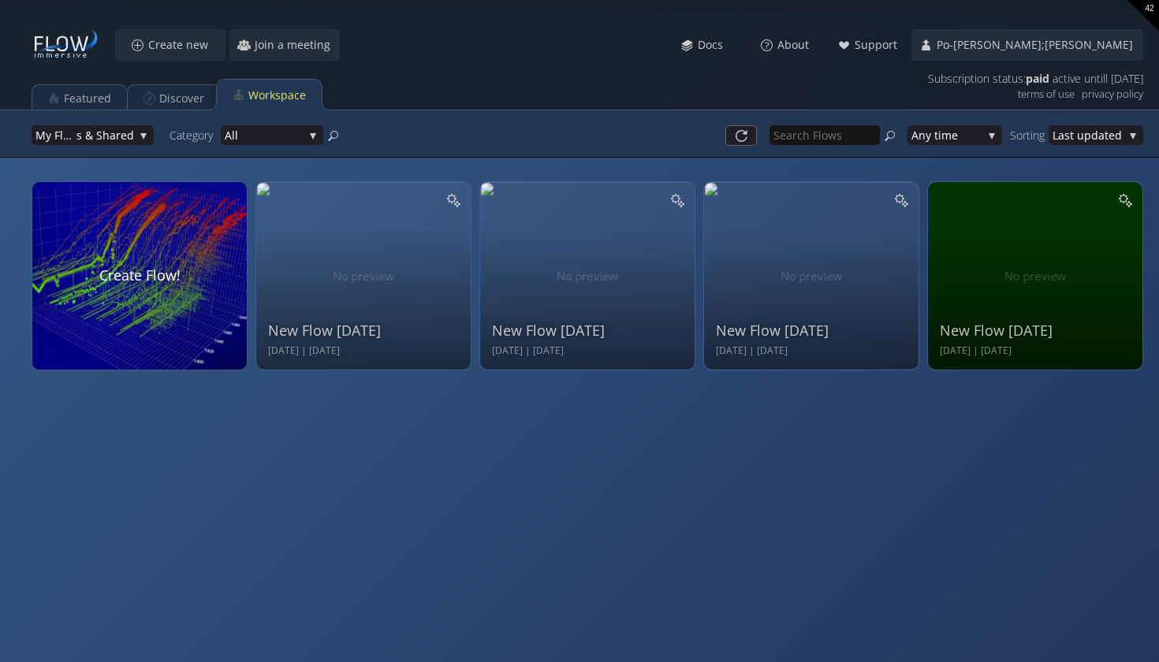
click at [40, 47] on icon at bounding box center [66, 45] width 68 height 32
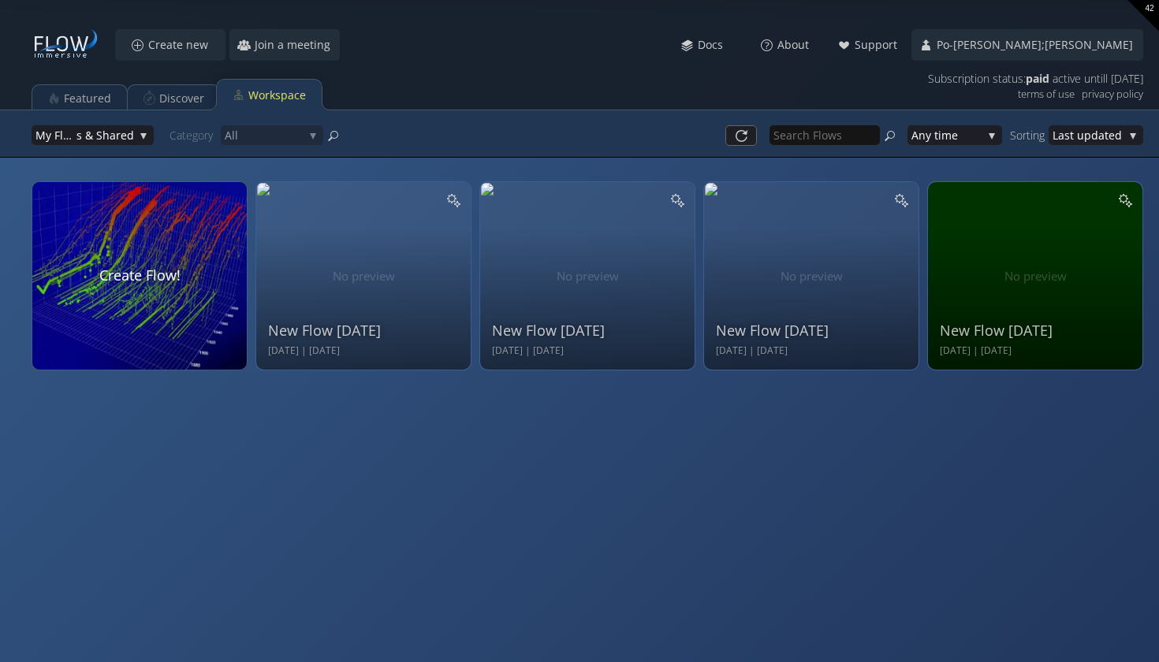
click at [118, 122] on div "My Flow s & Shared My Flow s & Shared My Flo ws Shar ed with Me Category All All" at bounding box center [249, 135] width 435 height 35
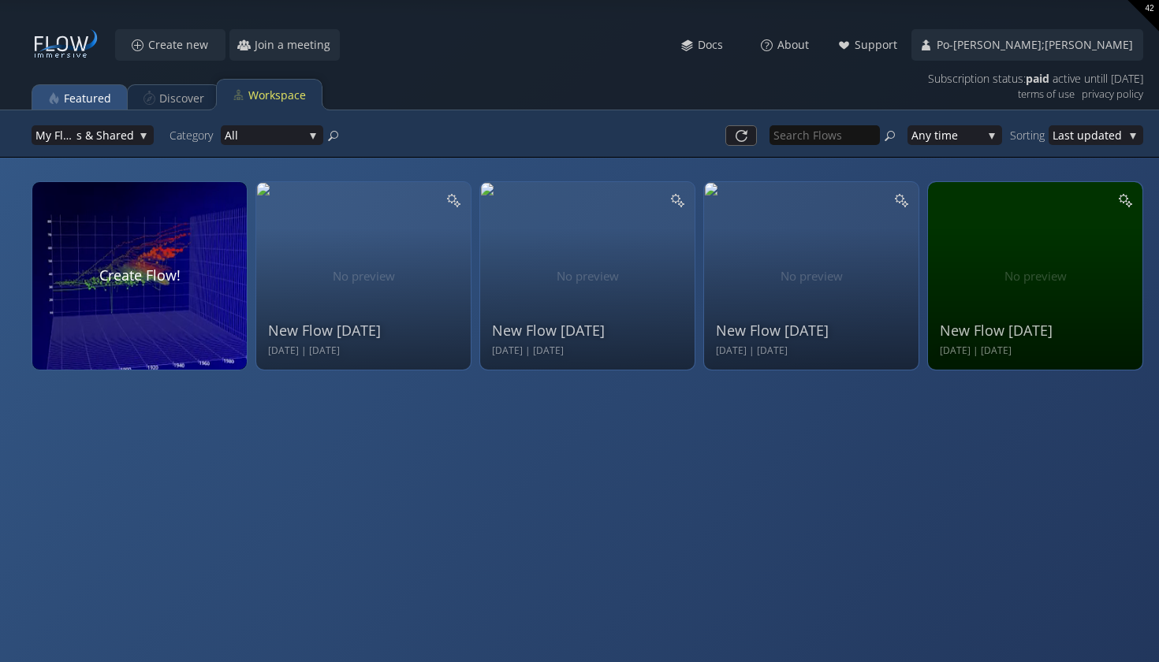
click at [89, 89] on div "Featured" at bounding box center [87, 99] width 47 height 30
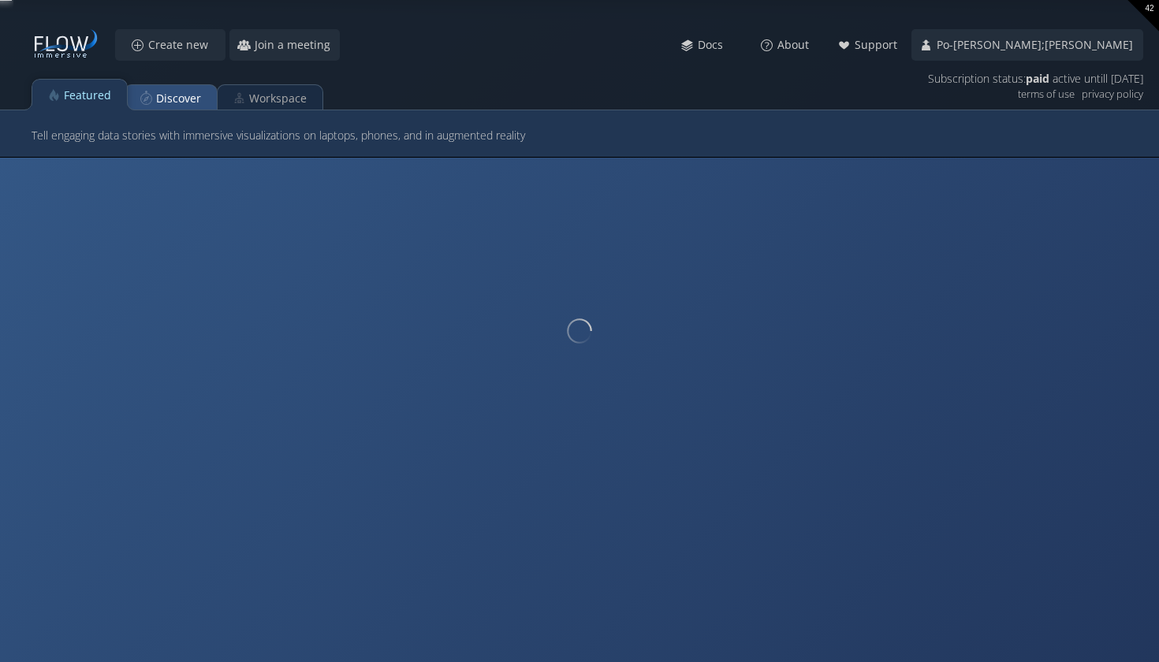
click at [143, 108] on div "Discover" at bounding box center [171, 98] width 92 height 31
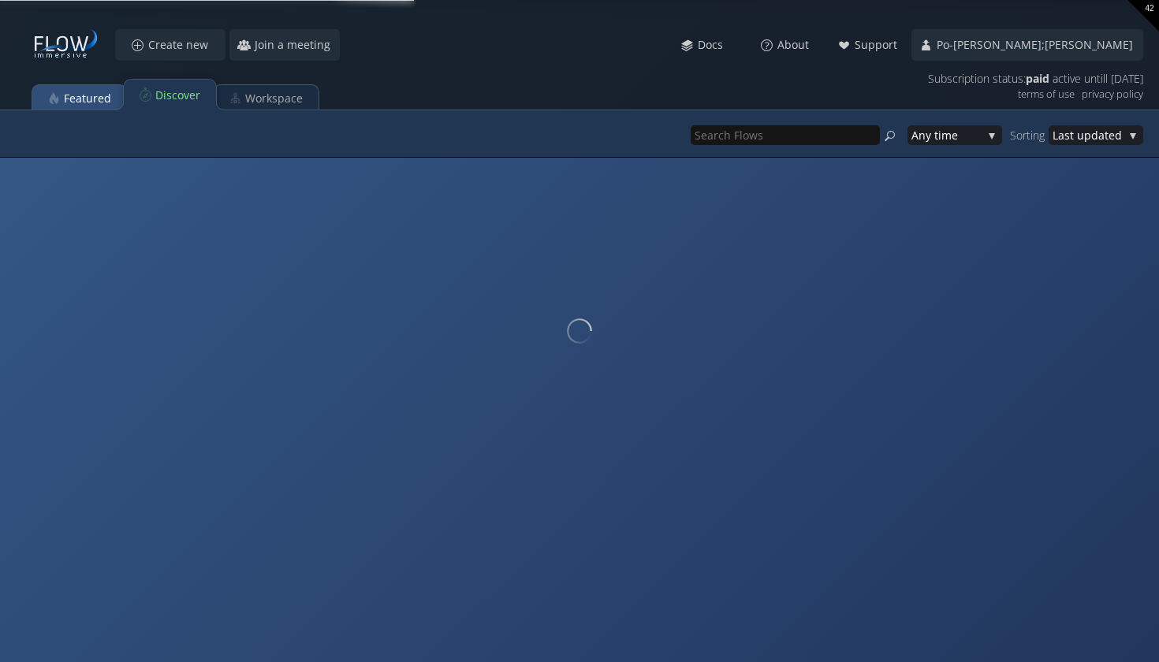
click at [120, 88] on div "Featured" at bounding box center [79, 98] width 95 height 31
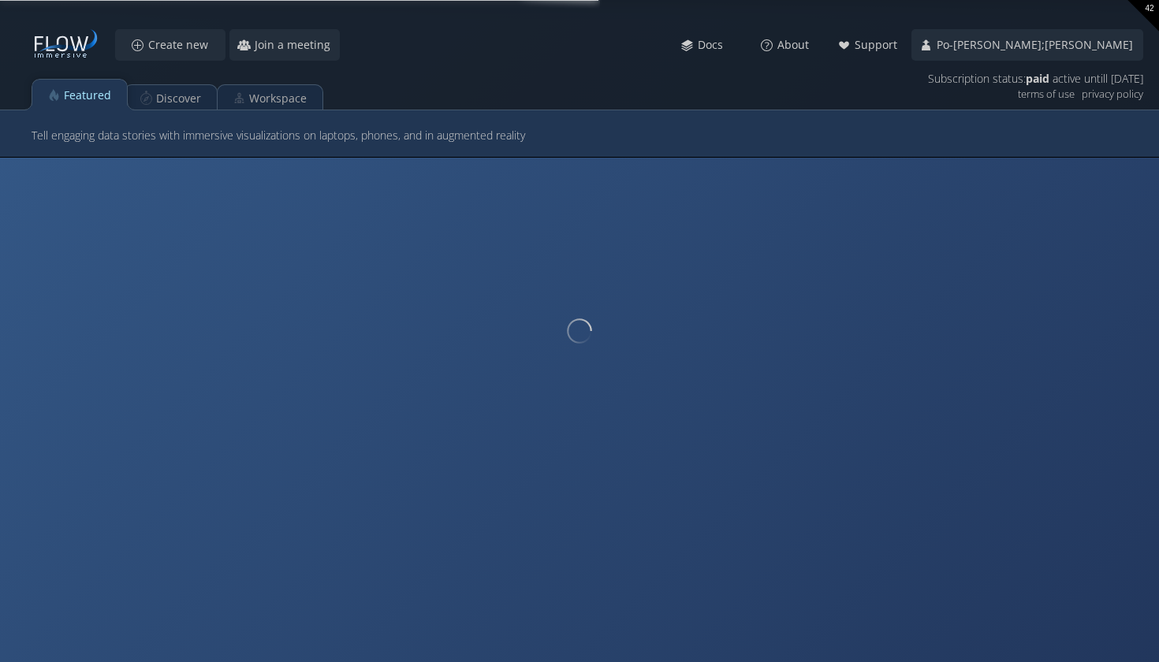
click at [118, 119] on div "Tell engaging data stories with immersive visualizations on laptops, phones, an…" at bounding box center [588, 135] width 1112 height 35
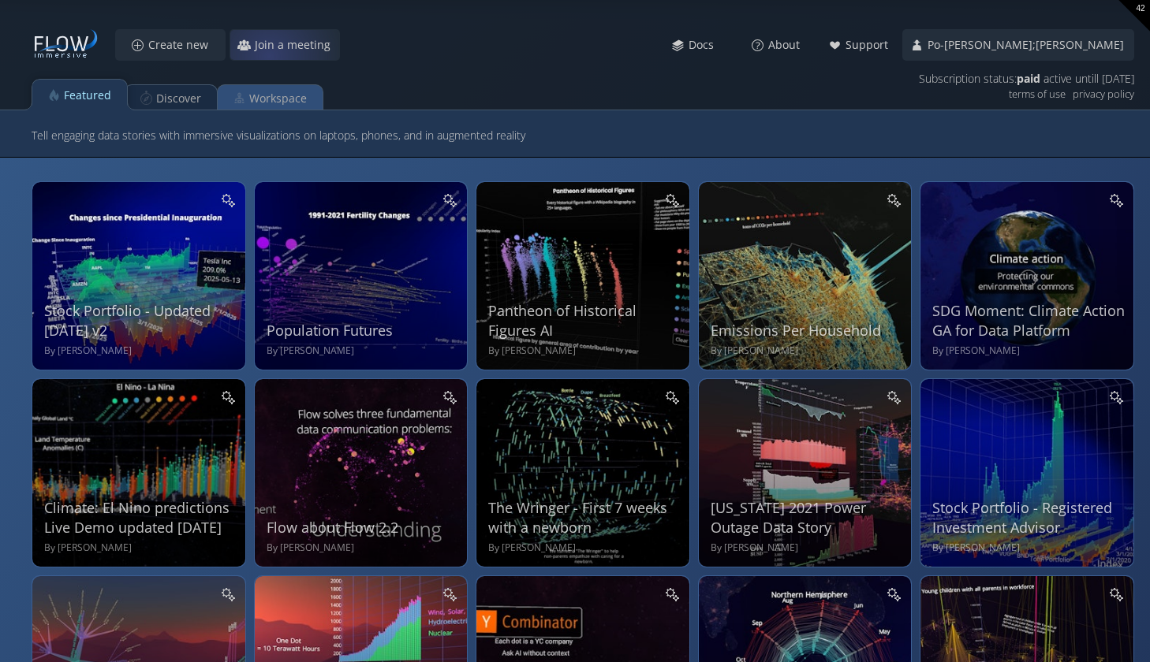
click at [282, 86] on div "Workspace" at bounding box center [278, 99] width 58 height 30
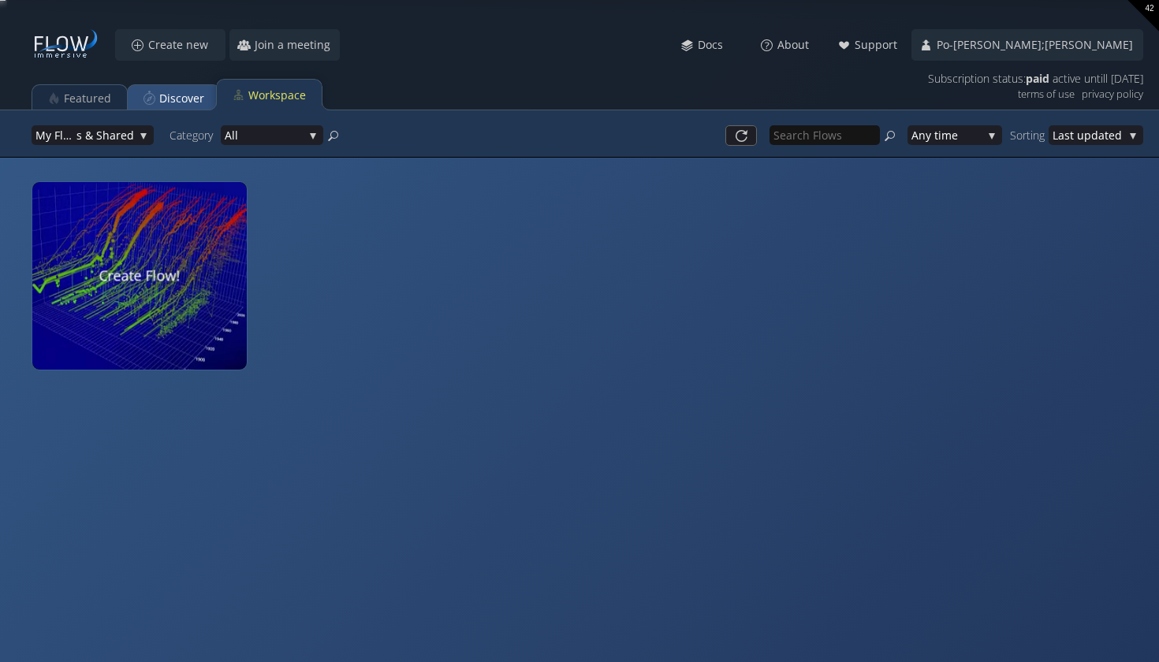
click at [198, 99] on div "Discover" at bounding box center [181, 99] width 45 height 30
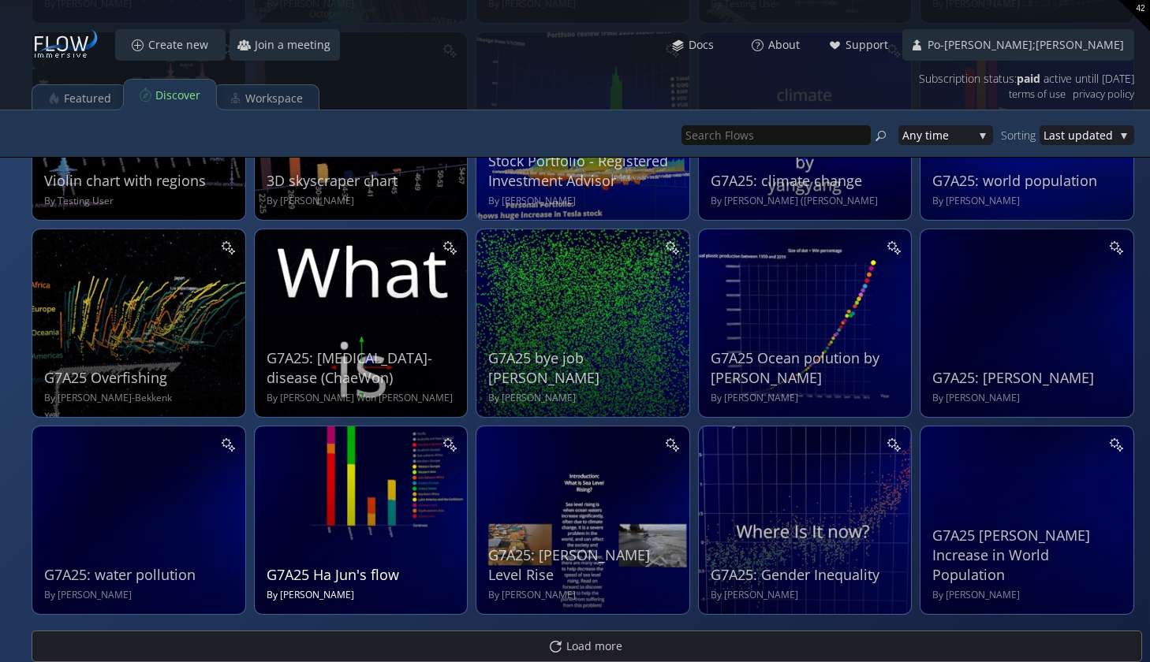
scroll to position [544, 0]
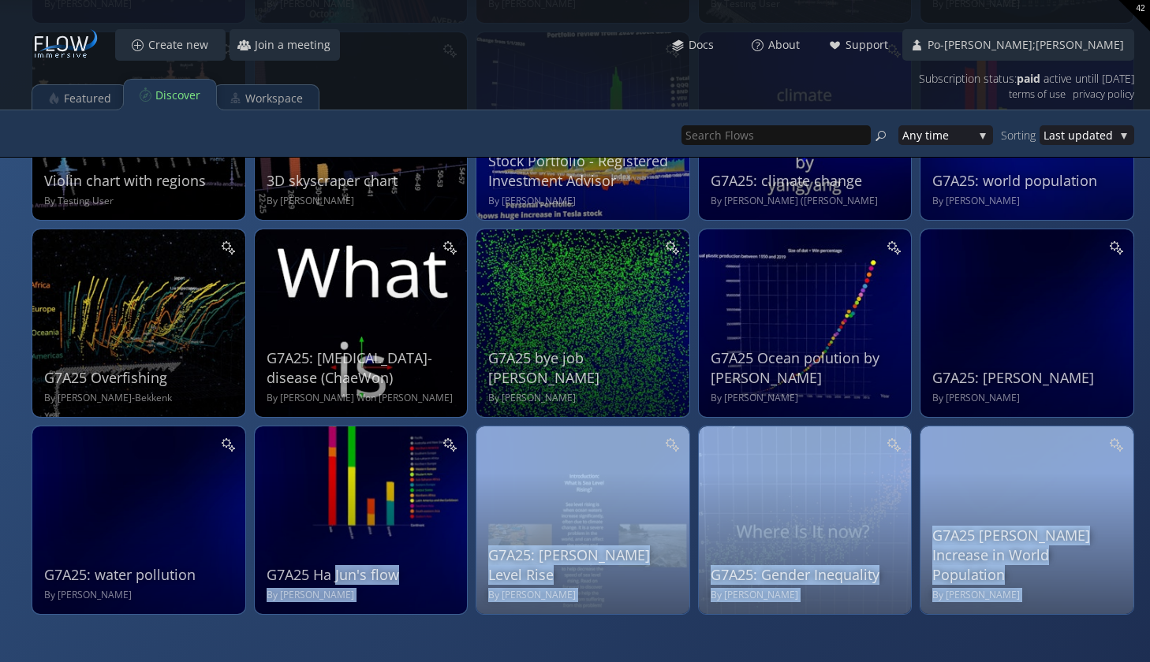
drag, startPoint x: 305, startPoint y: 454, endPoint x: 391, endPoint y: 647, distance: 210.8
click at [391, 648] on div "Stock Portfolio - Updated [DATE] v2 By [PERSON_NAME] View Share Start meeting E…" at bounding box center [587, 622] width 1110 height 1987
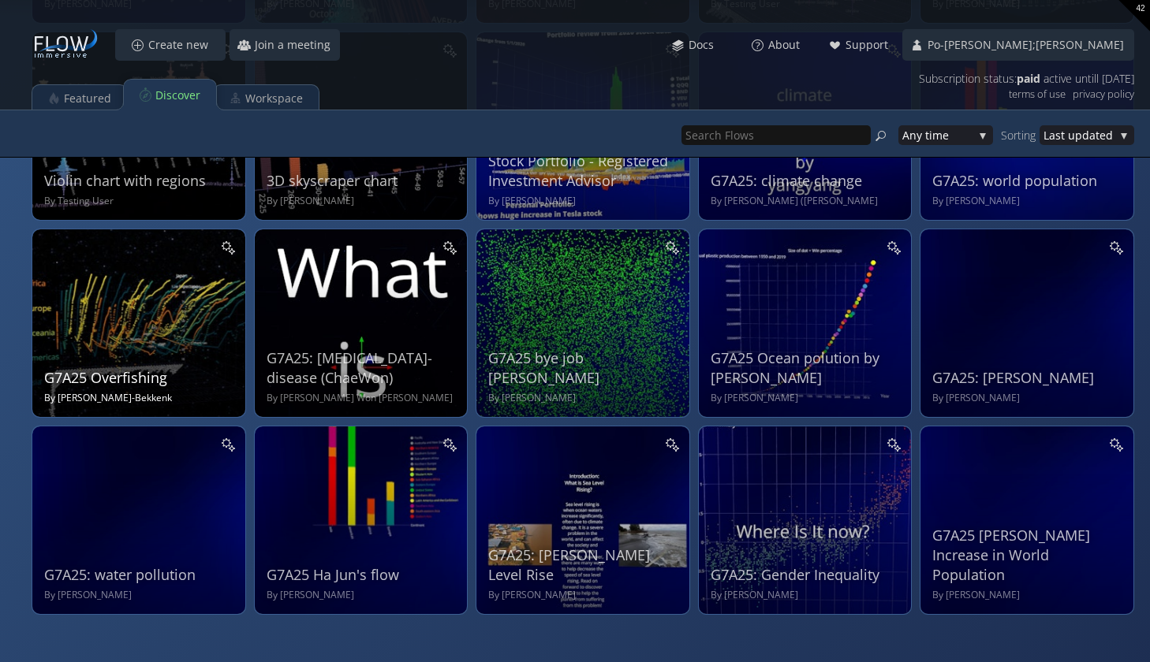
click at [230, 300] on div "G7A25 Overfishing By [PERSON_NAME]-Bekkenk" at bounding box center [140, 321] width 193 height 168
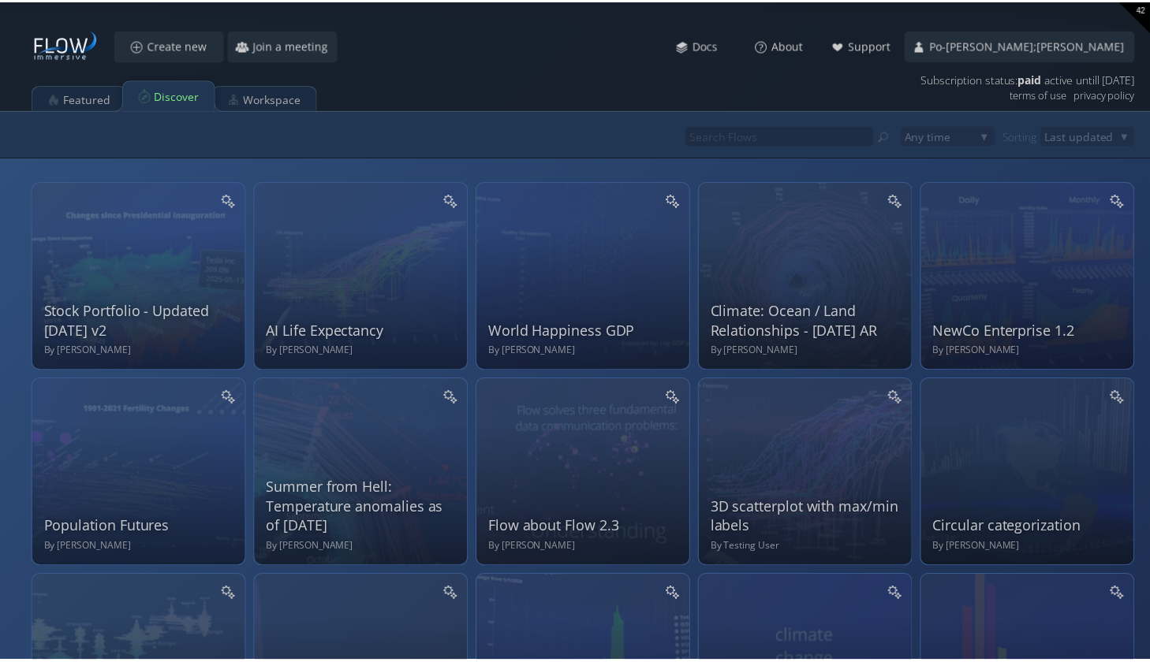
scroll to position [544, 0]
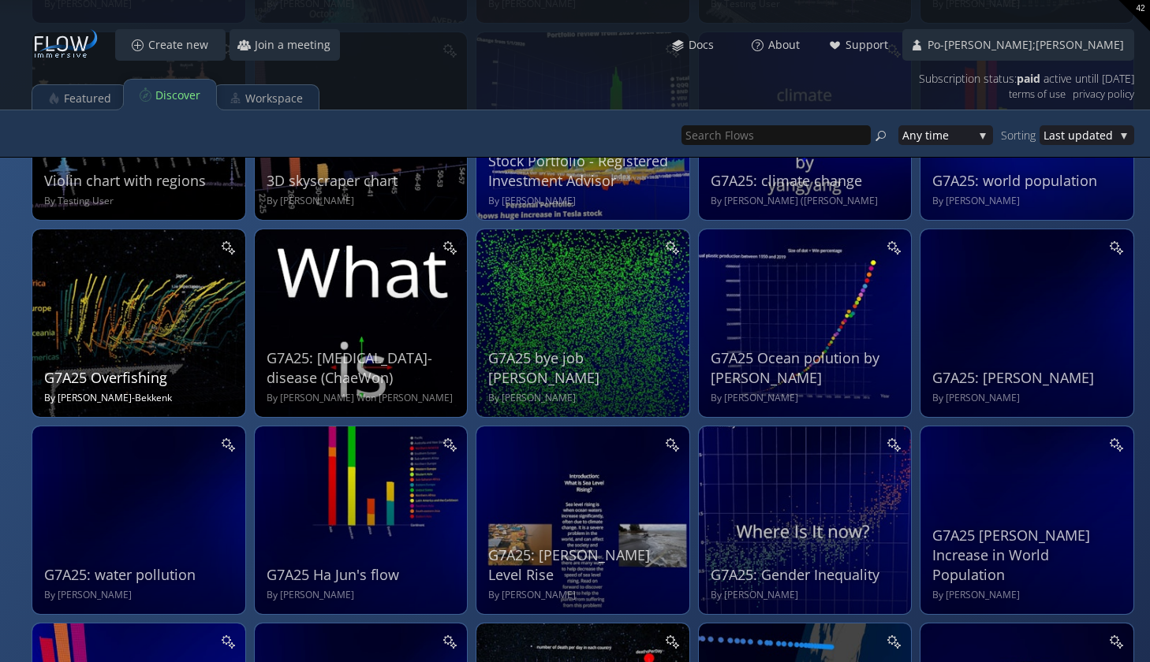
drag, startPoint x: 233, startPoint y: 280, endPoint x: 231, endPoint y: 315, distance: 34.7
click at [231, 315] on div "G7A25 Overfishing By [PERSON_NAME]-Bekkenk" at bounding box center [140, 321] width 193 height 168
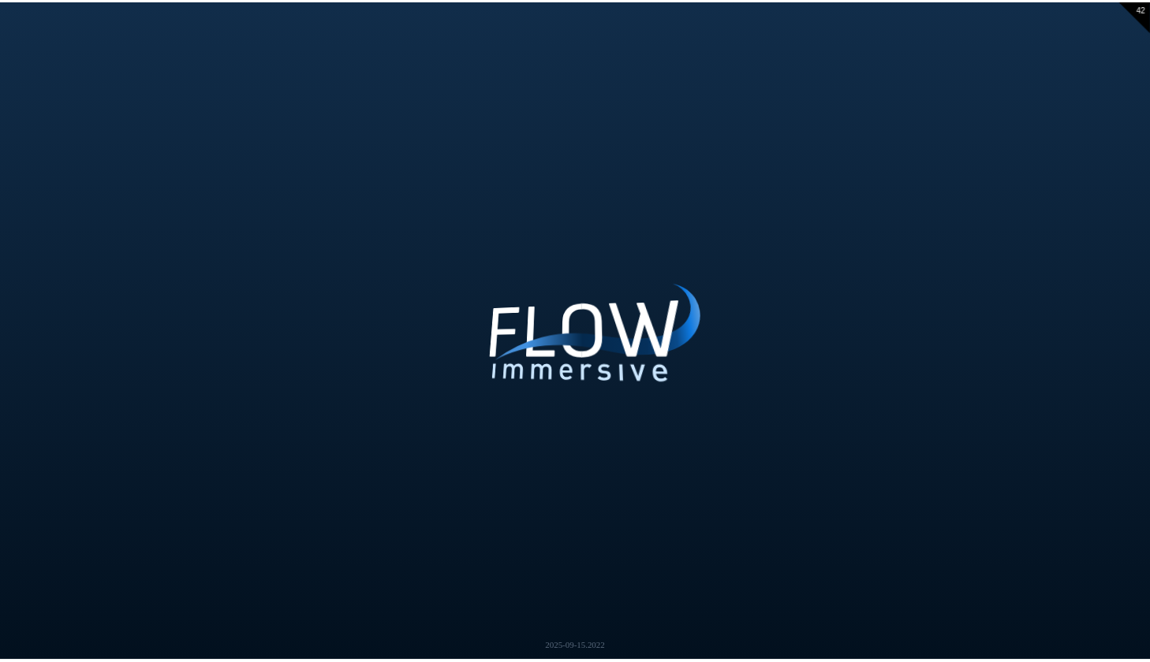
scroll to position [544, 0]
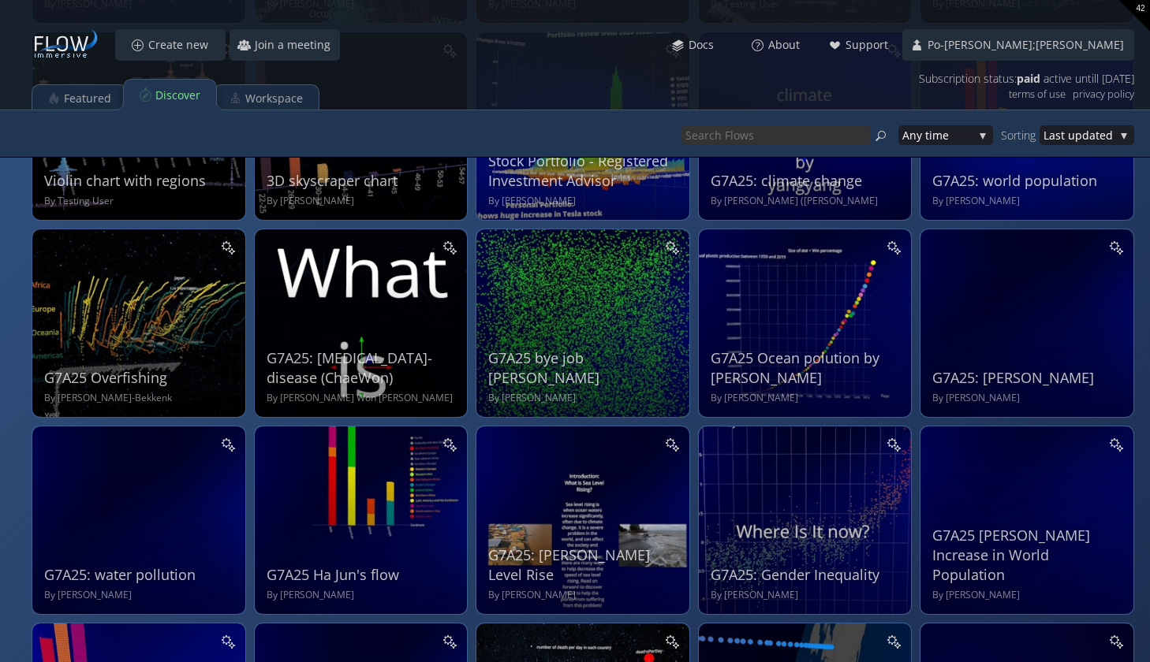
click at [700, 144] on input "text" at bounding box center [775, 135] width 189 height 20
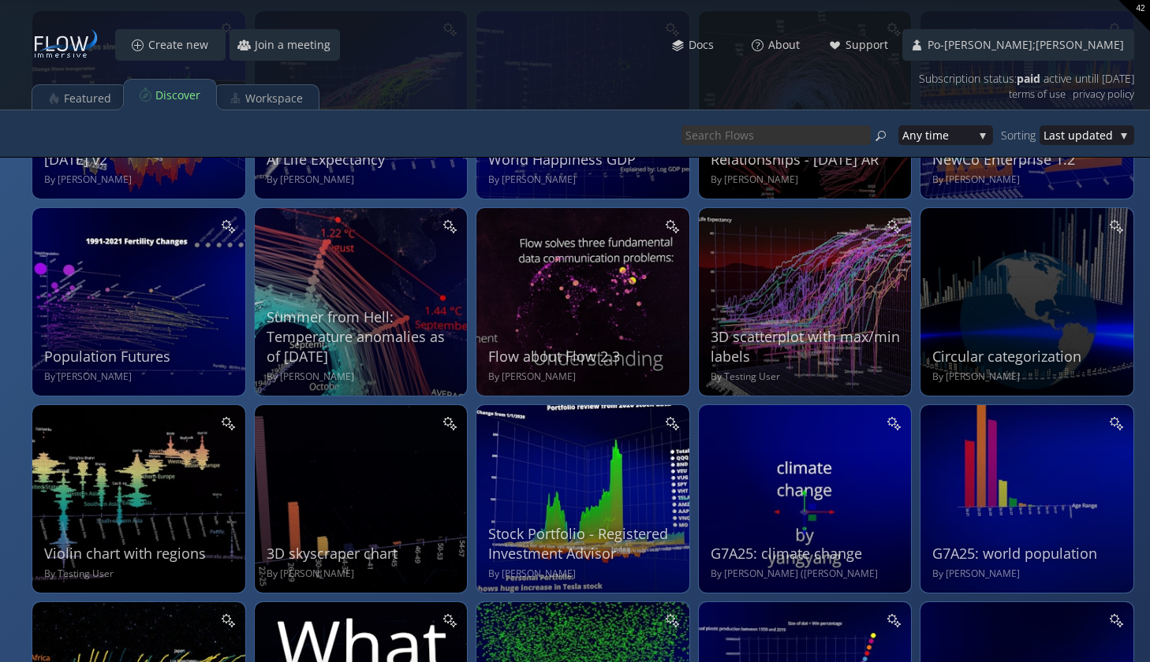
scroll to position [170, 0]
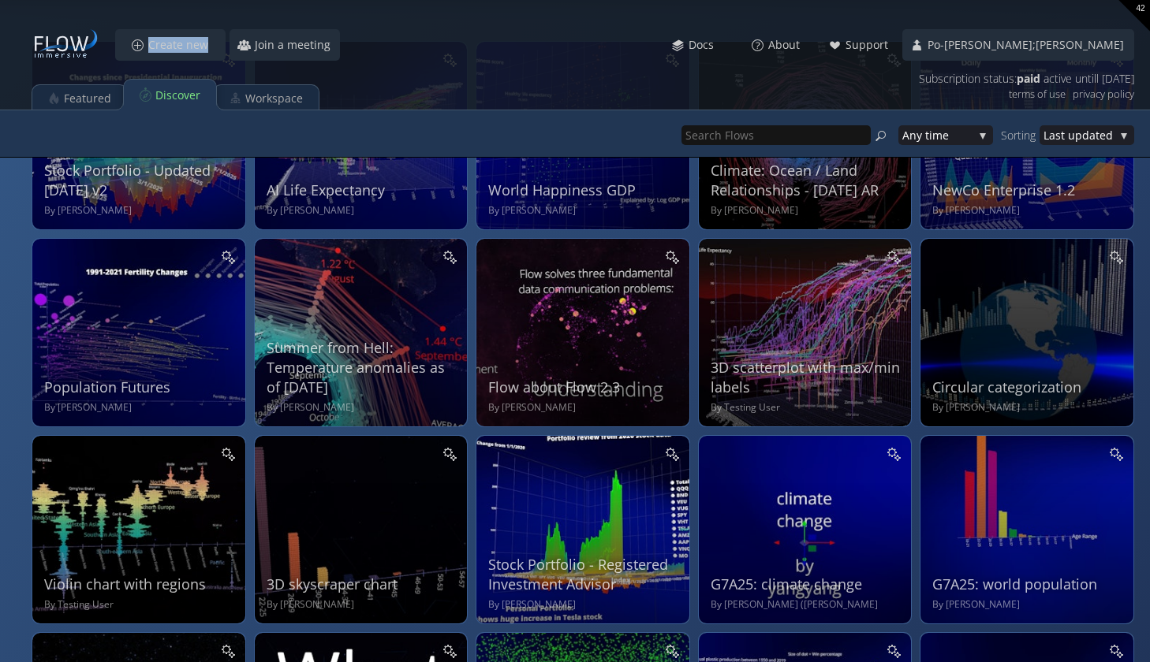
drag, startPoint x: 373, startPoint y: 5, endPoint x: 416, endPoint y: -4, distance: 44.2
click at [416, 0] on html "Loading may take a while. Please wait Give us a bit more time. Maybe this Flow …" at bounding box center [575, 191] width 1150 height 662
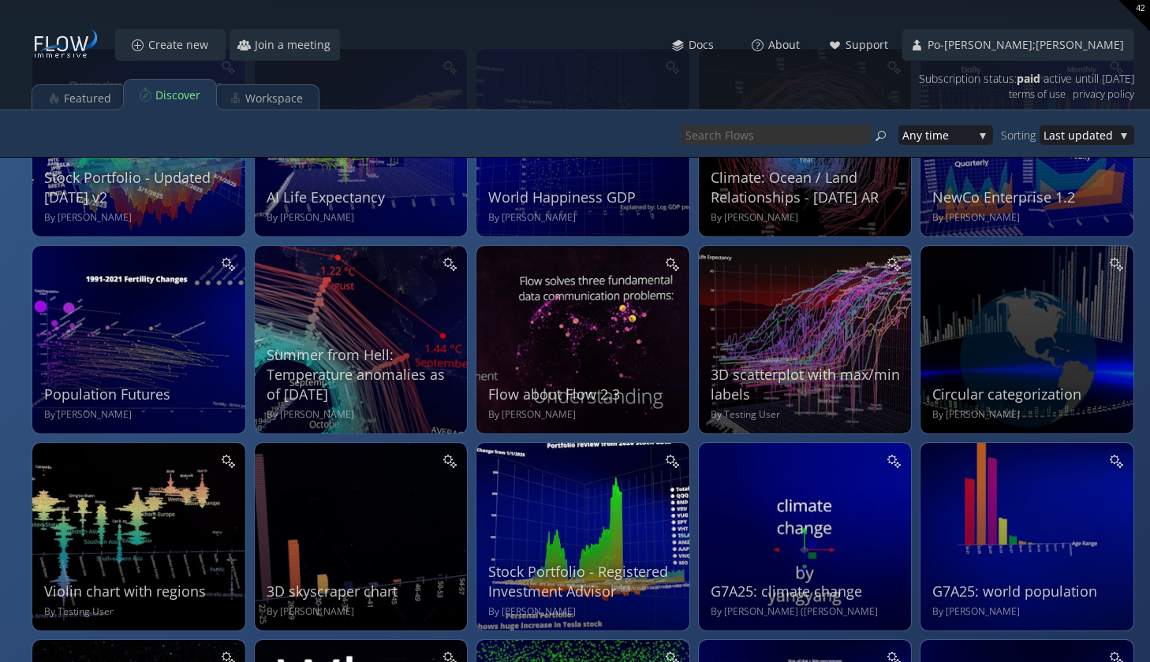
click at [707, 132] on input "text" at bounding box center [775, 135] width 189 height 20
type input "Happiness"
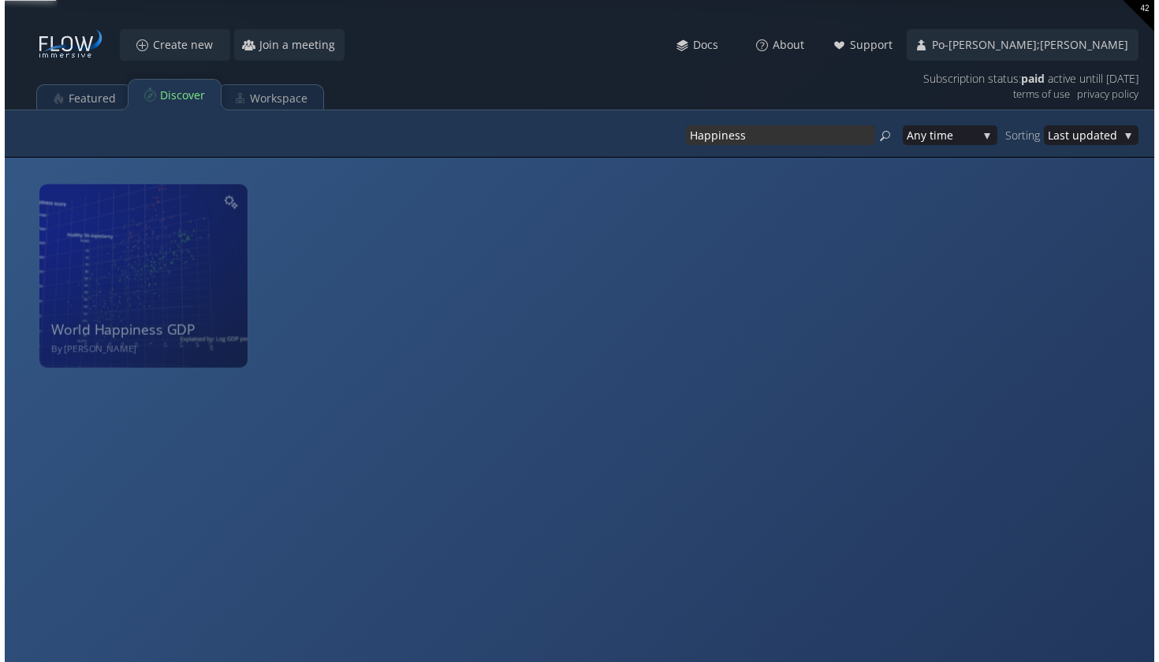
scroll to position [0, 0]
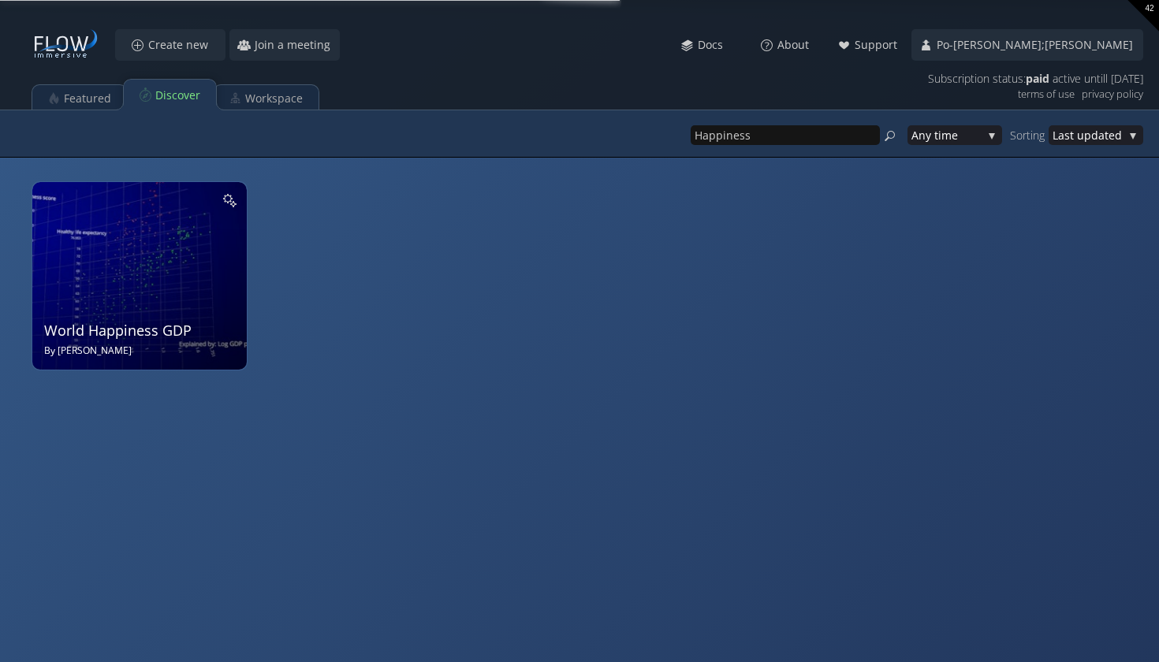
click at [196, 315] on div "World Happiness GDP By [PERSON_NAME]" at bounding box center [141, 274] width 195 height 168
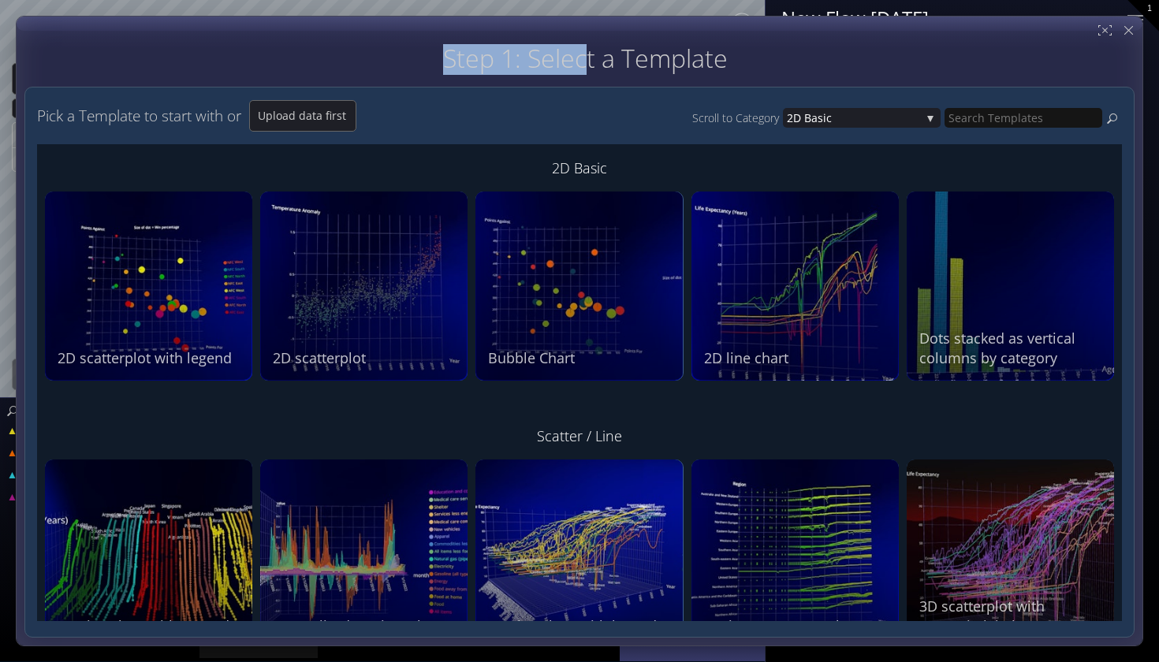
drag, startPoint x: 0, startPoint y: 0, endPoint x: 624, endPoint y: 17, distance: 624.1
click at [624, 17] on div "Step 1: Select a Template Step 2: Review sample data used by this Template Pick…" at bounding box center [580, 331] width 1128 height 631
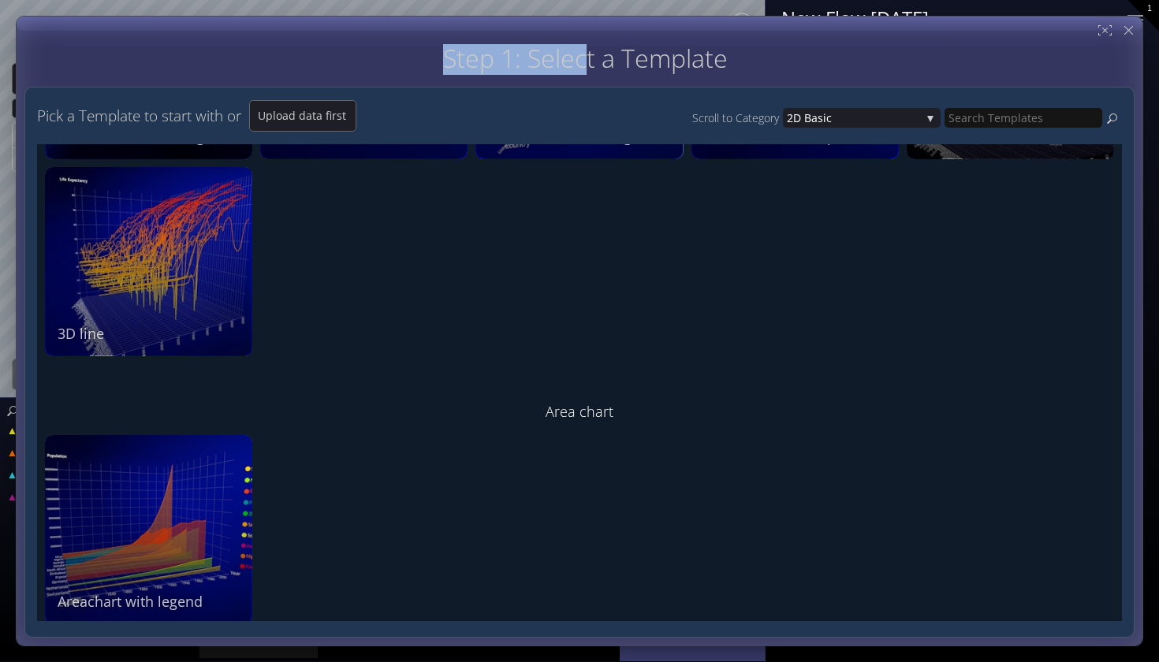
scroll to position [491, 0]
click at [1144, 42] on icon at bounding box center [1119, 54] width 47 height 39
click at [1123, 28] on icon at bounding box center [1129, 30] width 15 height 15
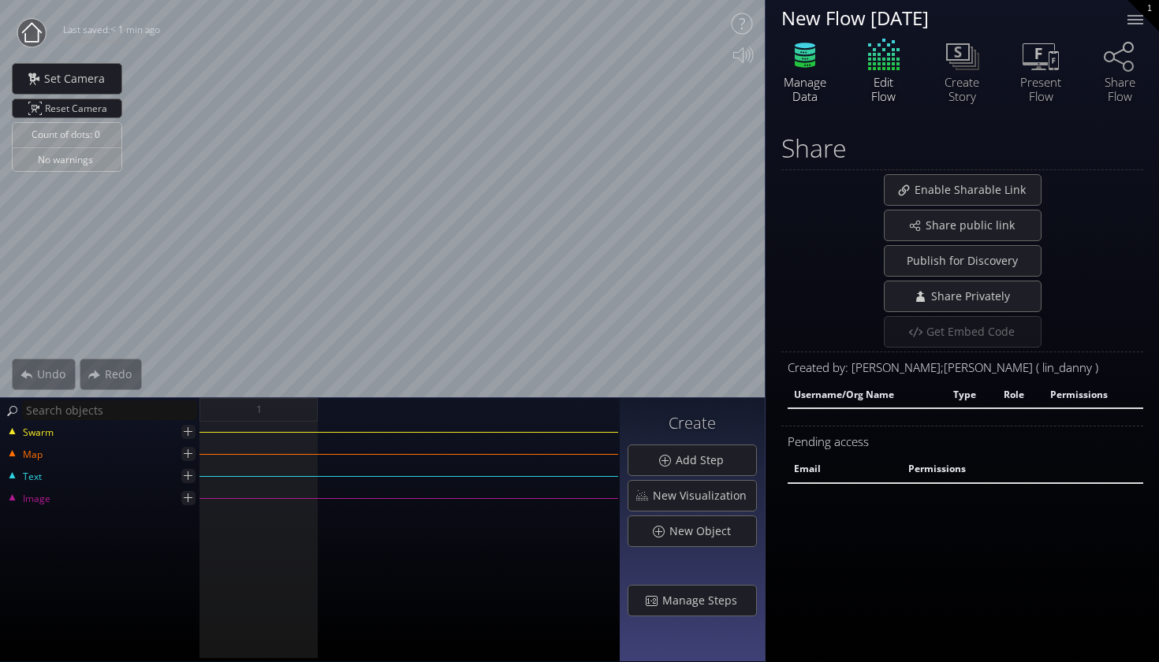
click at [812, 75] on div "Manage Data" at bounding box center [805, 89] width 55 height 28
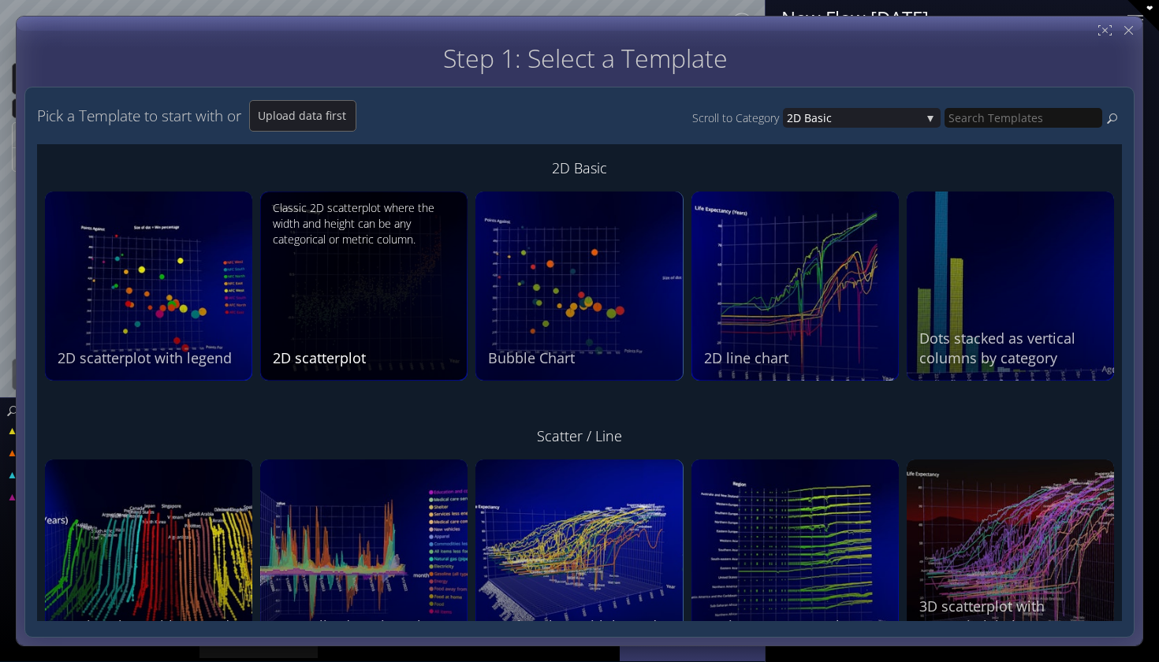
click at [368, 328] on div "Classic 2D scatterplot where the width and height can be any categorical or met…" at bounding box center [366, 284] width 186 height 168
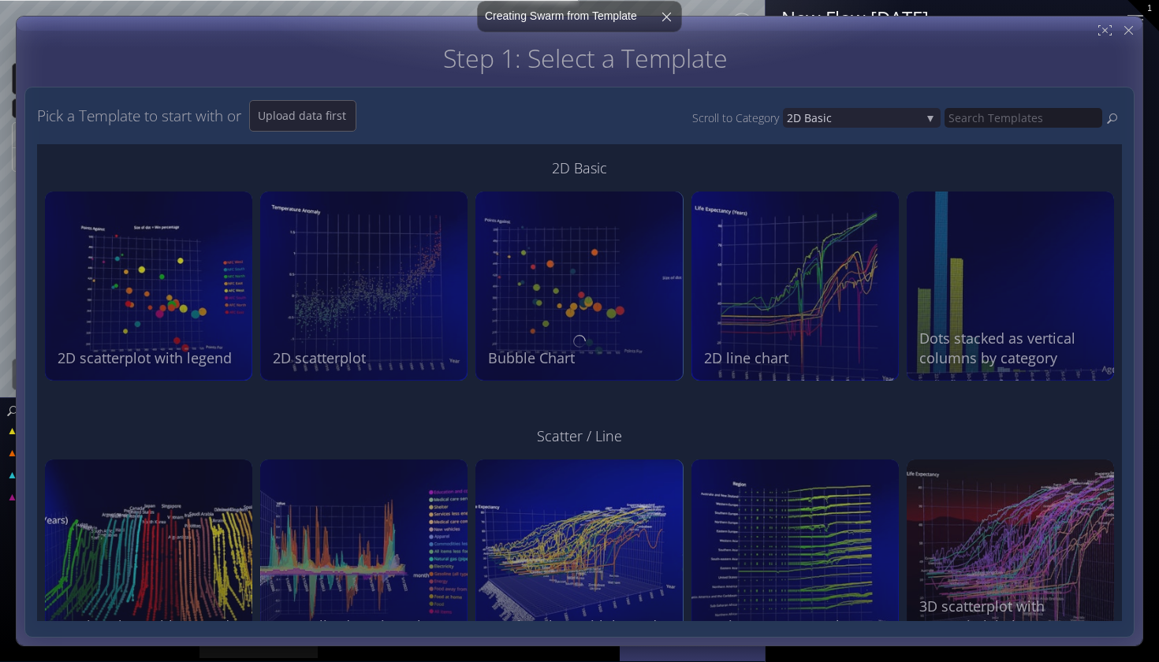
scroll to position [16, 0]
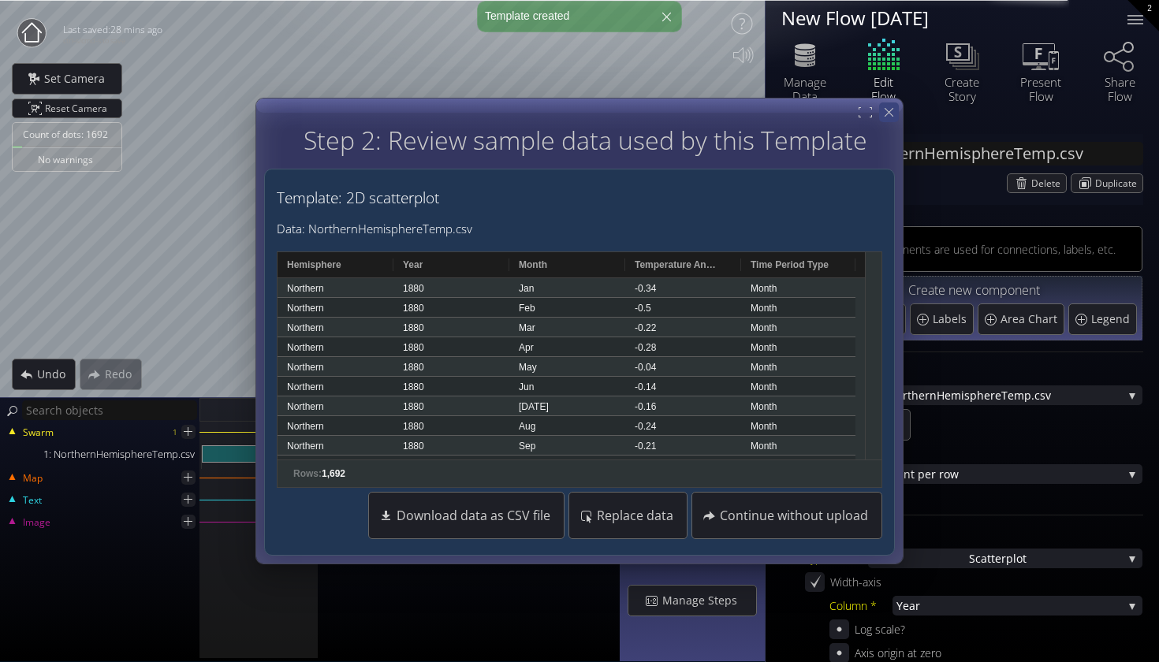
click at [883, 106] on div at bounding box center [889, 113] width 20 height 20
